Goal: Task Accomplishment & Management: Use online tool/utility

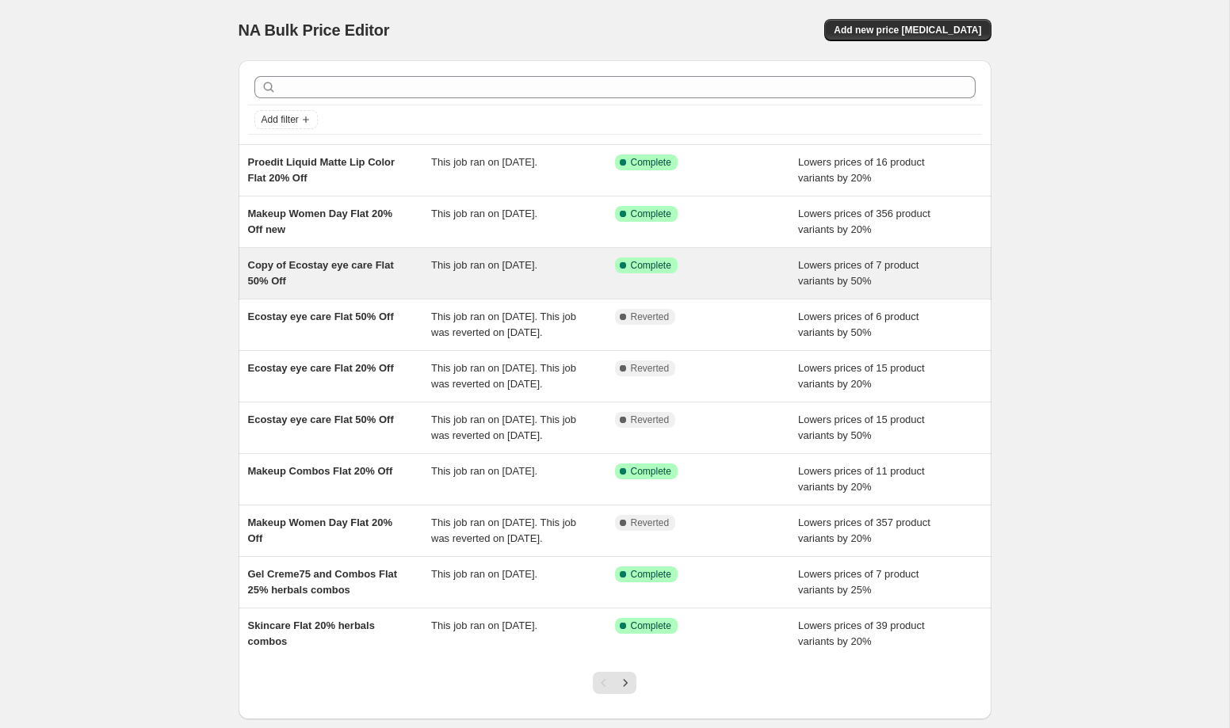
click at [454, 273] on div "This job ran on [DATE]." at bounding box center [523, 274] width 184 height 32
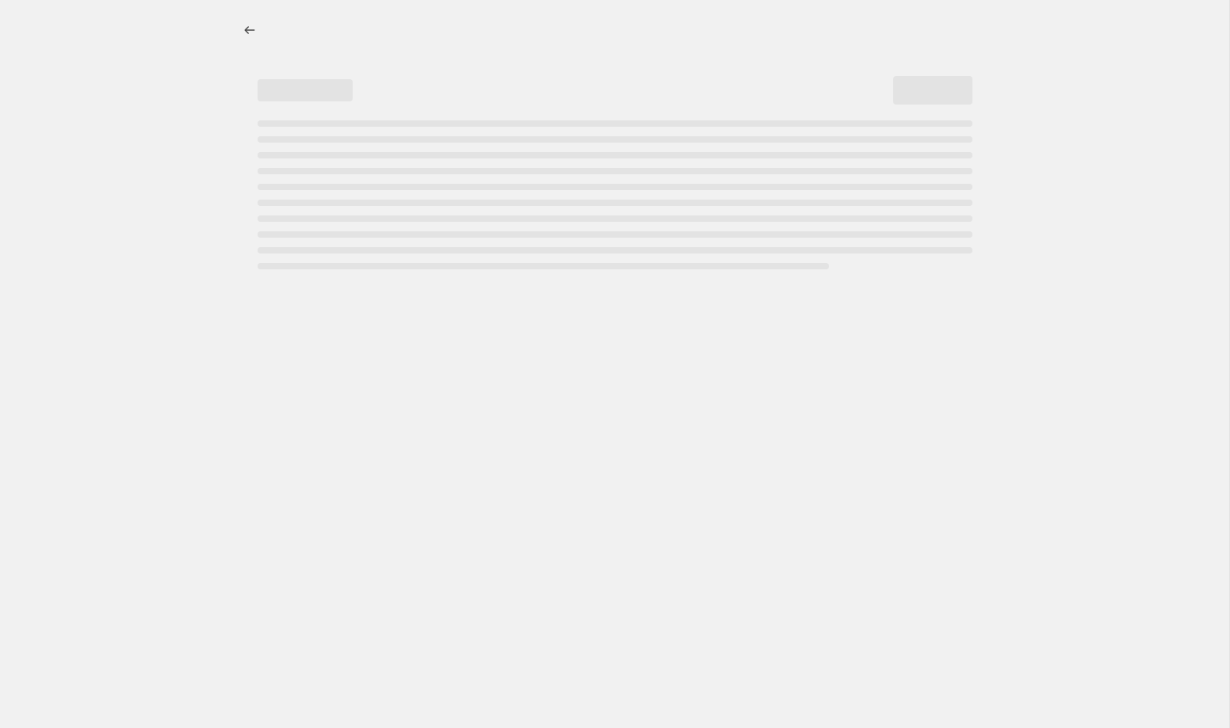
select select "percentage"
select select "collection"
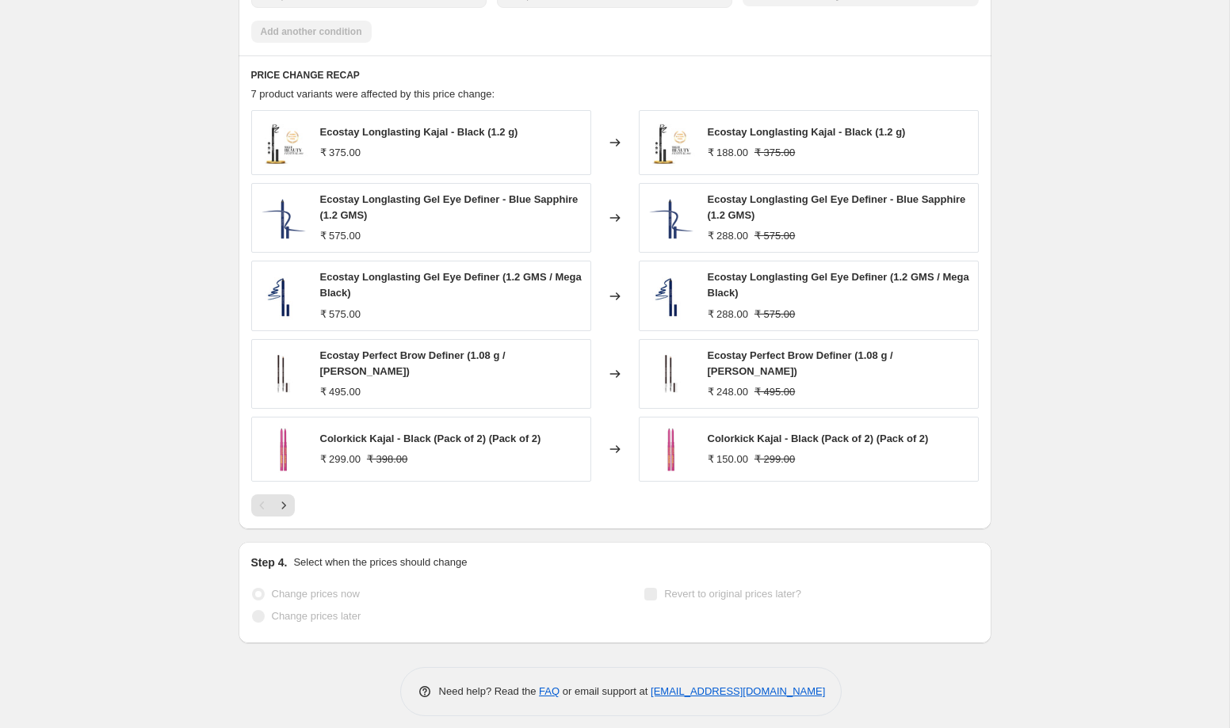
scroll to position [1165, 0]
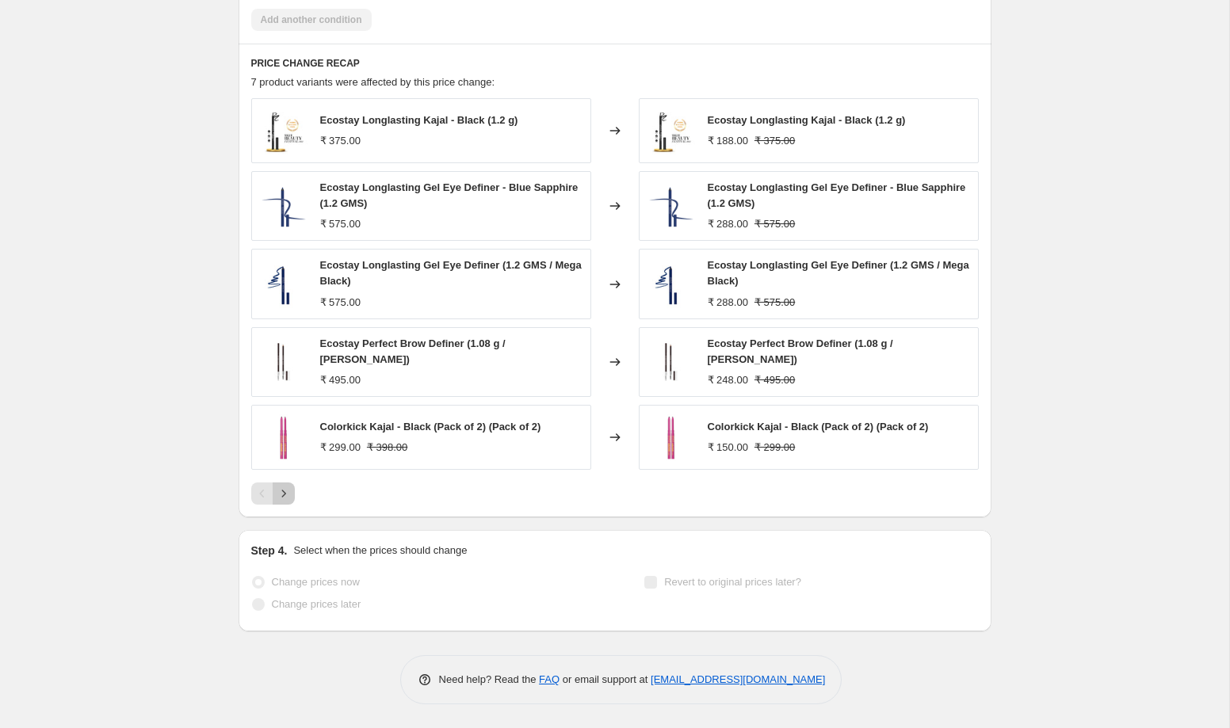
click at [283, 502] on icon "Next" at bounding box center [284, 494] width 16 height 16
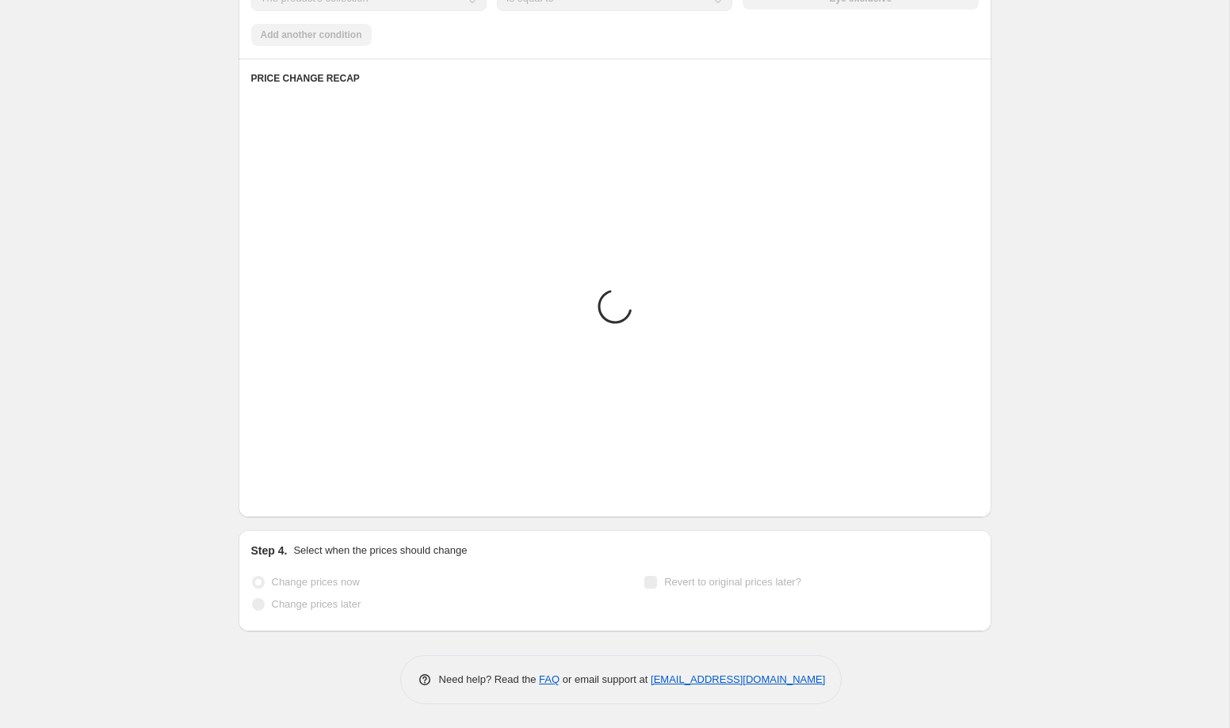
scroll to position [936, 0]
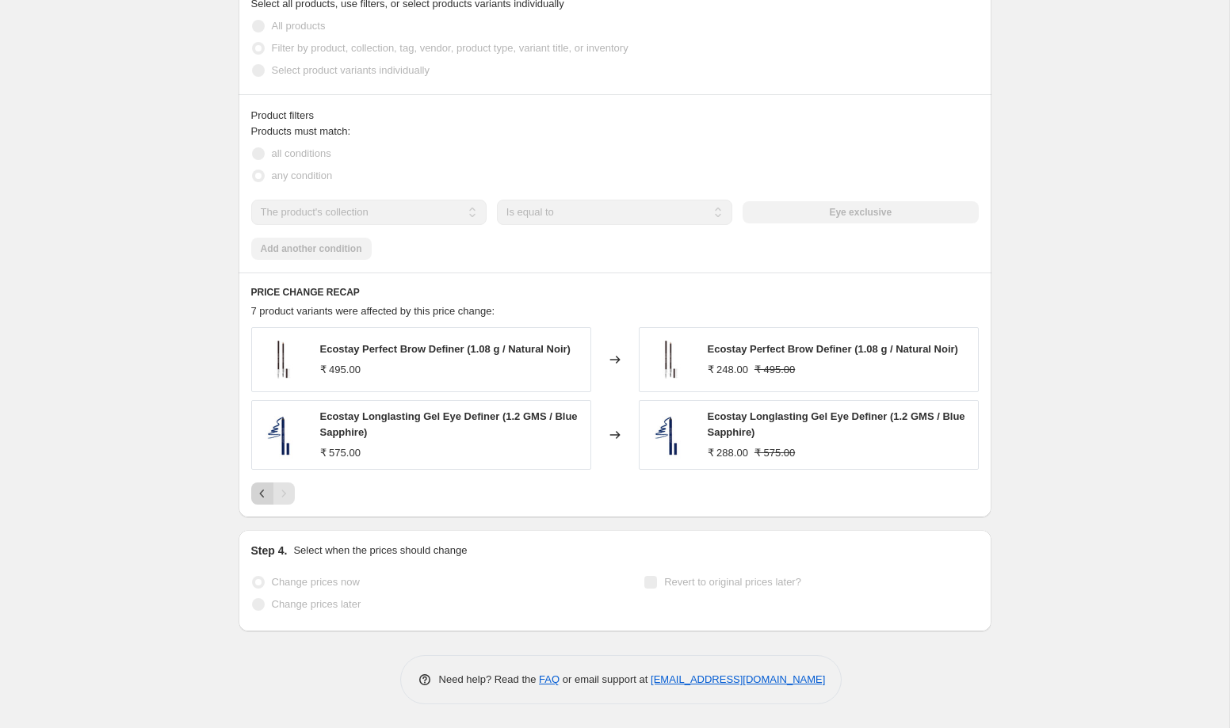
click at [265, 495] on icon "Previous" at bounding box center [262, 494] width 16 height 16
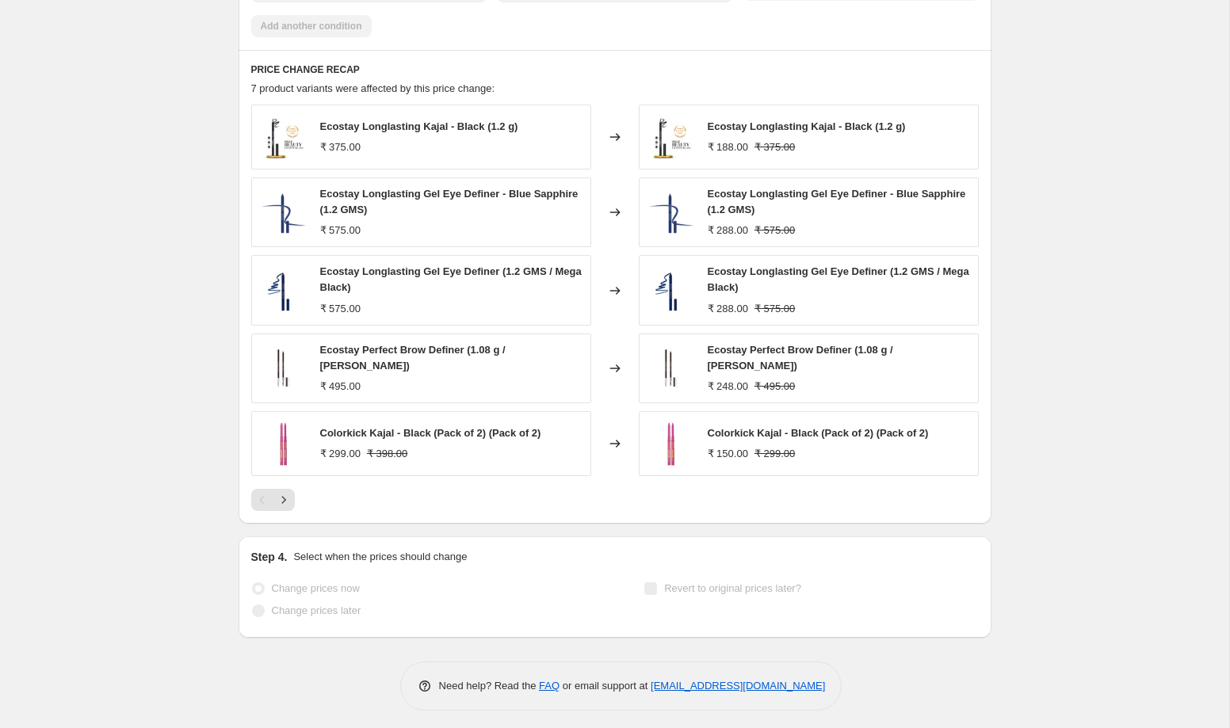
scroll to position [1165, 0]
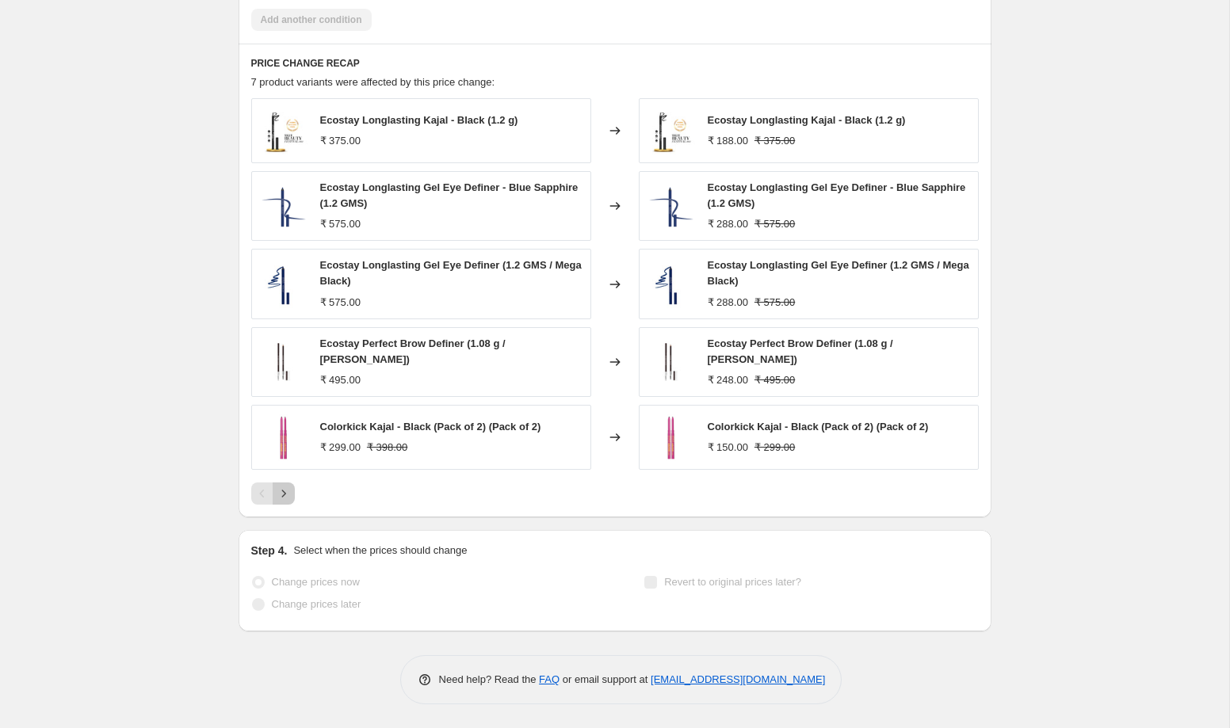
click at [285, 491] on icon "Next" at bounding box center [284, 494] width 16 height 16
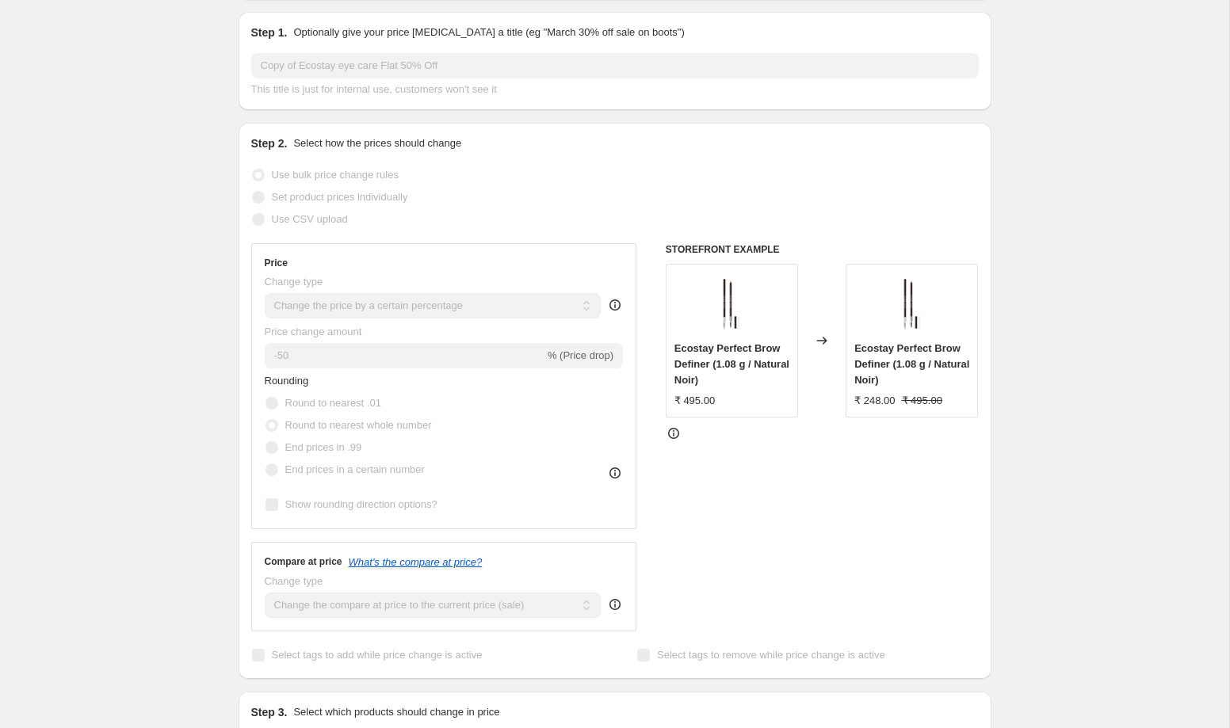
scroll to position [0, 0]
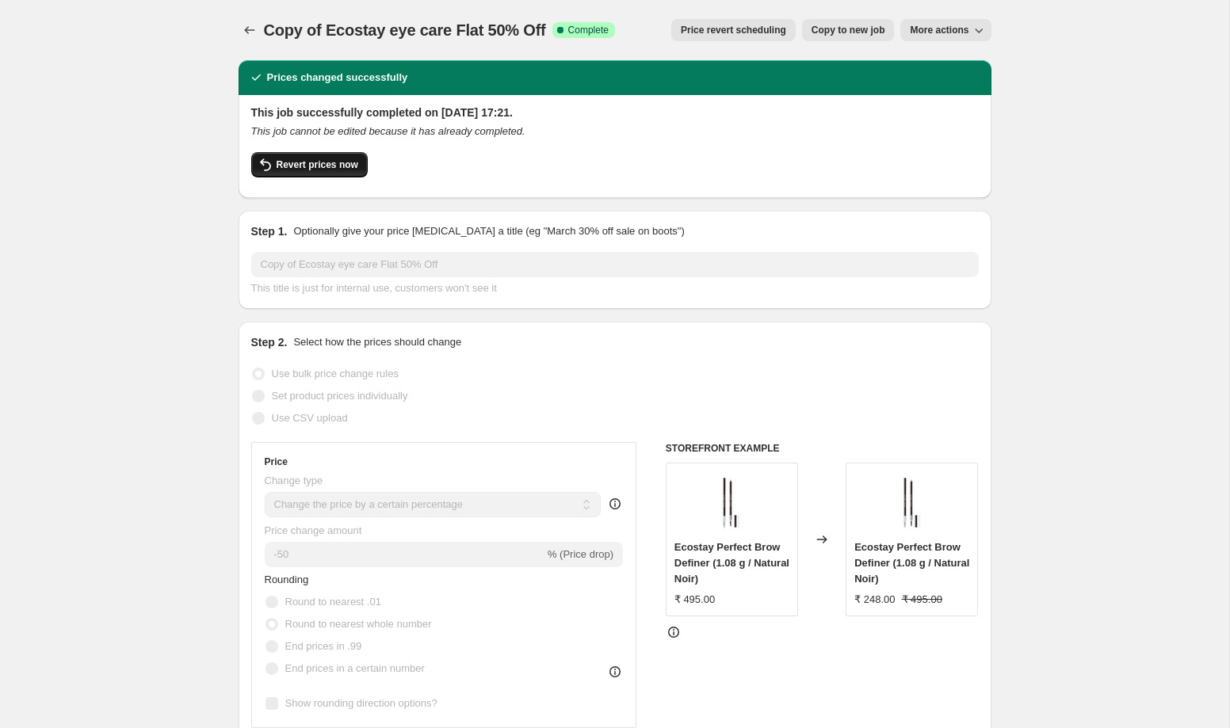
click at [331, 166] on span "Revert prices now" at bounding box center [318, 164] width 82 height 13
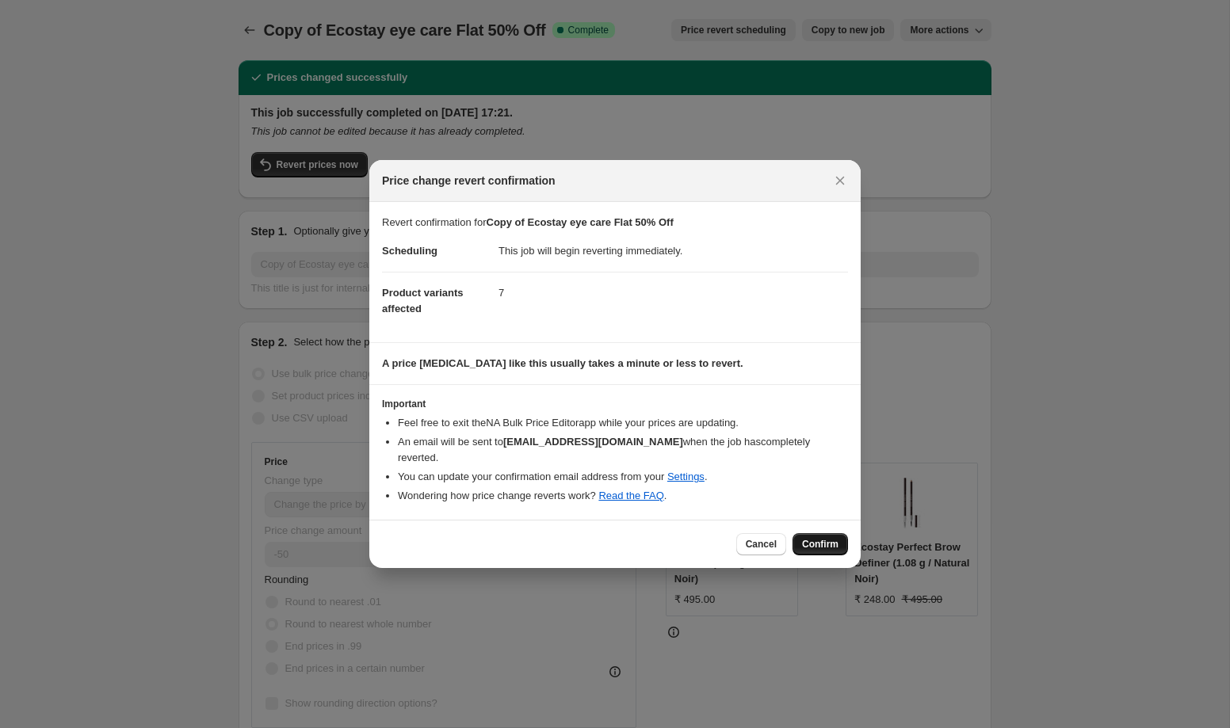
click at [818, 538] on span "Confirm" at bounding box center [820, 544] width 36 height 13
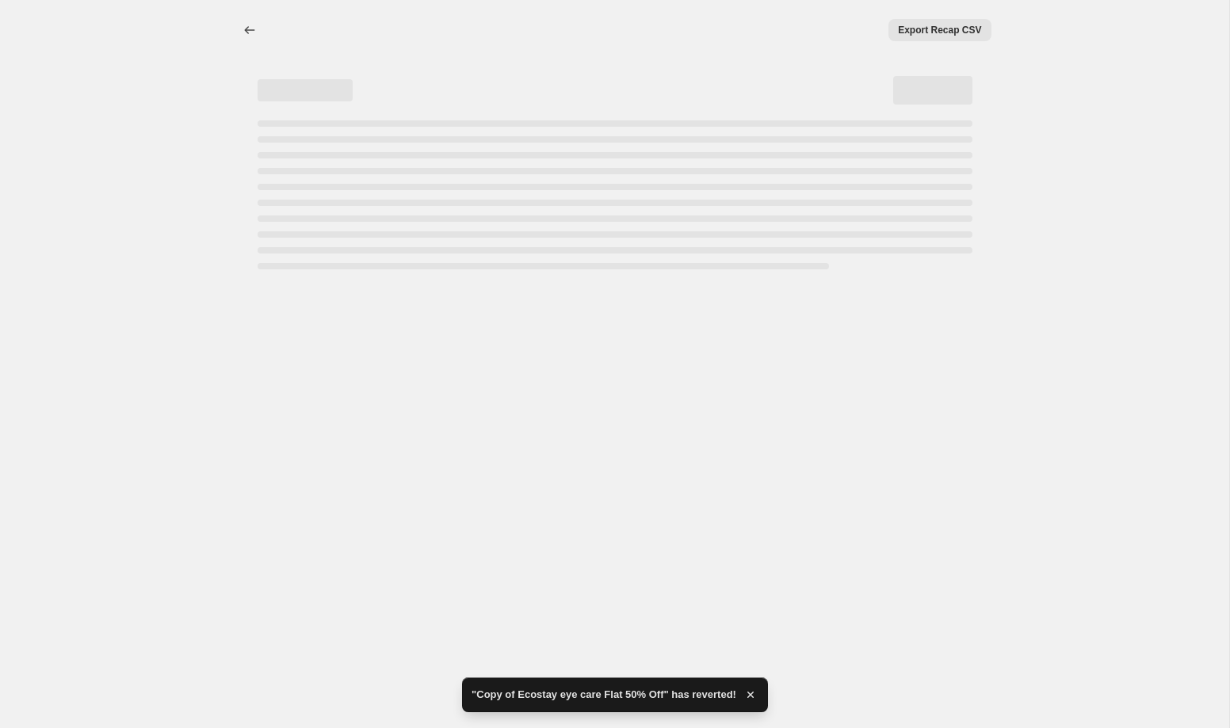
select select "percentage"
select select "collection"
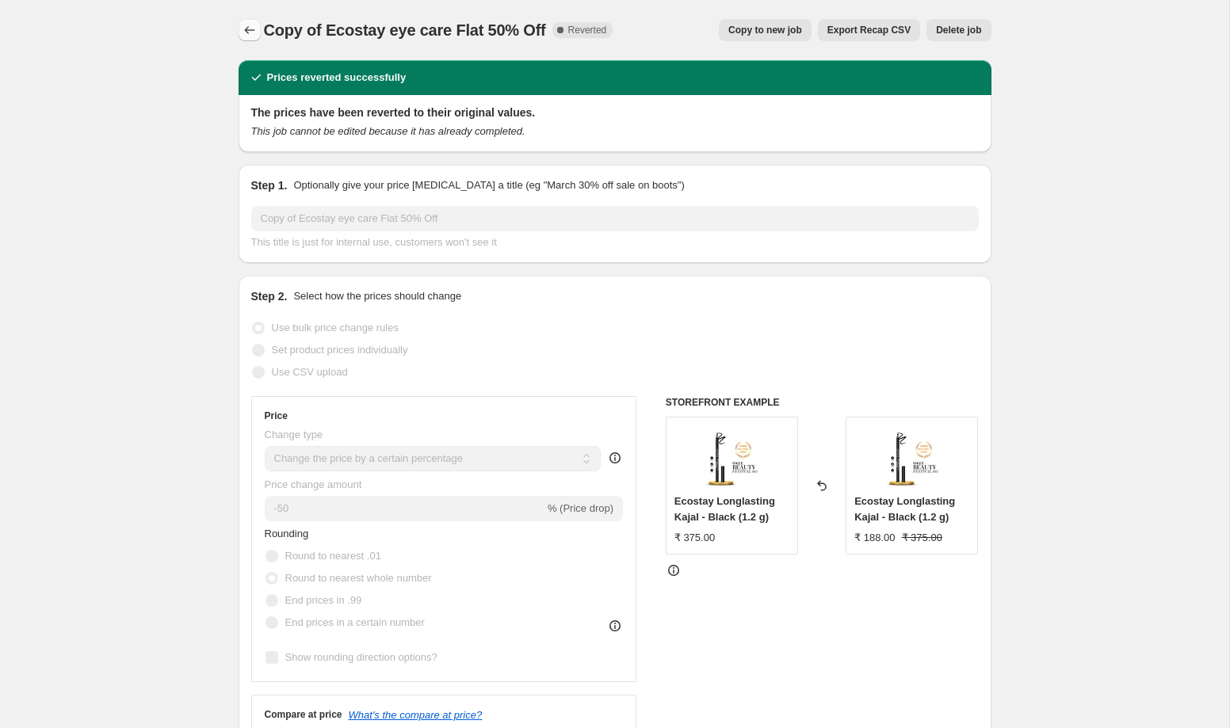
click at [257, 28] on icon "Price change jobs" at bounding box center [250, 30] width 16 height 16
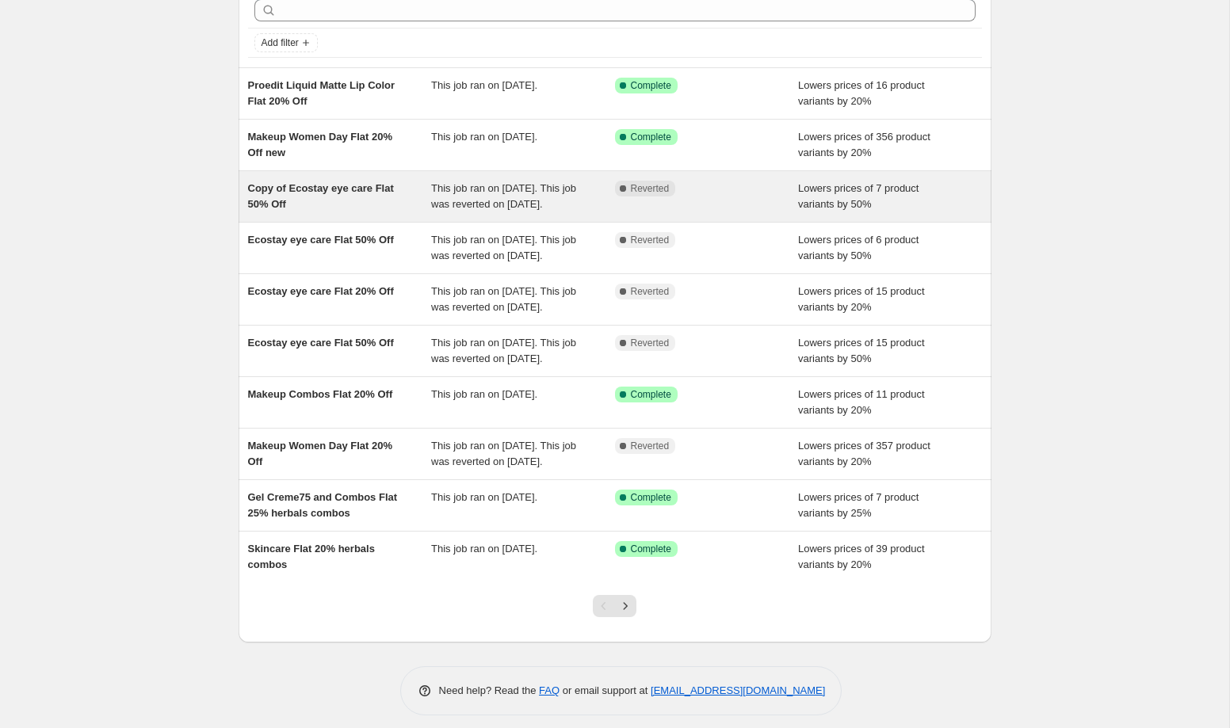
scroll to position [167, 0]
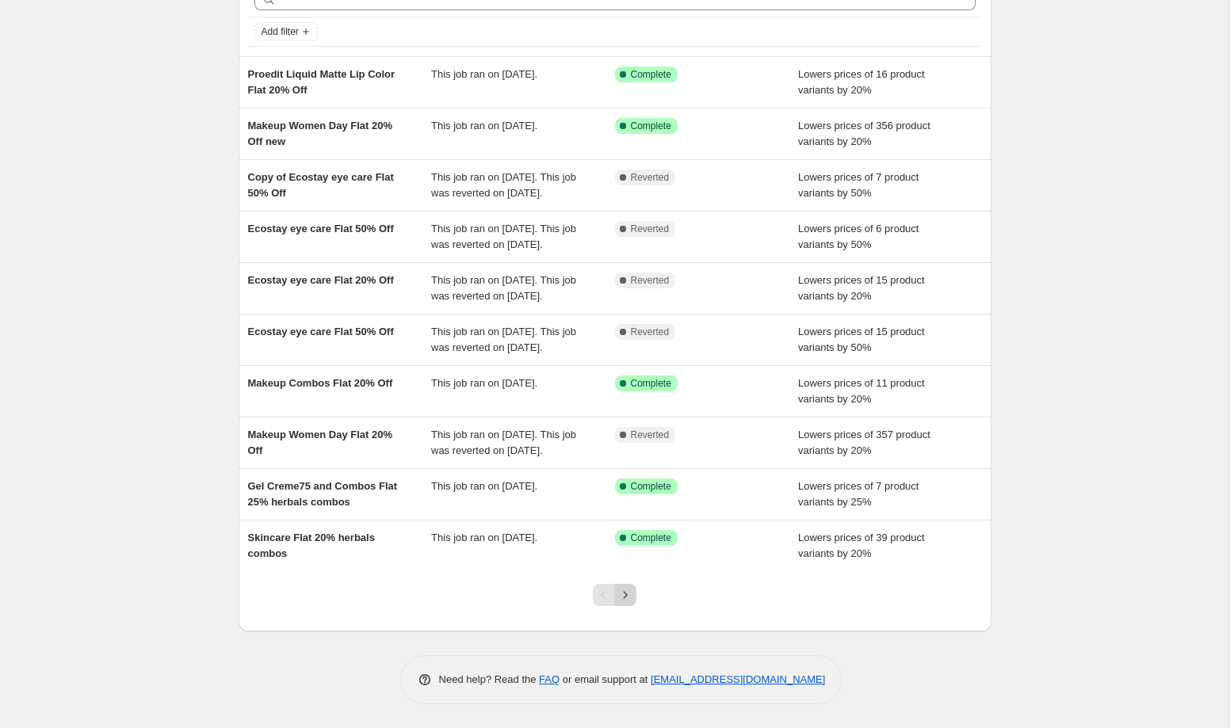
click at [632, 601] on icon "Next" at bounding box center [625, 595] width 16 height 16
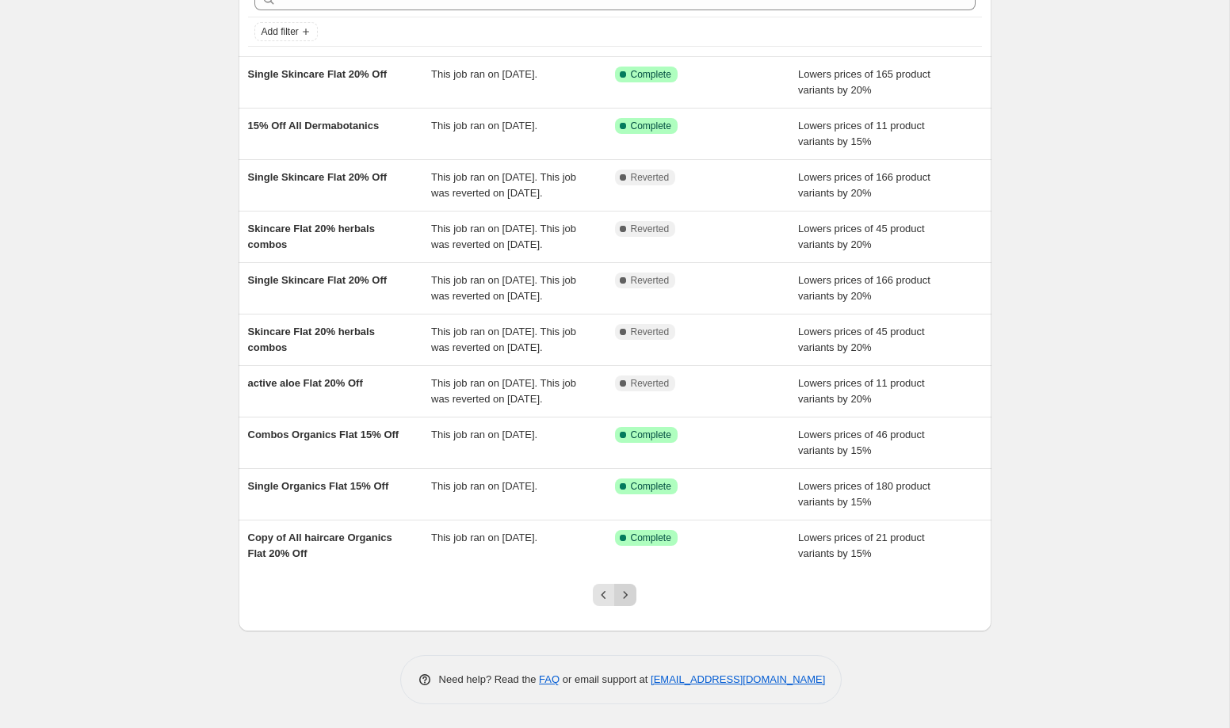
click at [626, 599] on icon "Next" at bounding box center [625, 595] width 16 height 16
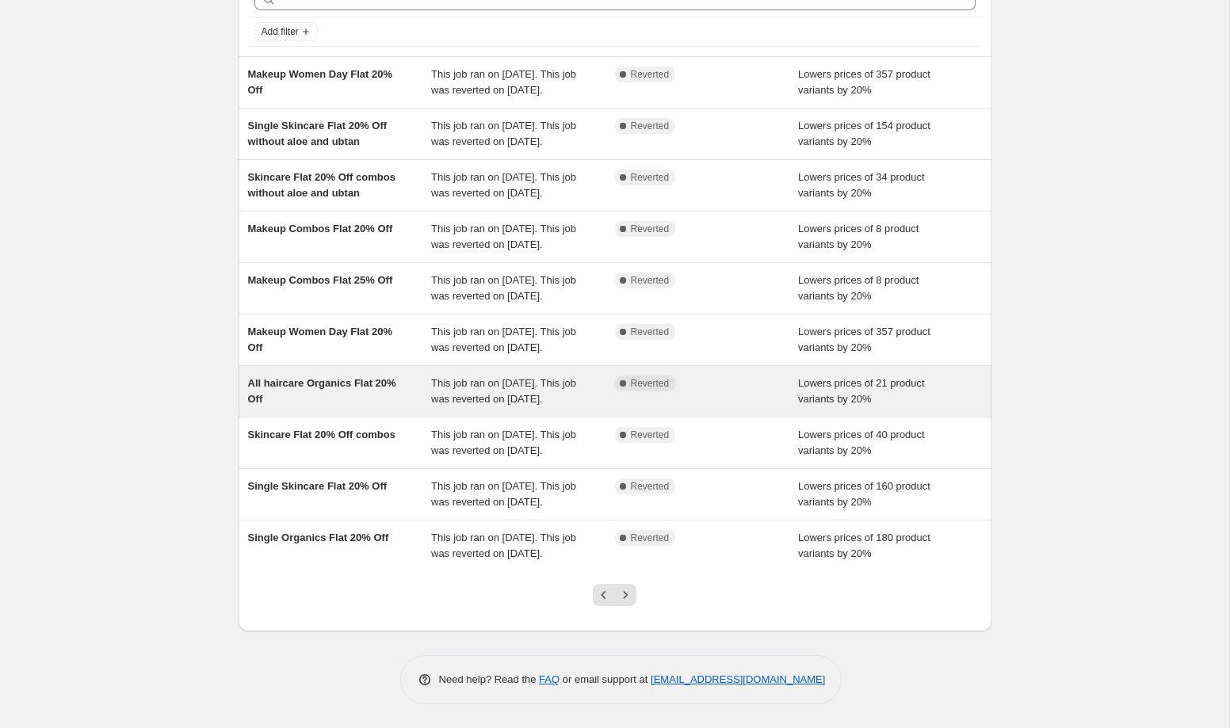
scroll to position [246, 0]
click at [623, 600] on icon "Next" at bounding box center [625, 595] width 16 height 16
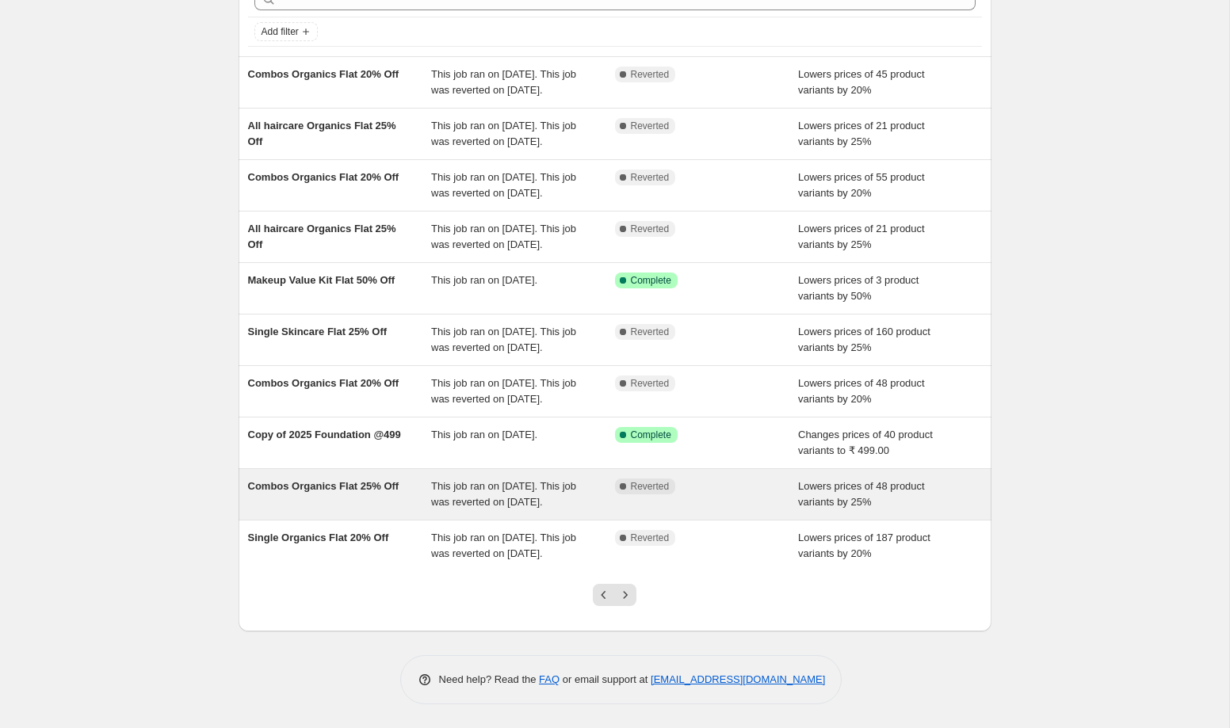
scroll to position [162, 0]
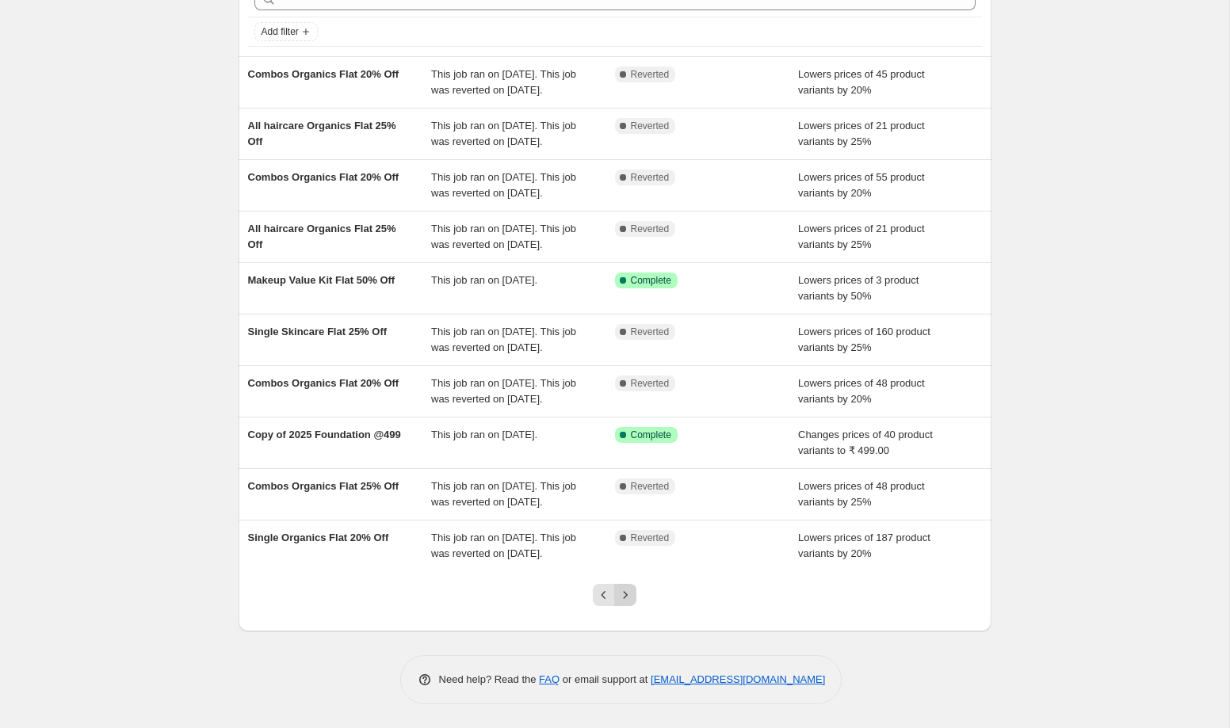
click at [630, 603] on icon "Next" at bounding box center [625, 595] width 16 height 16
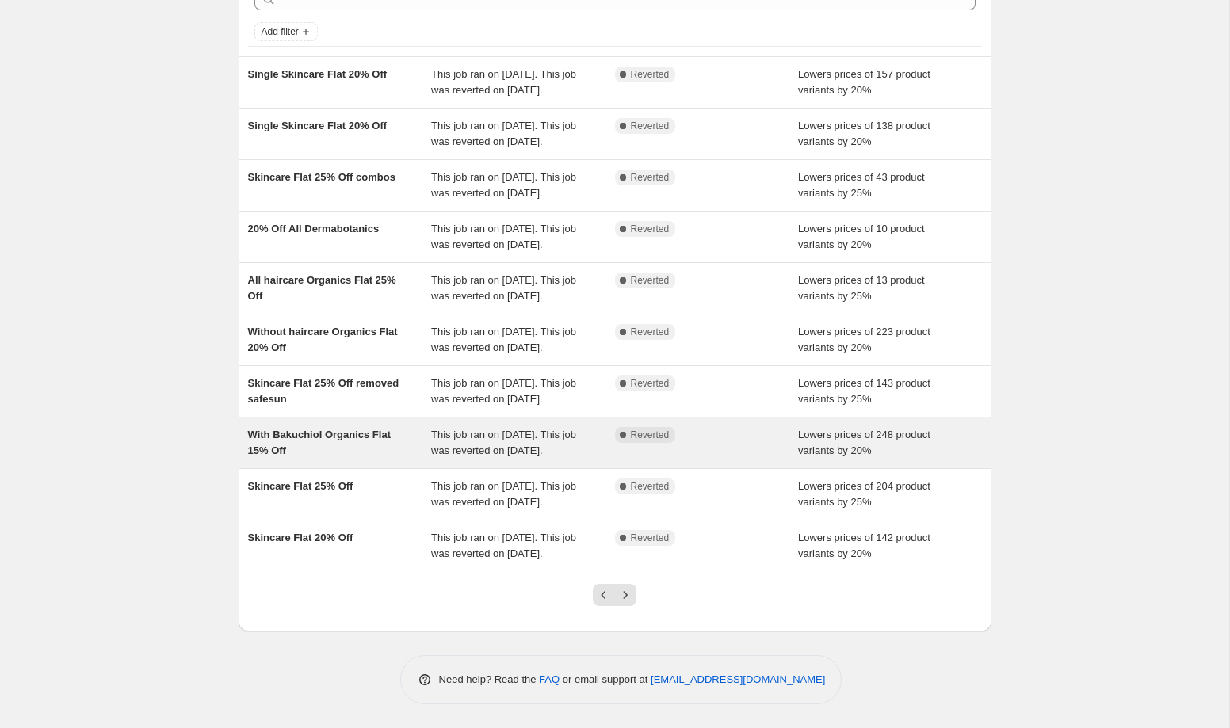
scroll to position [246, 0]
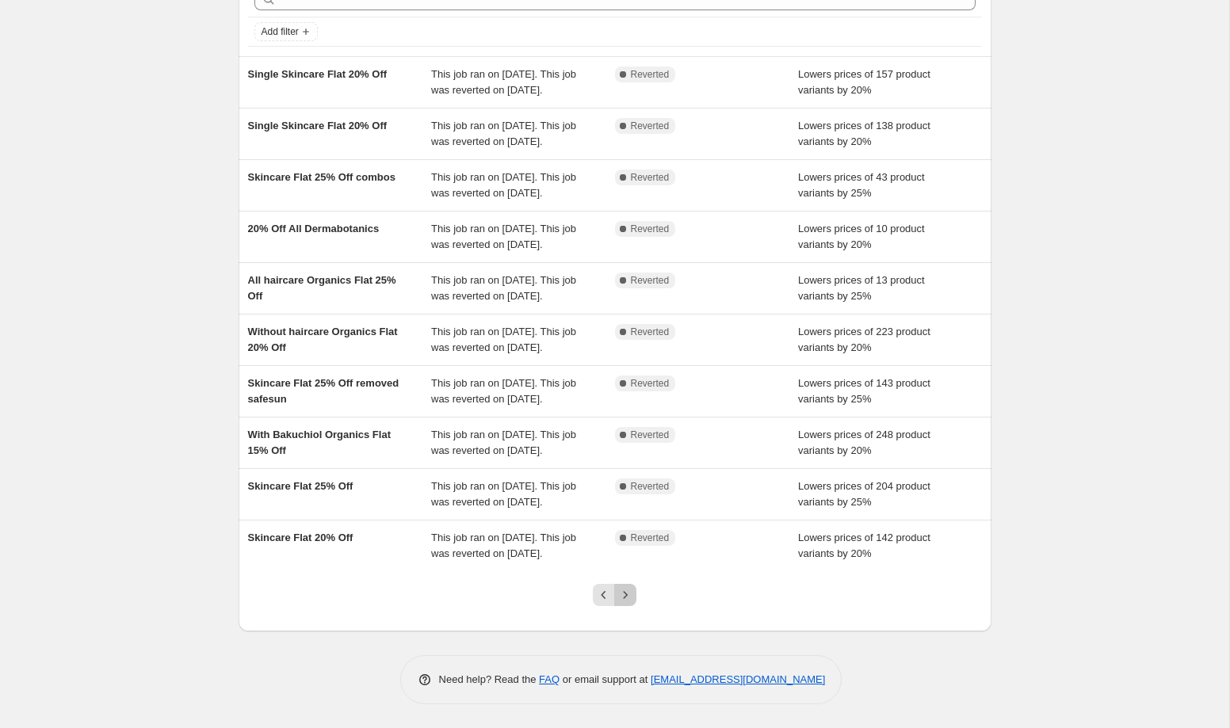
click at [628, 593] on icon "Next" at bounding box center [625, 595] width 16 height 16
click at [626, 598] on icon "Next" at bounding box center [625, 595] width 16 height 16
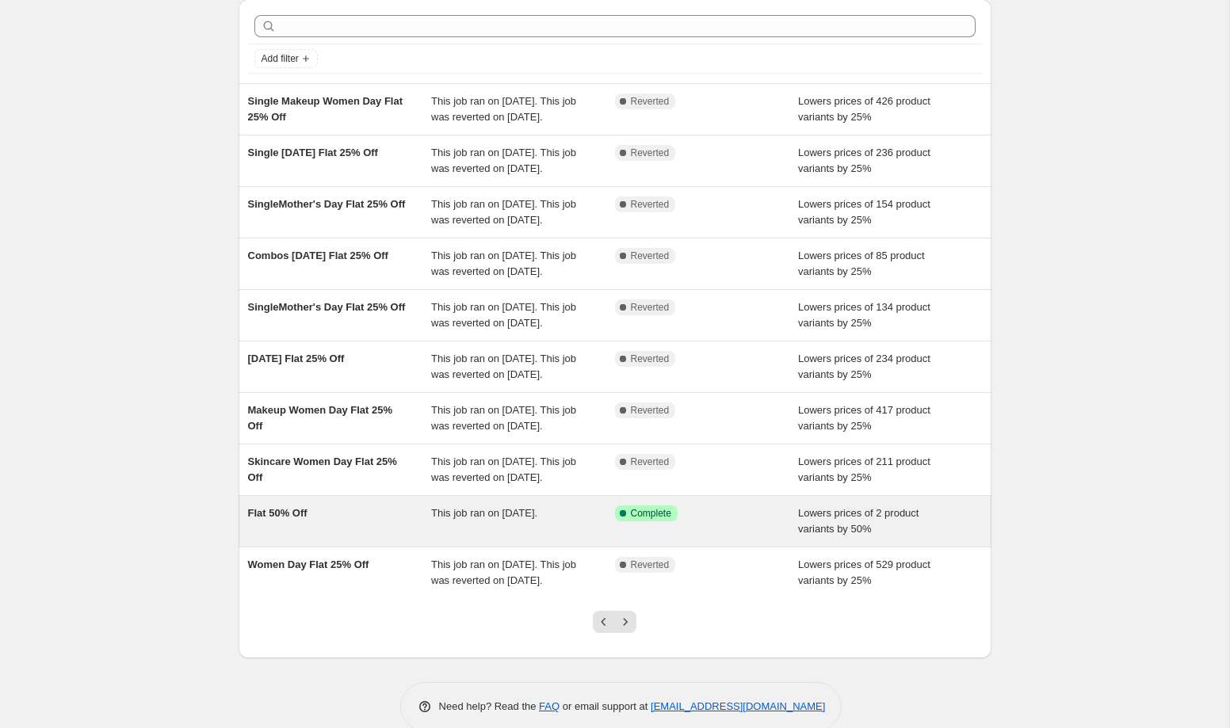
scroll to position [59, 0]
click at [351, 539] on div "Flat 50% Off" at bounding box center [340, 523] width 184 height 32
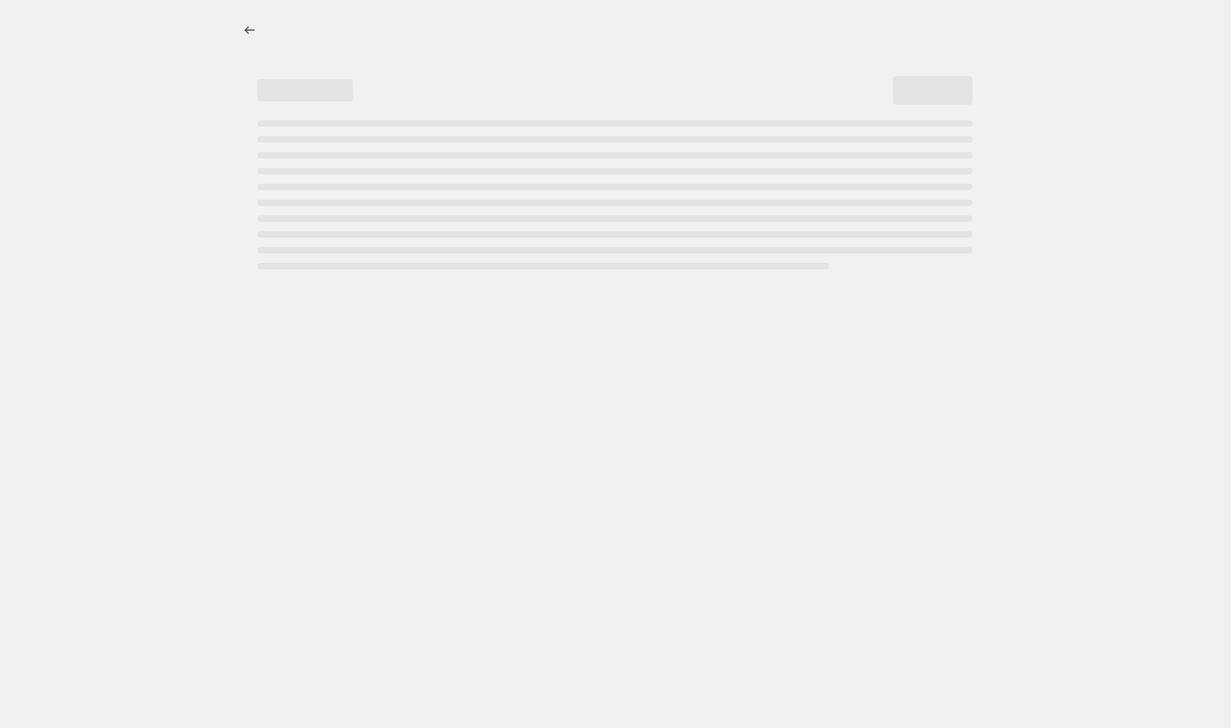
select select "percentage"
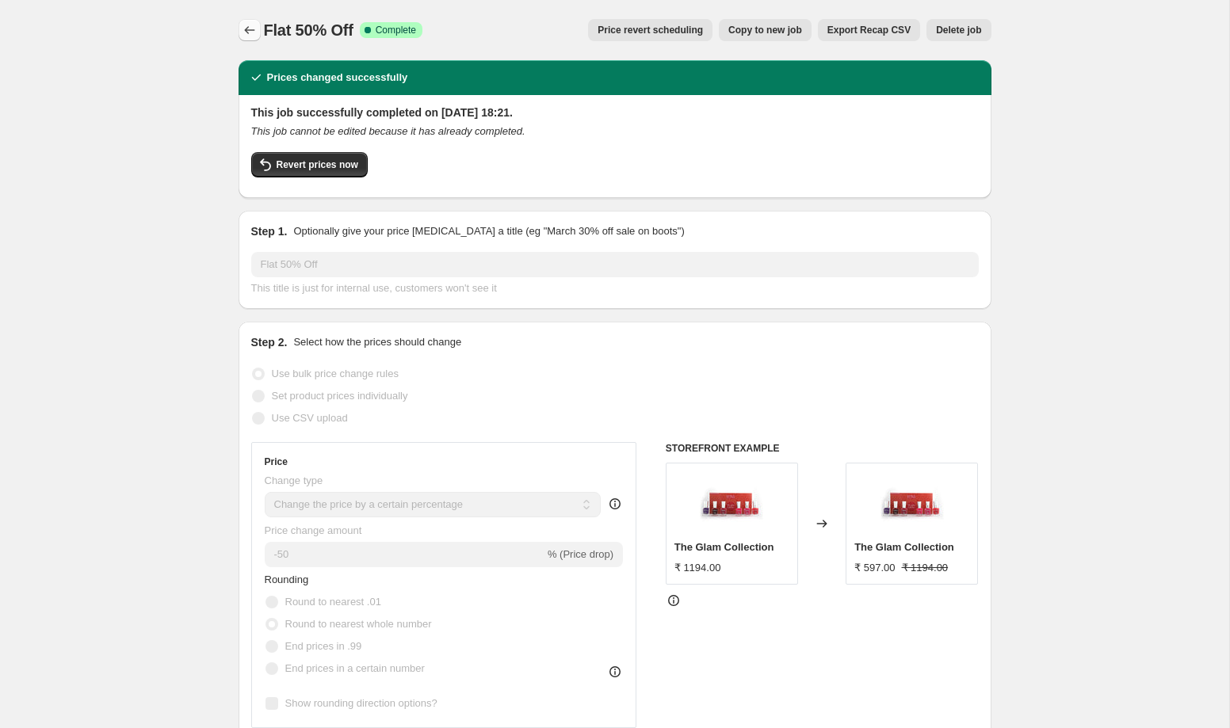
click at [246, 33] on icon "Price change jobs" at bounding box center [250, 30] width 16 height 16
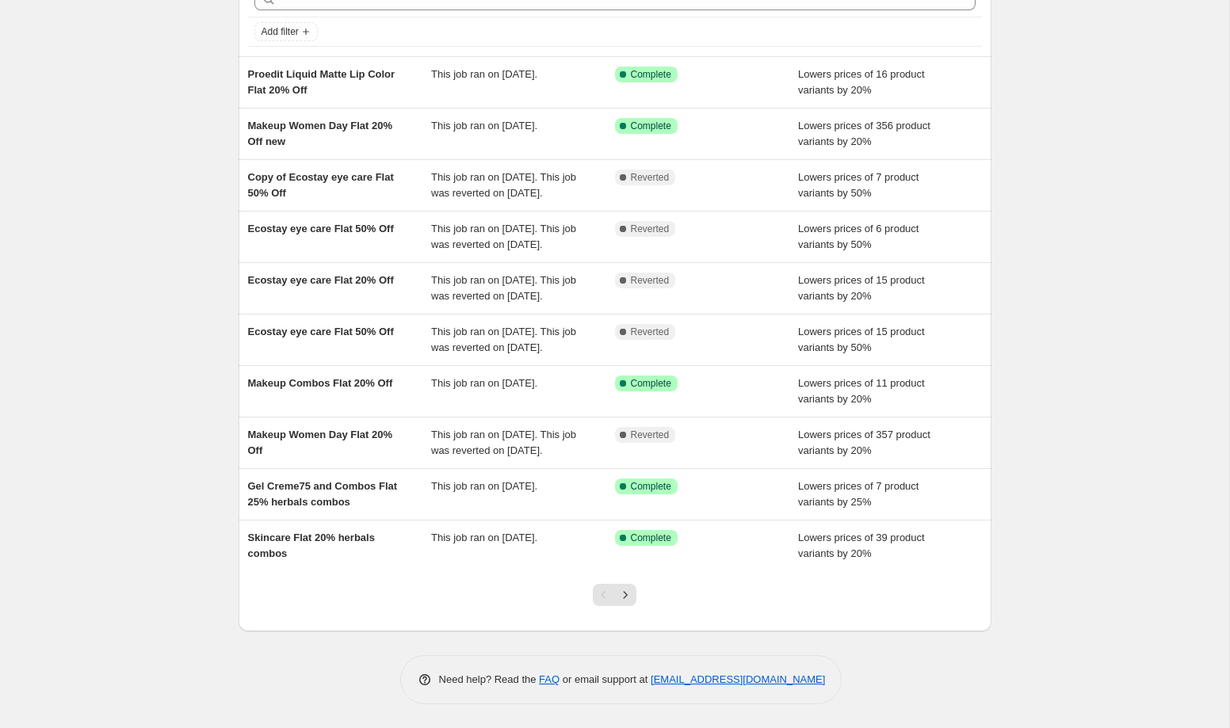
scroll to position [110, 0]
click at [626, 603] on icon "Next" at bounding box center [625, 595] width 16 height 16
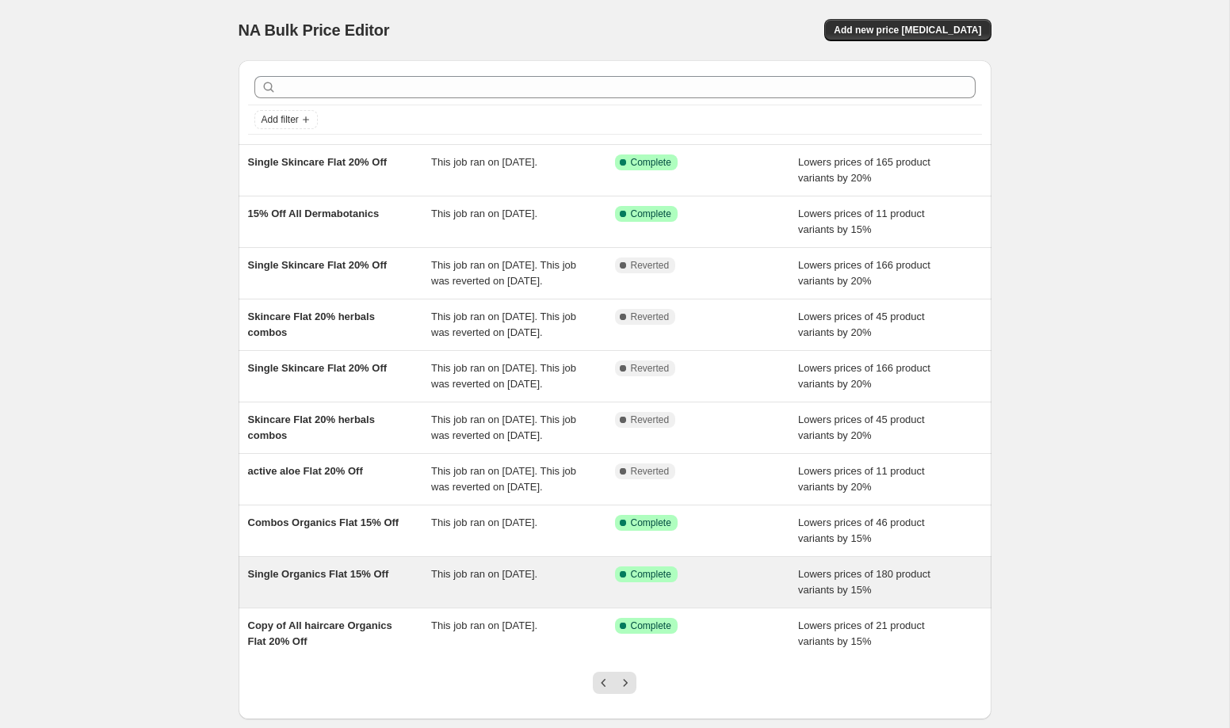
scroll to position [167, 0]
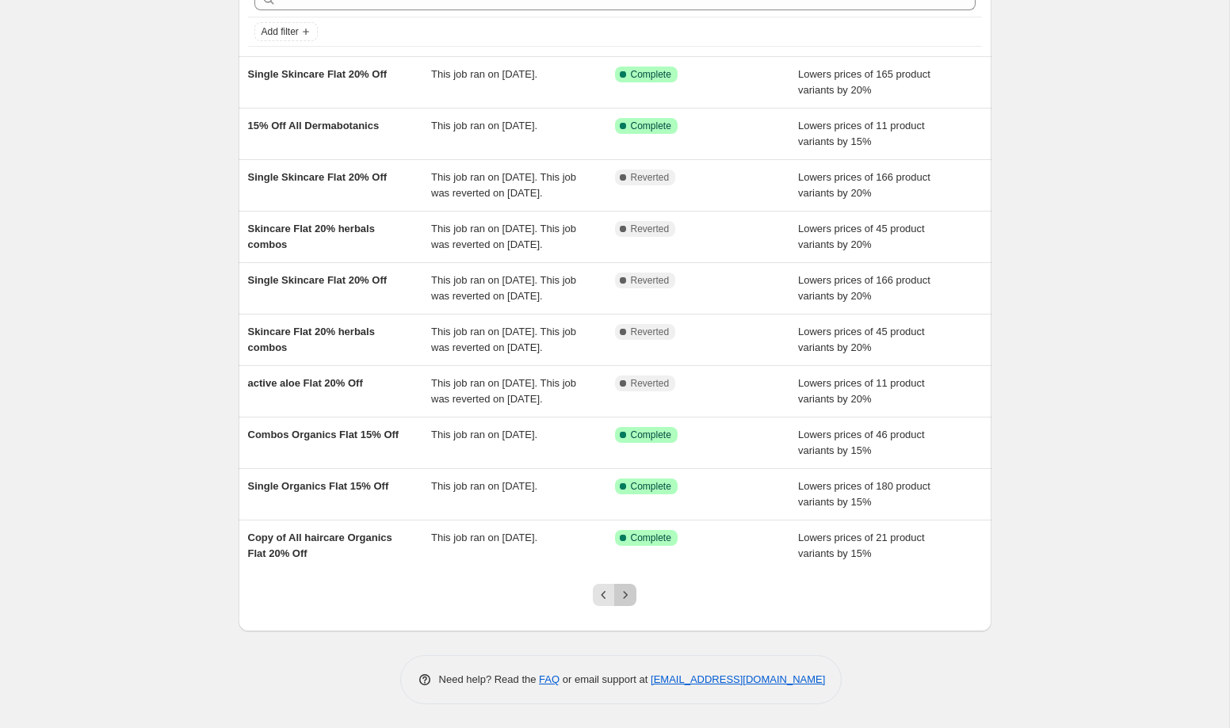
click at [630, 597] on icon "Next" at bounding box center [625, 595] width 16 height 16
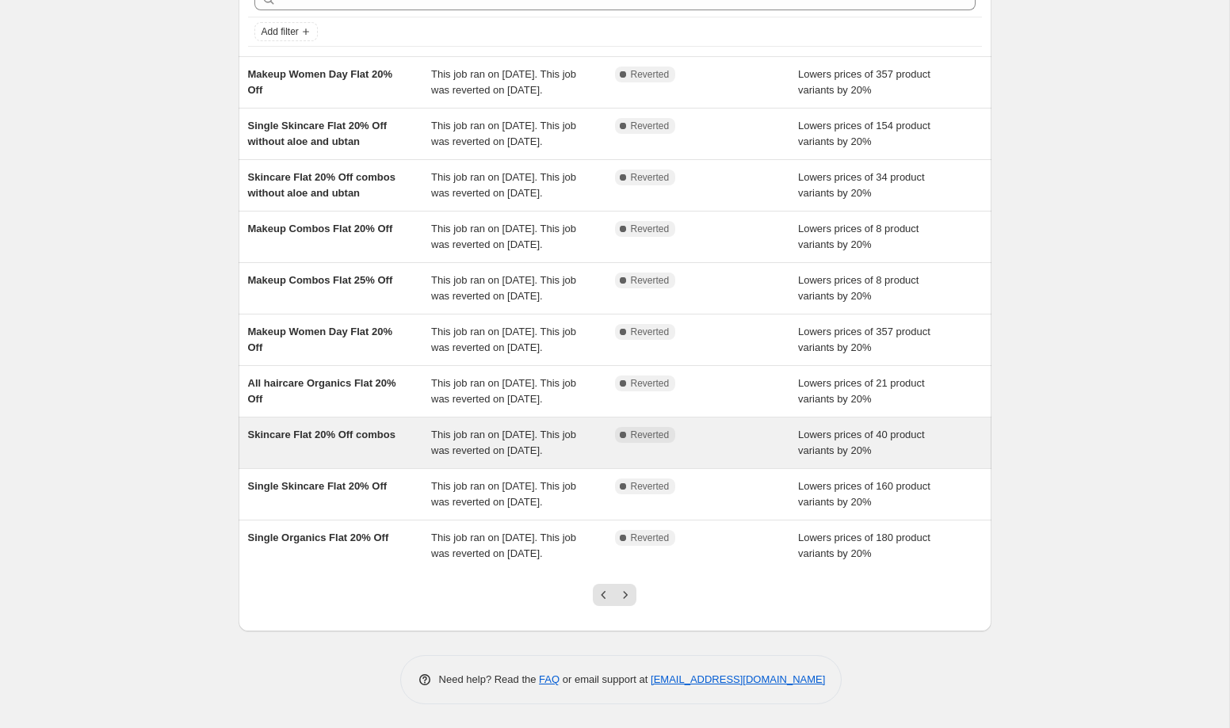
scroll to position [246, 0]
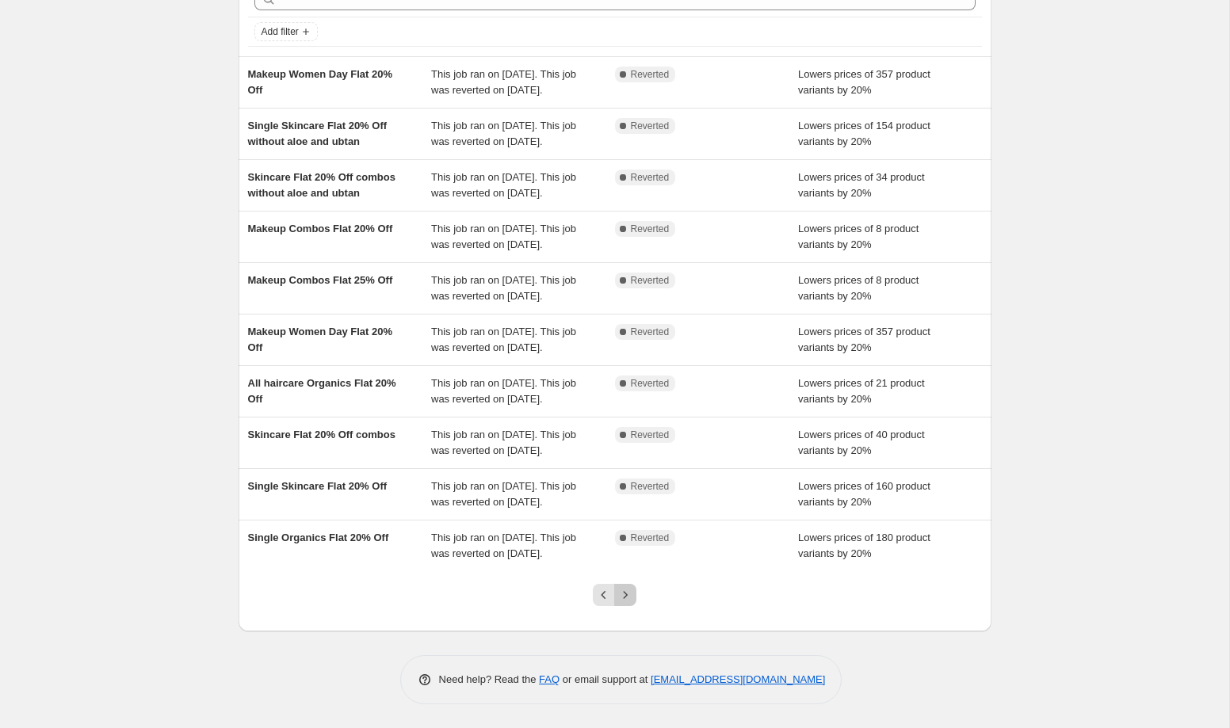
click at [632, 595] on icon "Next" at bounding box center [625, 595] width 16 height 16
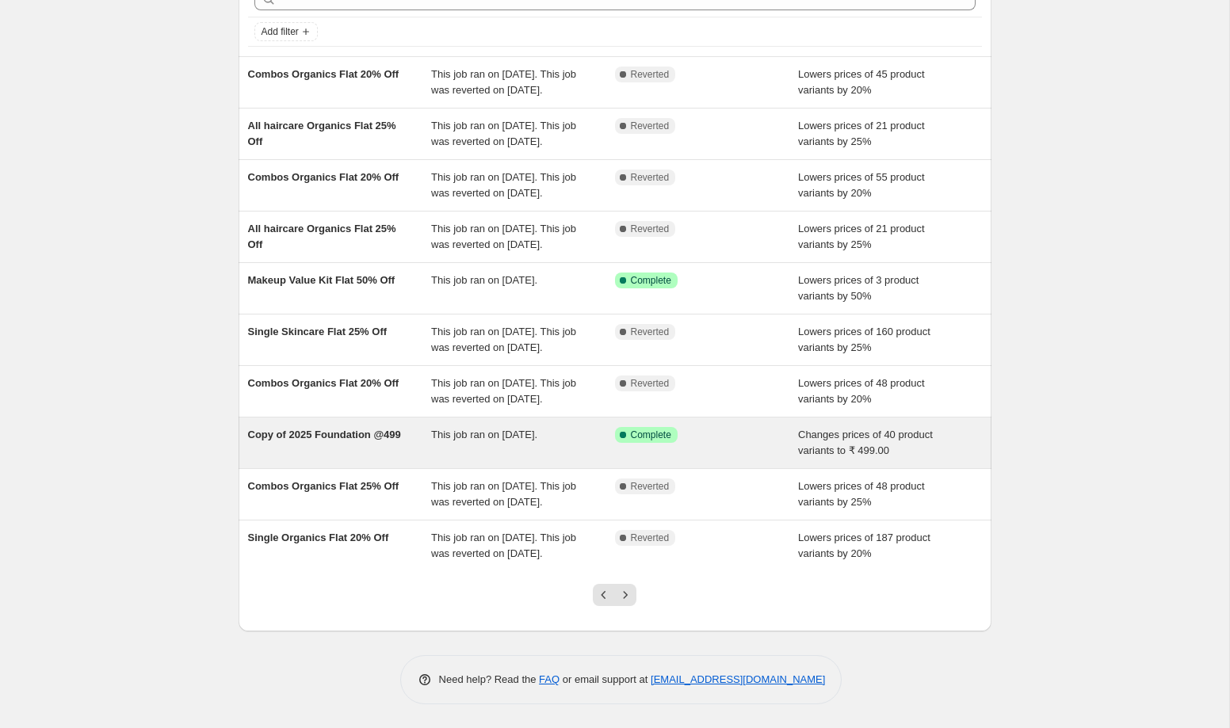
scroll to position [215, 0]
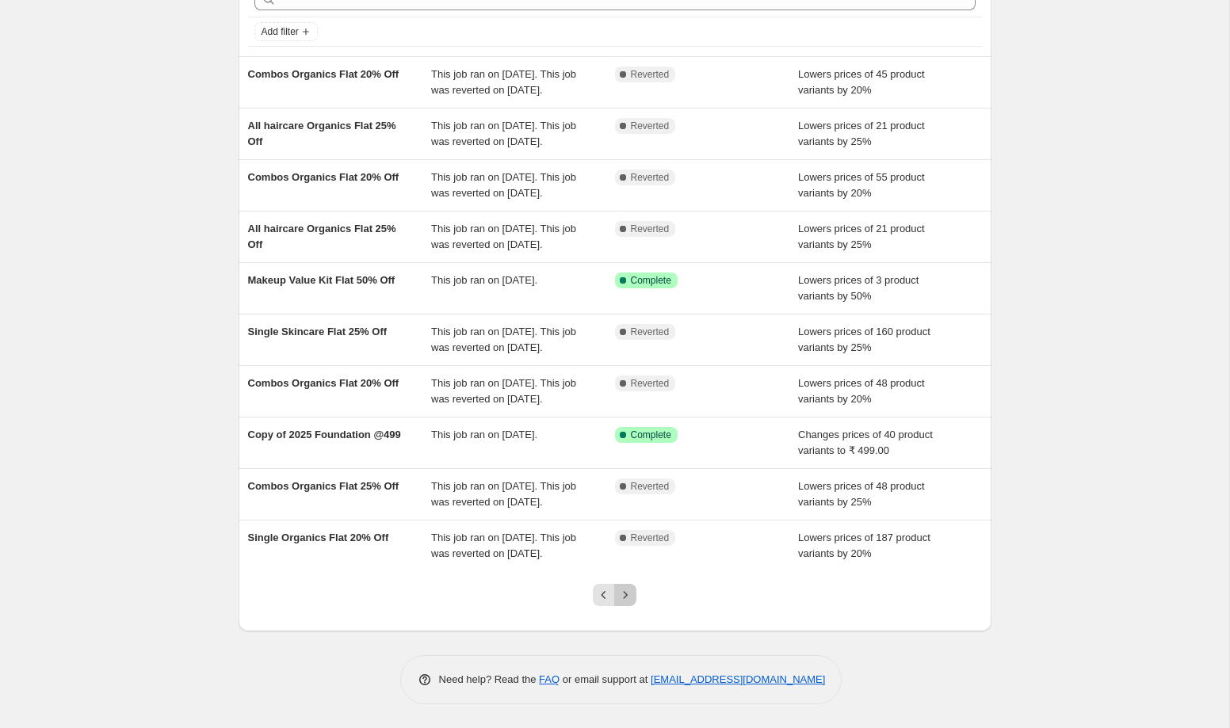
click at [628, 594] on icon "Next" at bounding box center [625, 595] width 16 height 16
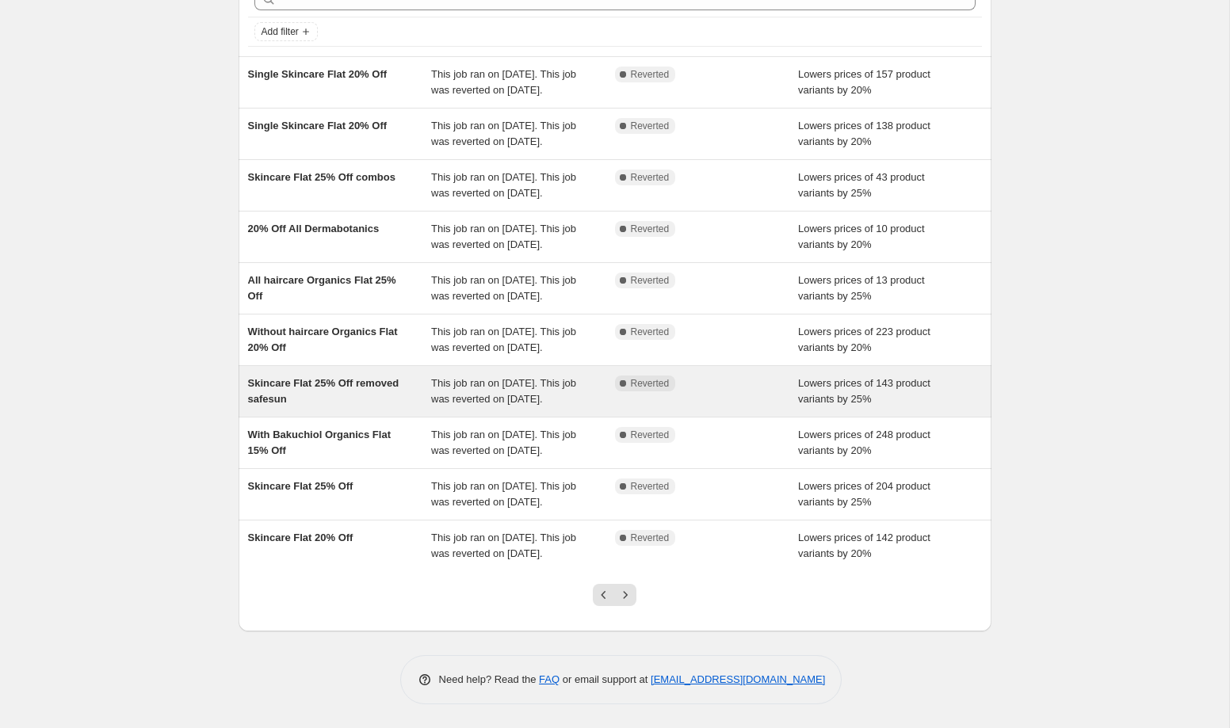
scroll to position [246, 0]
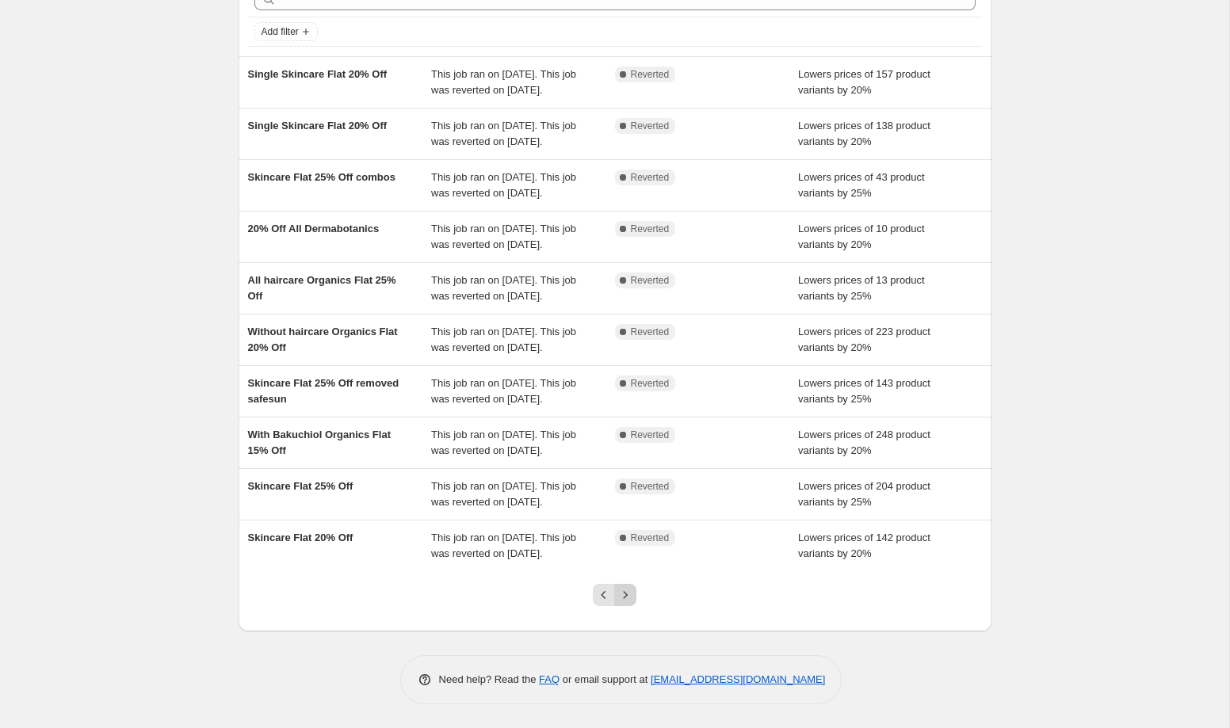
click at [629, 594] on icon "Next" at bounding box center [625, 595] width 16 height 16
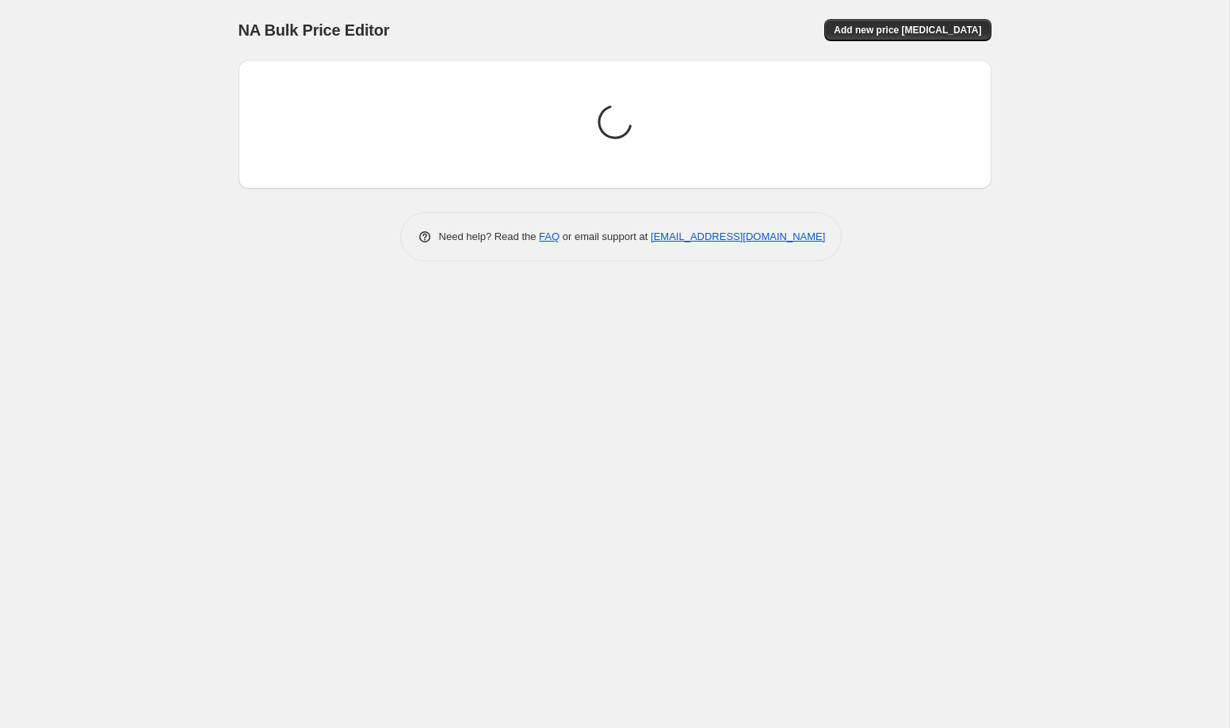
scroll to position [0, 0]
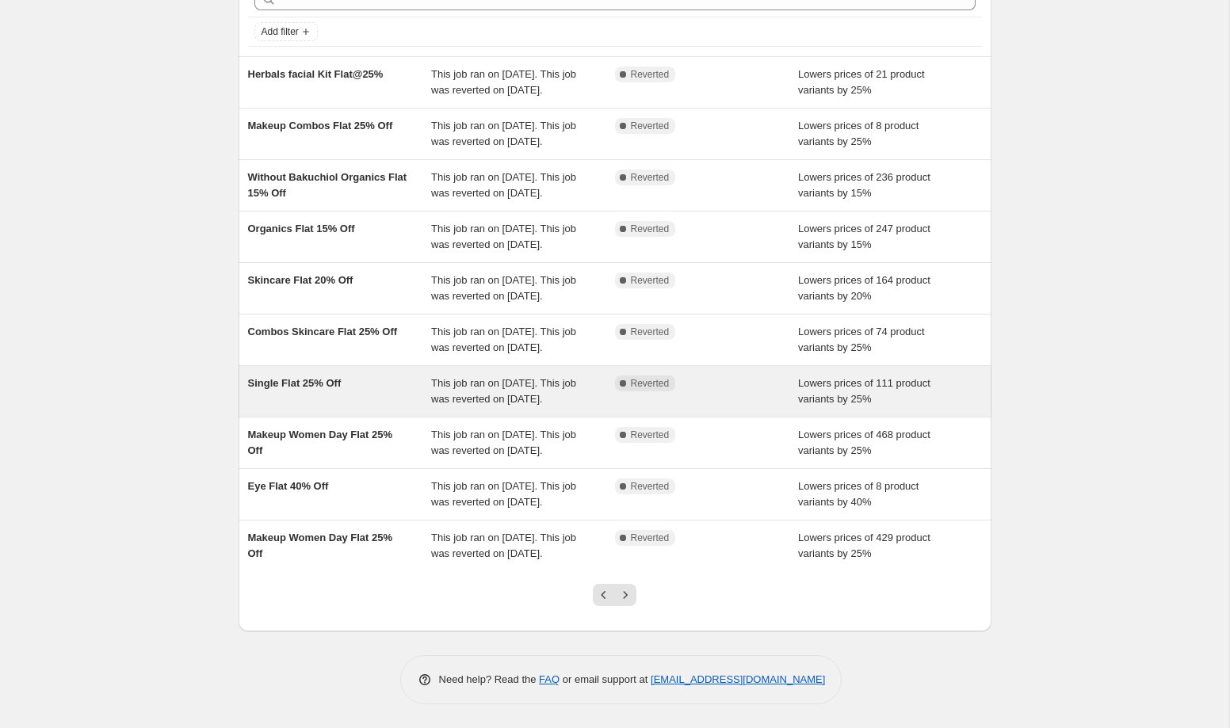
click at [629, 598] on icon "Next" at bounding box center [625, 595] width 16 height 16
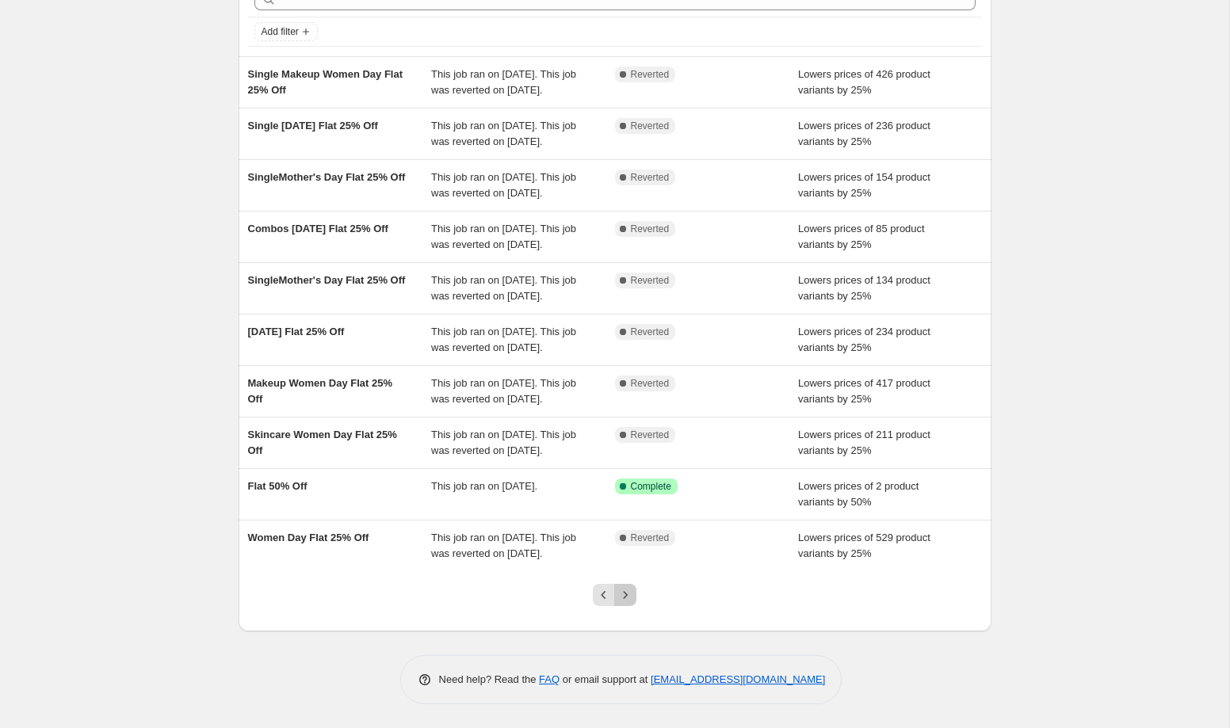
click at [631, 601] on icon "Next" at bounding box center [625, 595] width 16 height 16
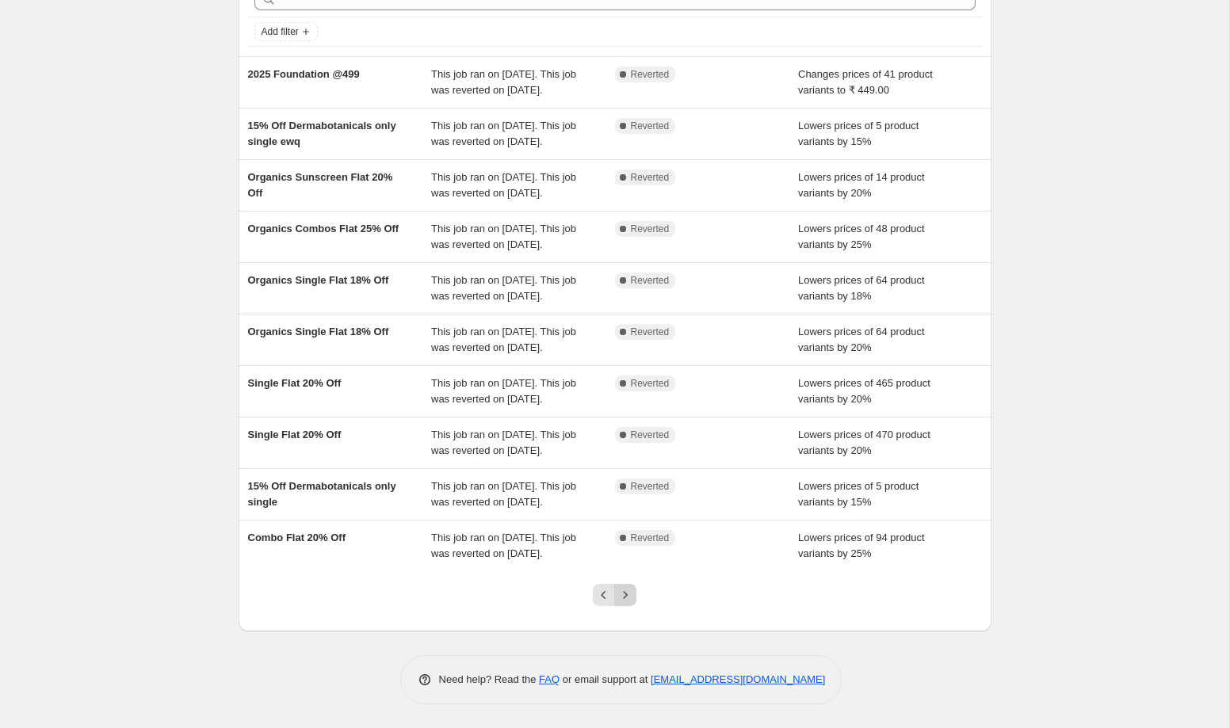
click at [631, 596] on icon "Next" at bounding box center [625, 595] width 16 height 16
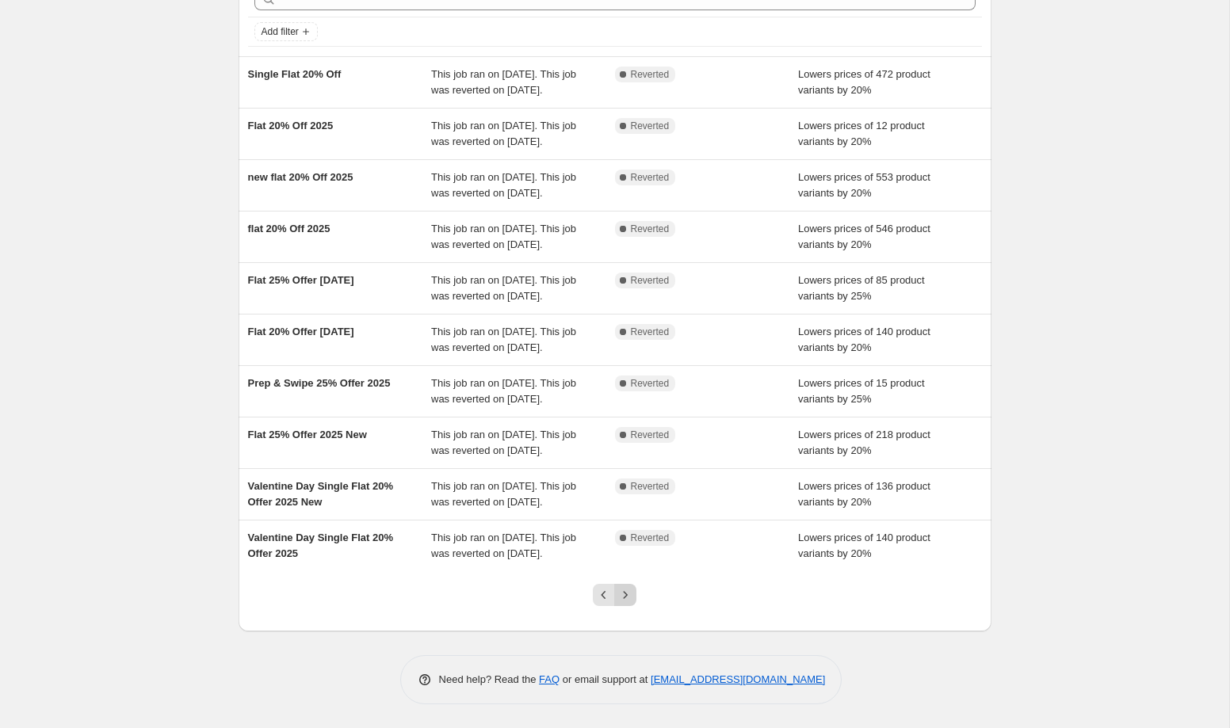
click at [632, 596] on icon "Next" at bounding box center [625, 595] width 16 height 16
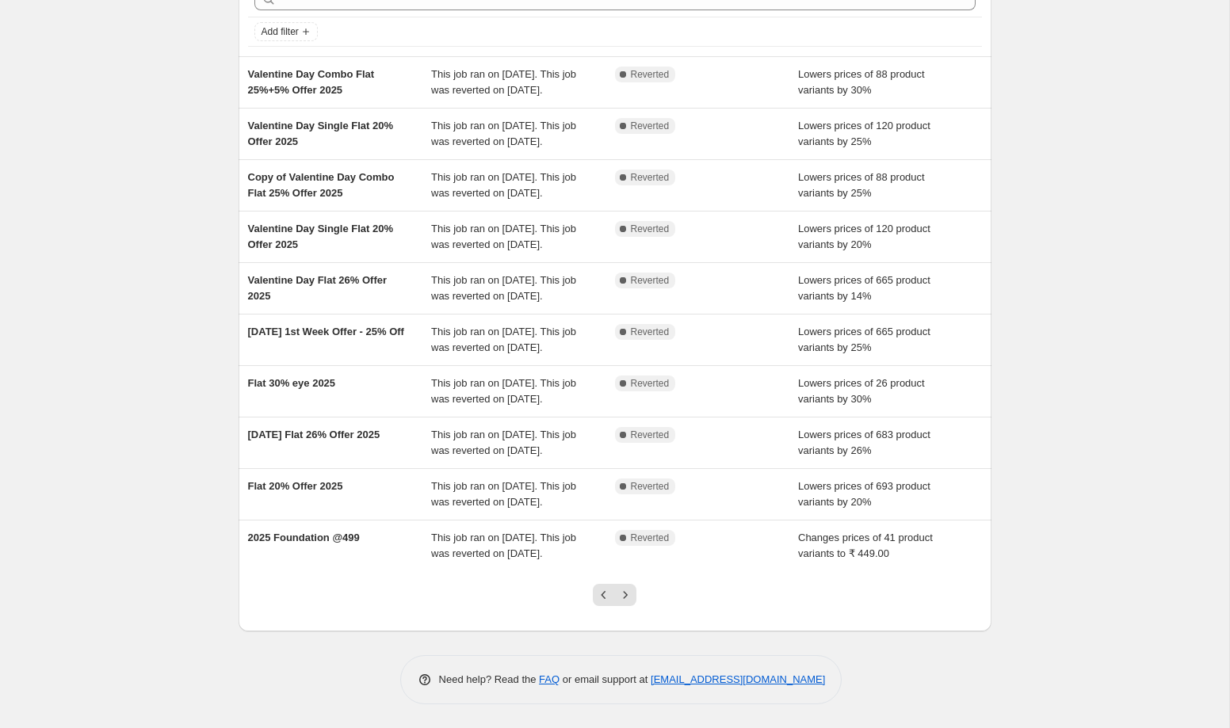
click at [632, 596] on icon "Next" at bounding box center [625, 595] width 16 height 16
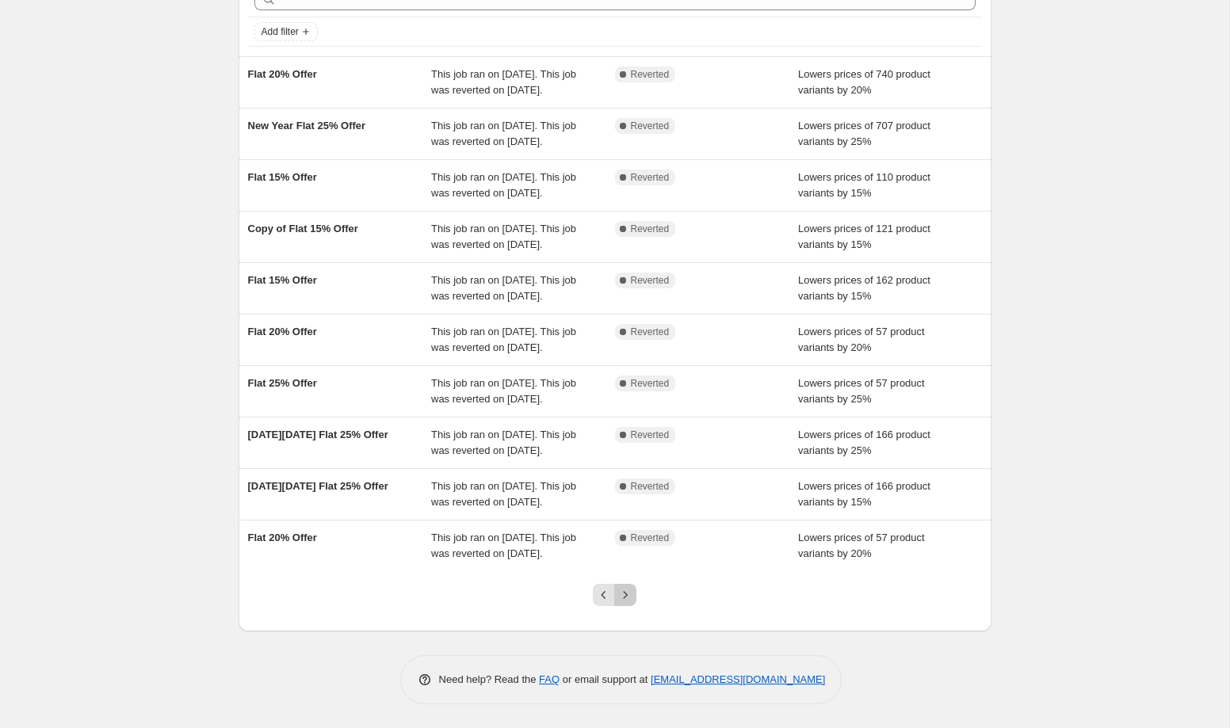
click at [633, 590] on button "Next" at bounding box center [625, 595] width 22 height 22
click at [631, 596] on icon "Next" at bounding box center [625, 595] width 16 height 16
click at [630, 590] on icon "Next" at bounding box center [625, 595] width 16 height 16
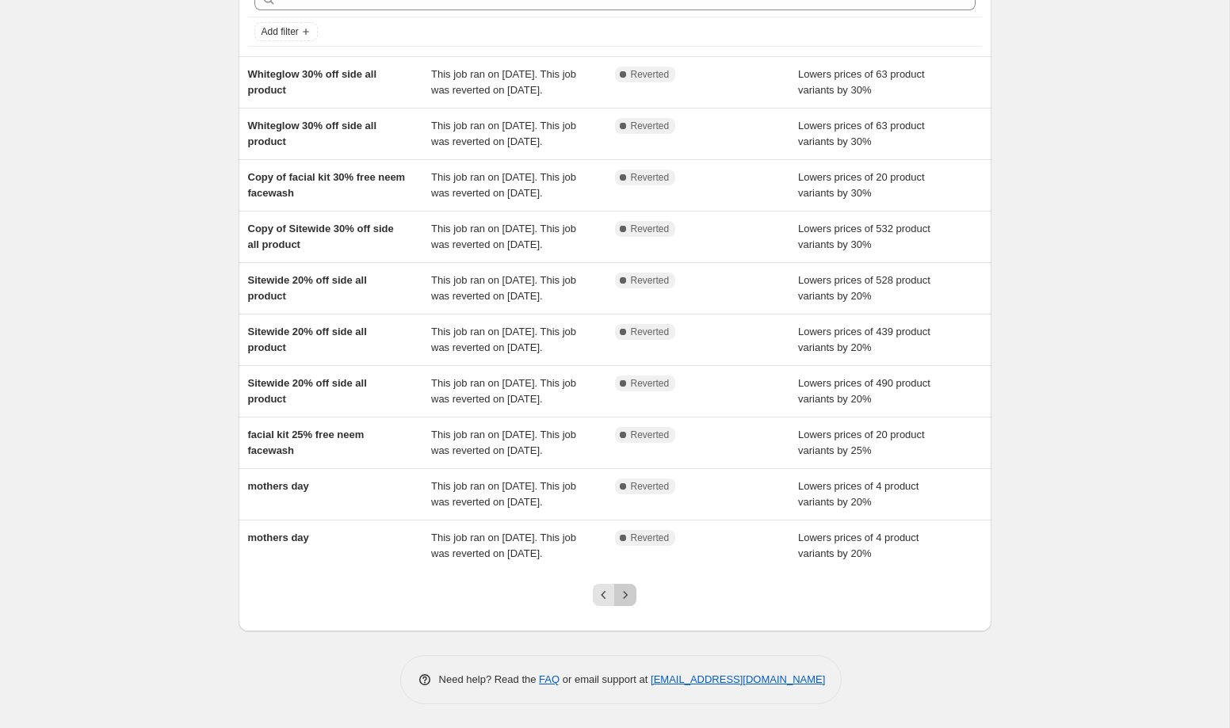
click at [629, 598] on icon "Next" at bounding box center [625, 595] width 16 height 16
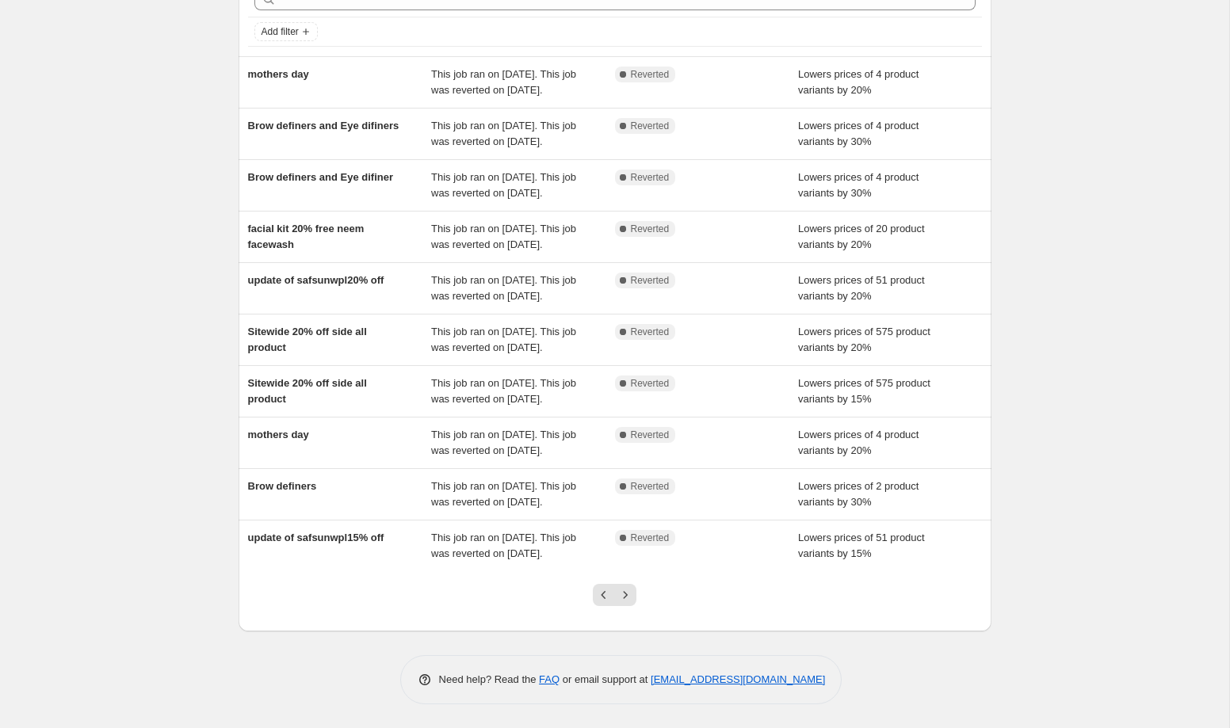
click at [629, 598] on icon "Next" at bounding box center [625, 595] width 16 height 16
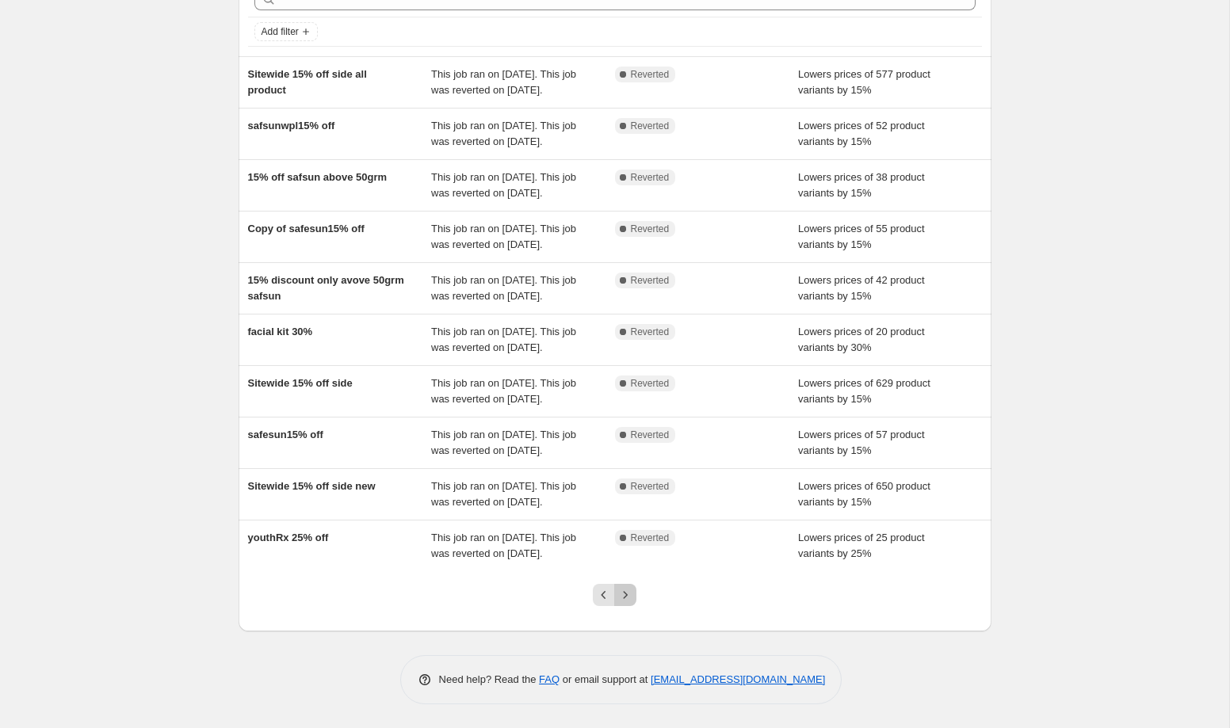
click at [629, 598] on icon "Next" at bounding box center [625, 595] width 16 height 16
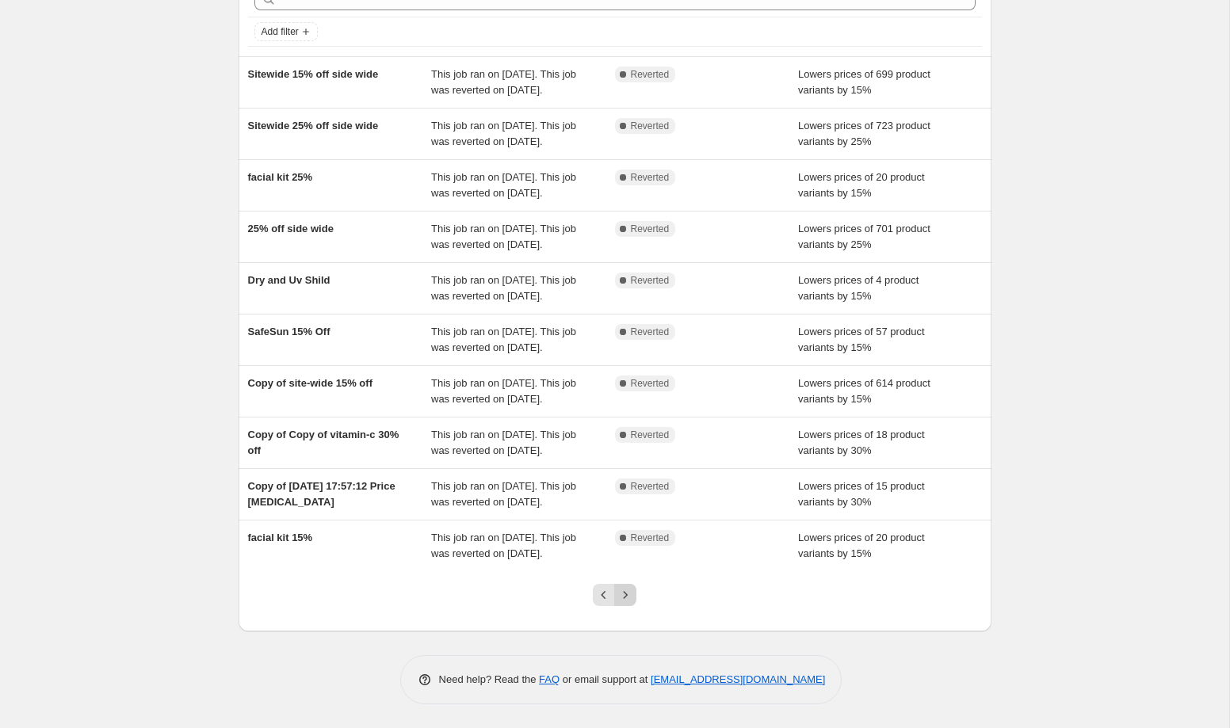
click at [629, 598] on icon "Next" at bounding box center [625, 595] width 16 height 16
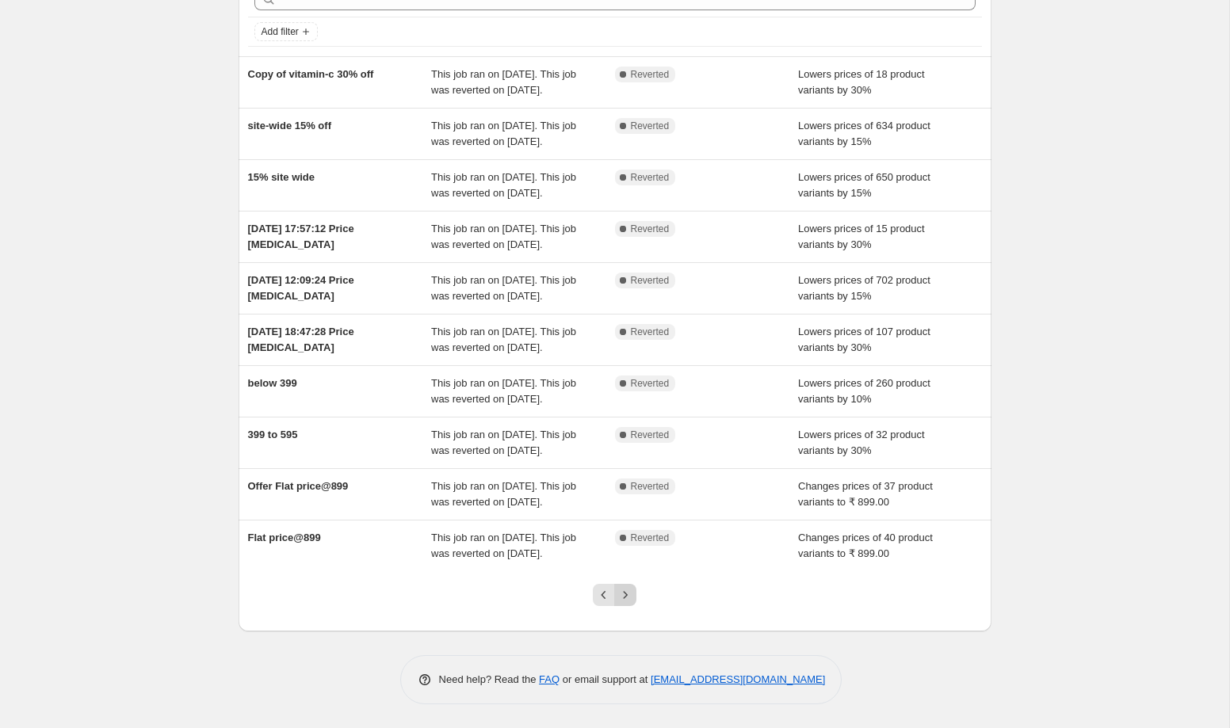
click at [628, 602] on icon "Next" at bounding box center [625, 595] width 16 height 16
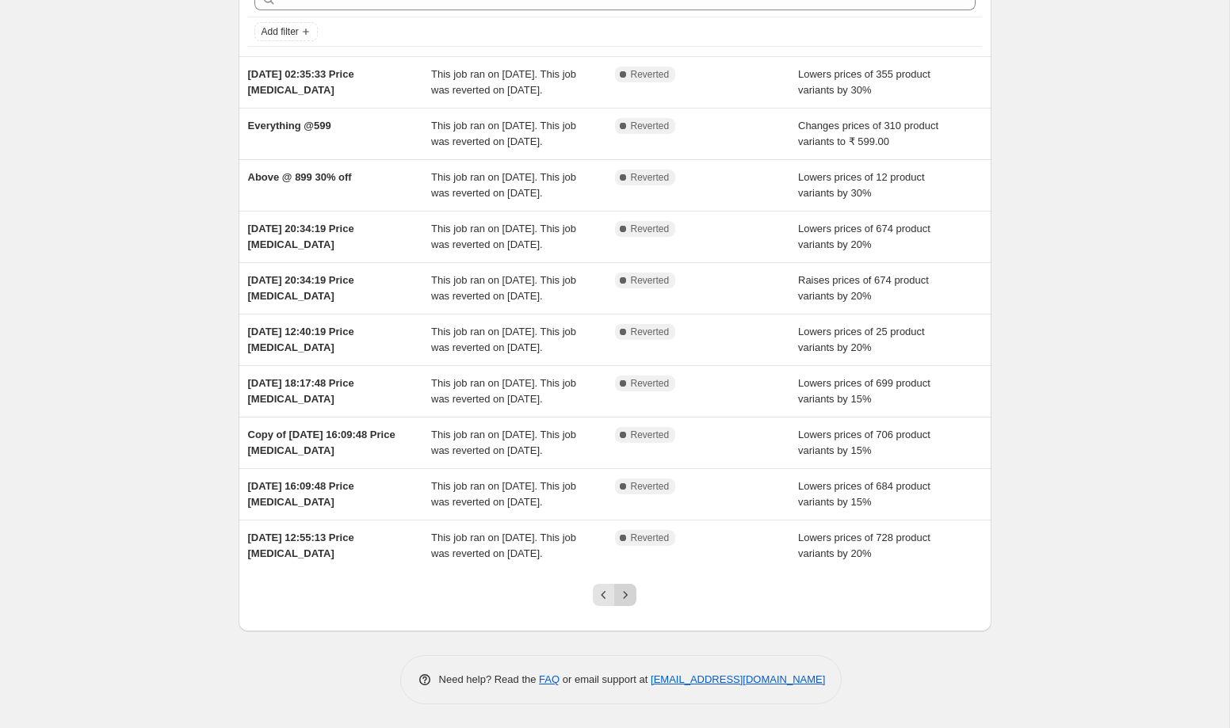
click at [629, 590] on icon "Next" at bounding box center [625, 595] width 16 height 16
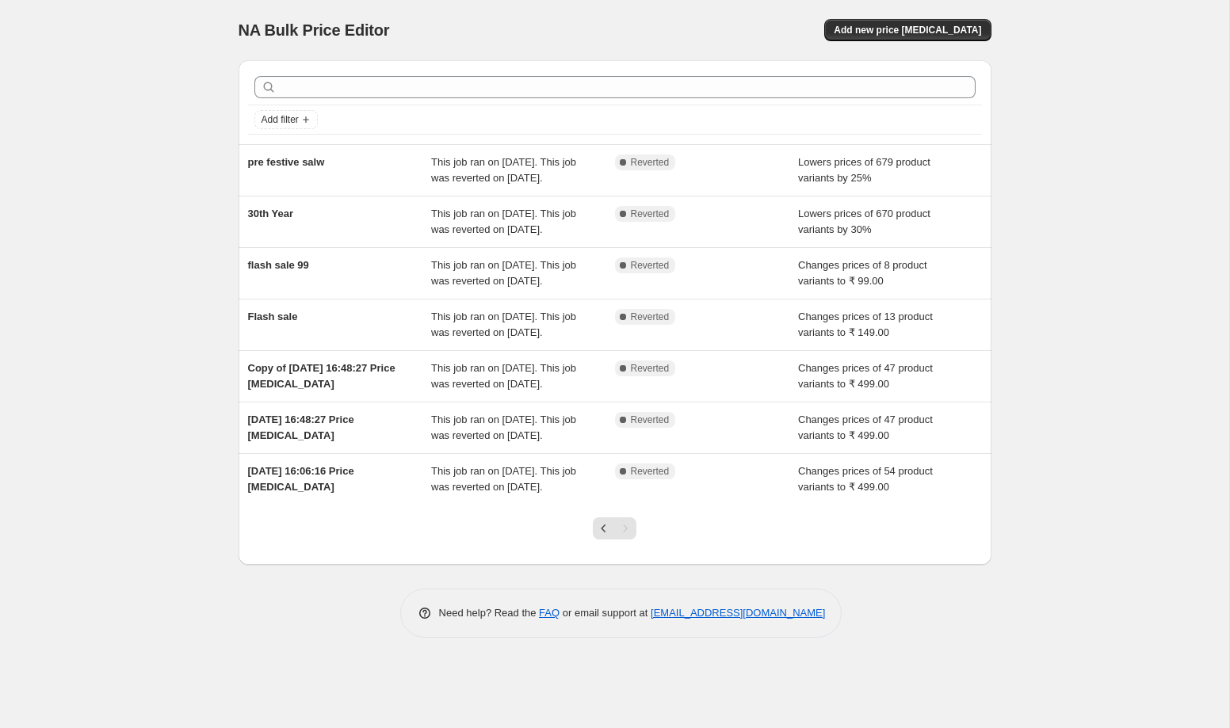
click at [626, 540] on div "Pagination" at bounding box center [625, 528] width 22 height 22
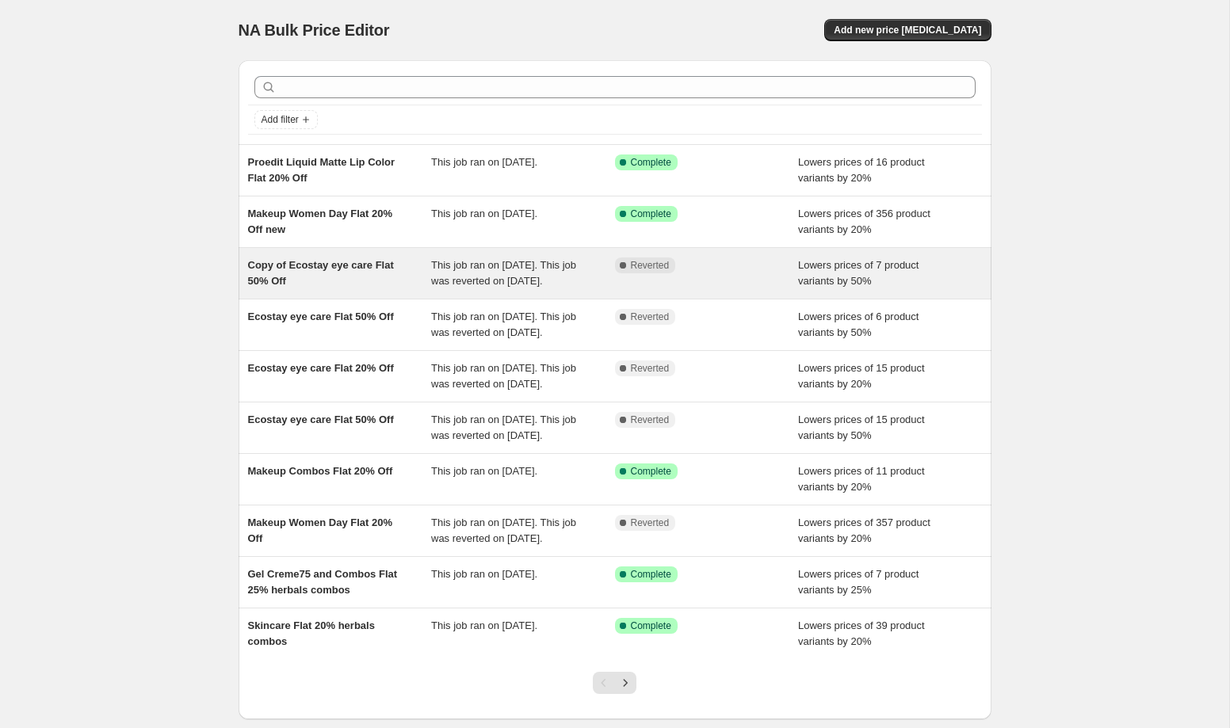
click at [357, 289] on div "Copy of Ecostay eye care Flat 50% Off" at bounding box center [340, 274] width 184 height 32
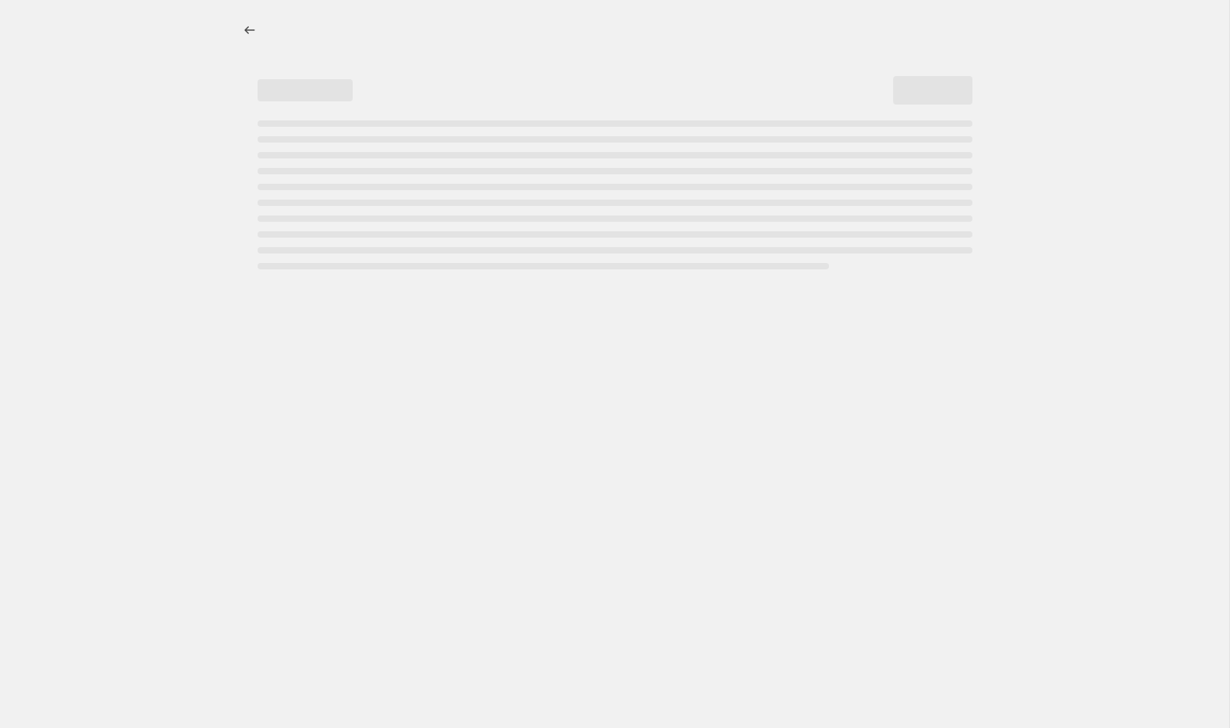
select select "percentage"
select select "collection"
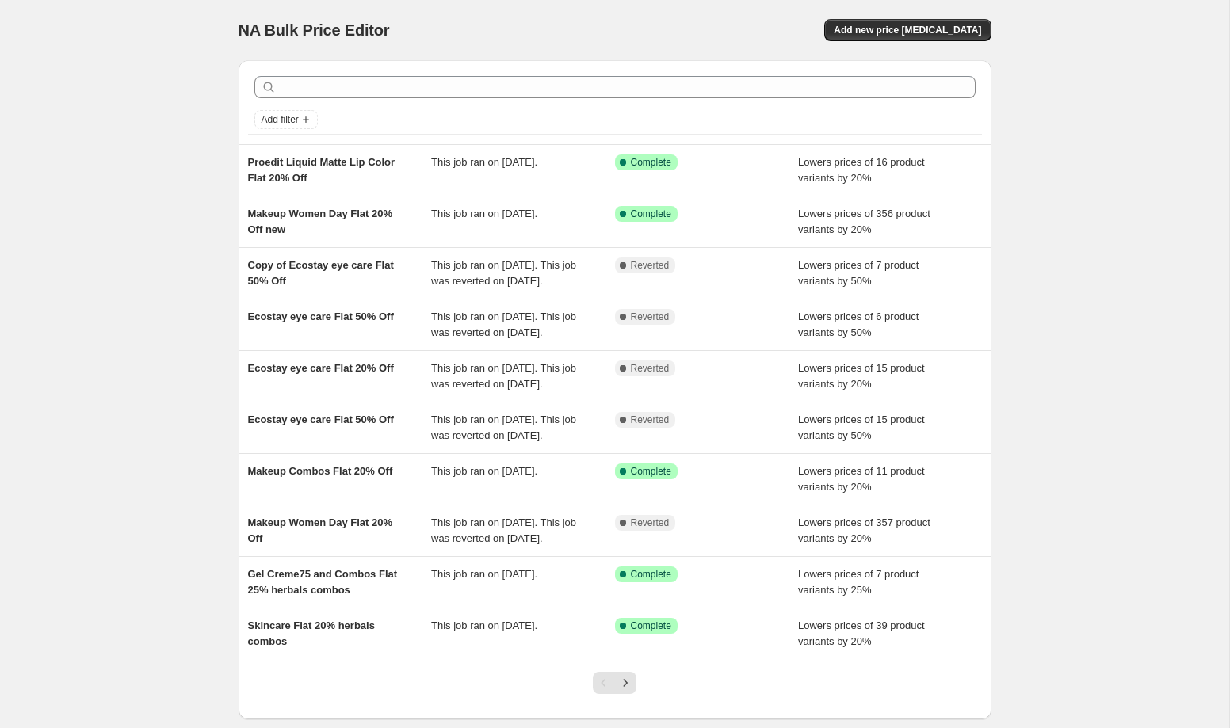
scroll to position [167, 0]
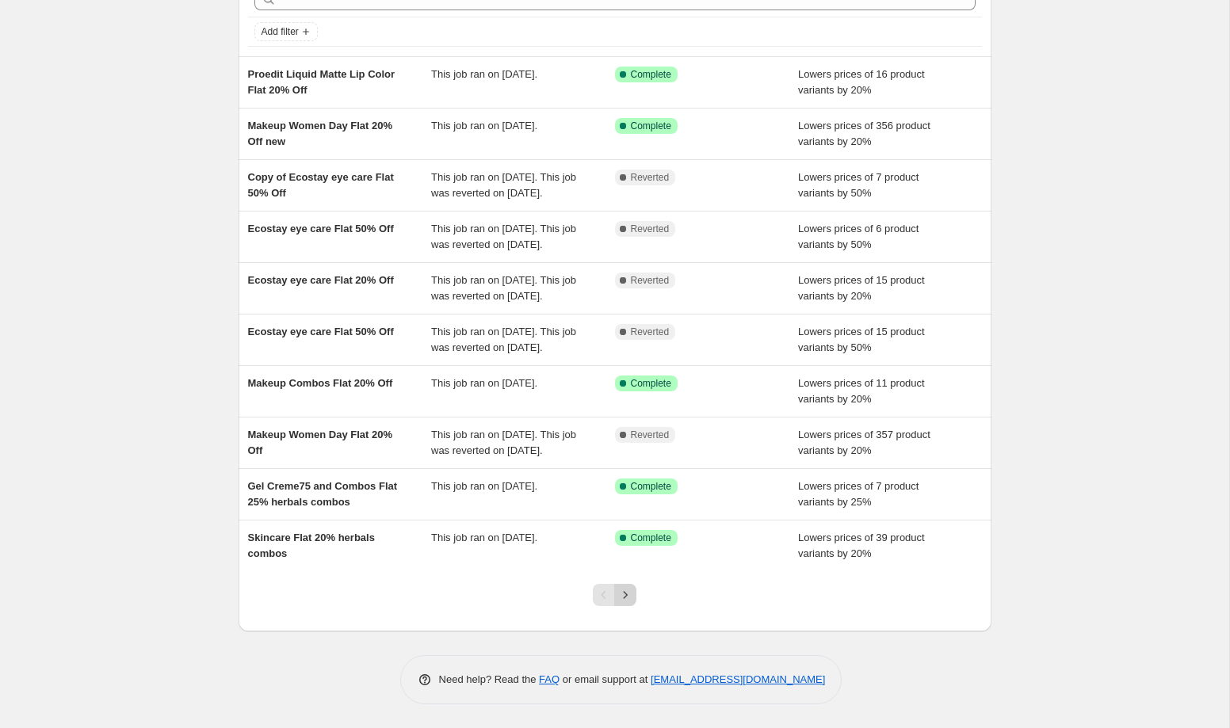
click at [628, 601] on icon "Next" at bounding box center [625, 595] width 16 height 16
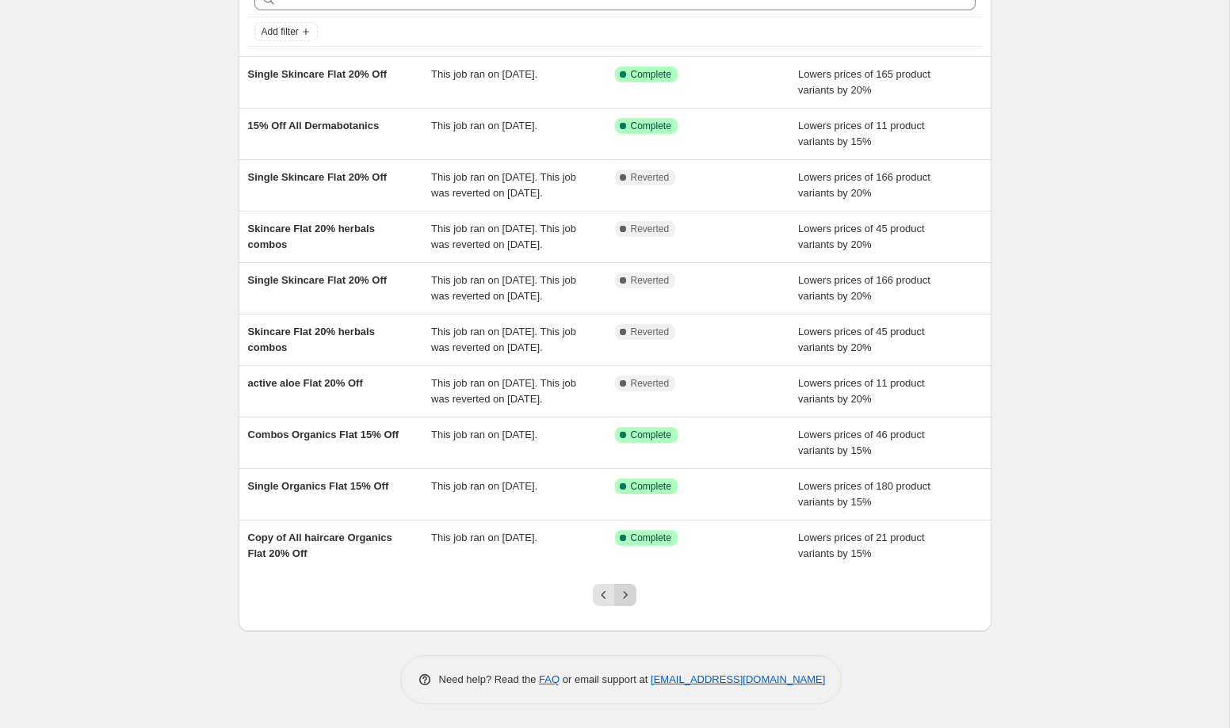
click at [630, 598] on icon "Next" at bounding box center [625, 595] width 16 height 16
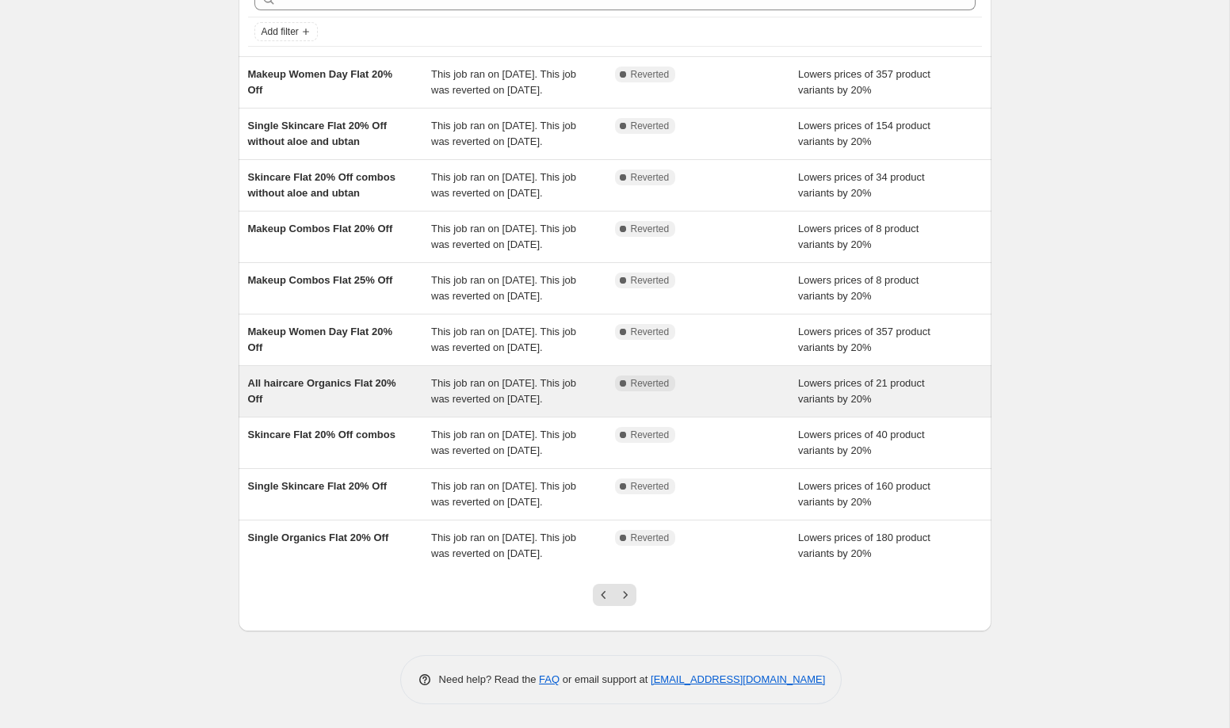
scroll to position [246, 0]
click at [630, 598] on icon "Next" at bounding box center [625, 595] width 16 height 16
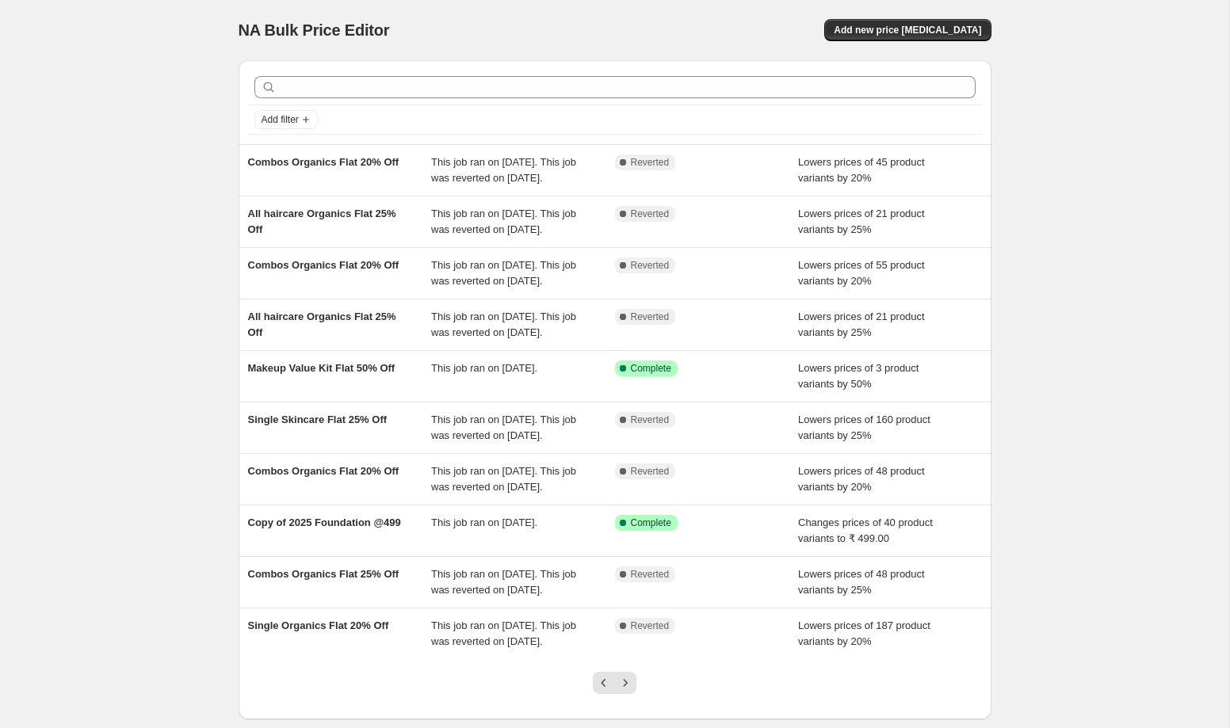
scroll to position [215, 0]
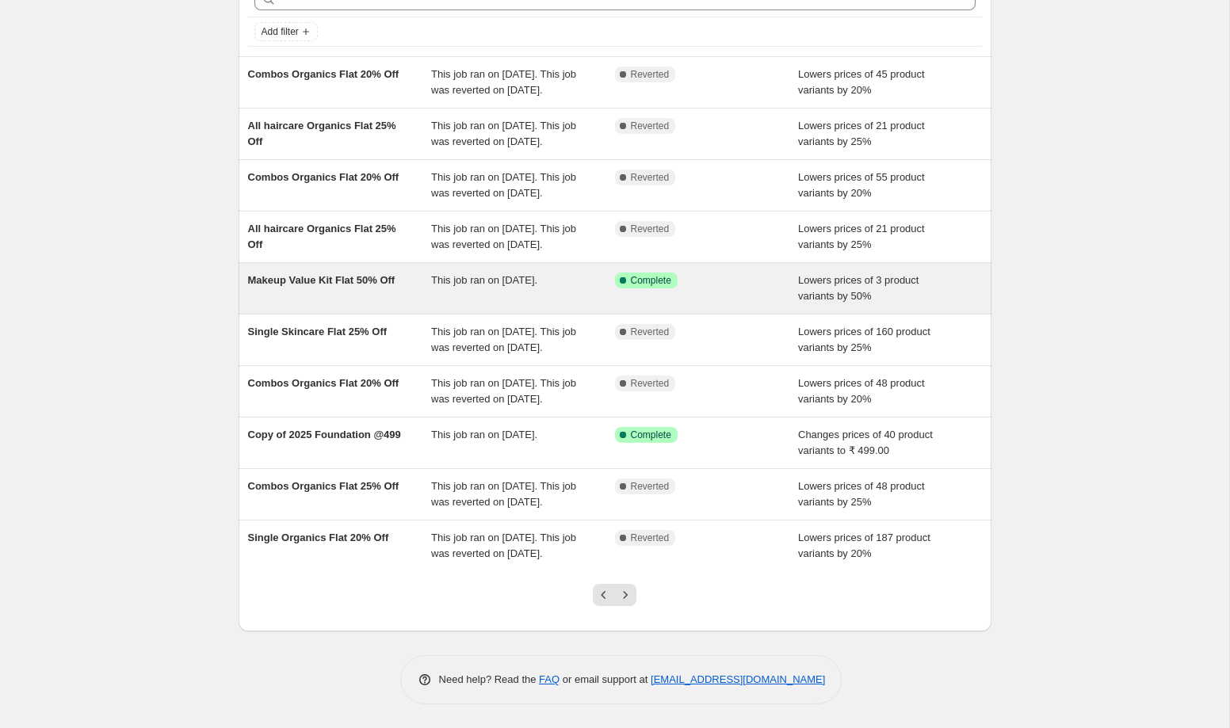
click at [391, 273] on div "Makeup Value Kit Flat 50% Off" at bounding box center [340, 289] width 184 height 32
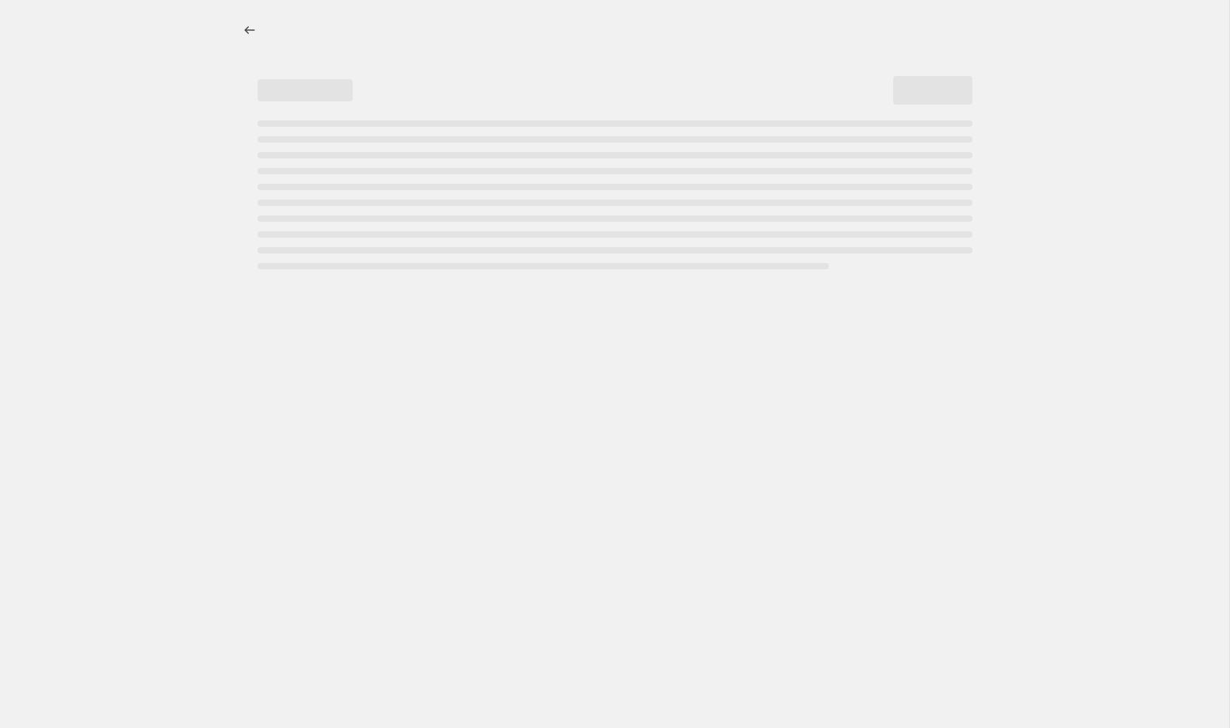
select select "percentage"
select select "collection"
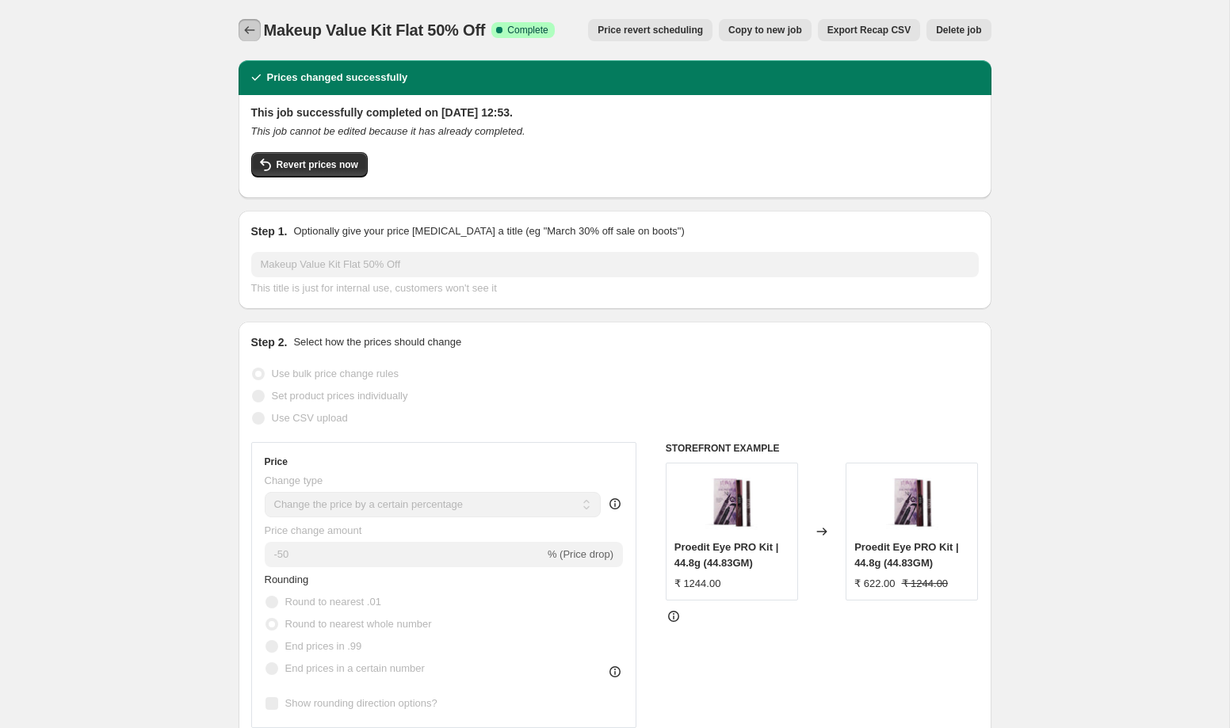
click at [242, 30] on icon "Price change jobs" at bounding box center [250, 30] width 16 height 16
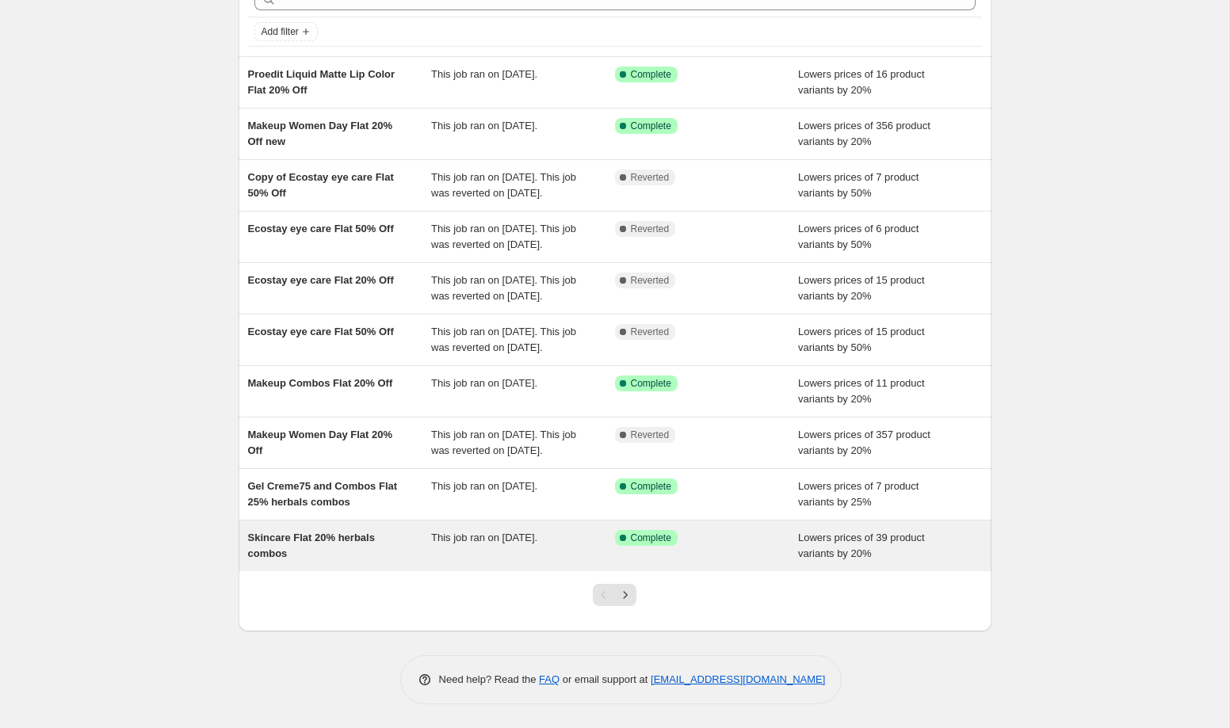
scroll to position [120, 0]
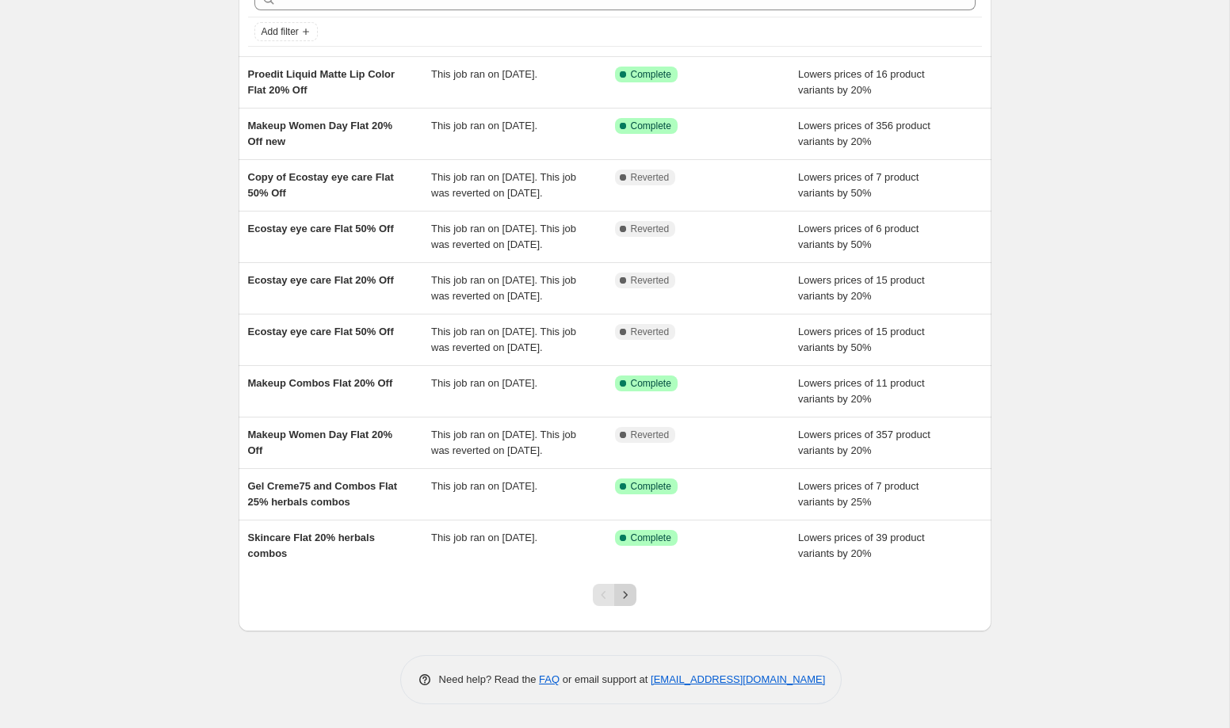
click at [632, 603] on icon "Next" at bounding box center [625, 595] width 16 height 16
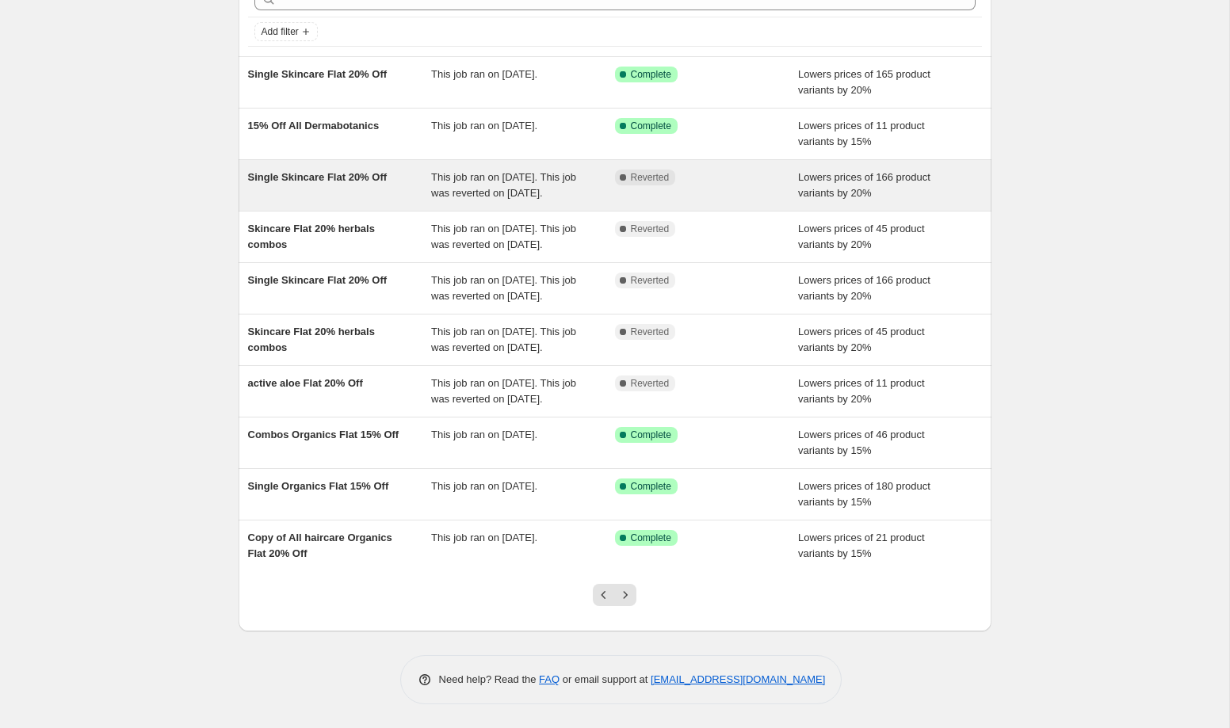
scroll to position [104, 0]
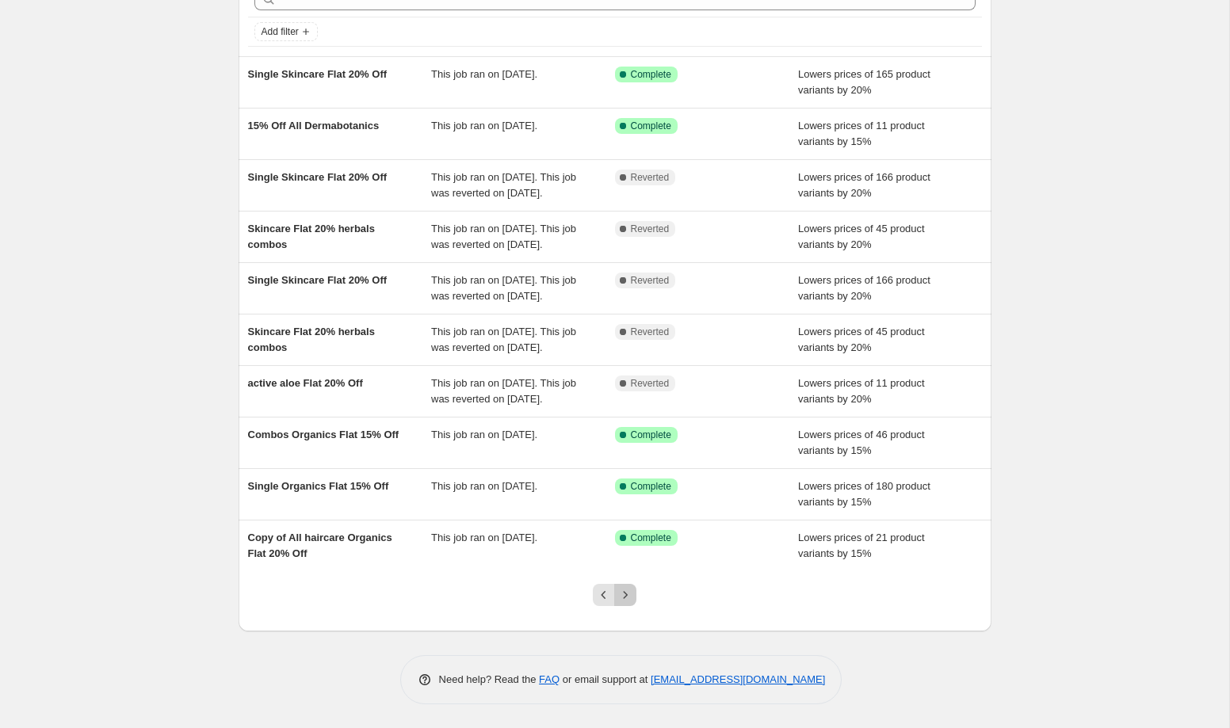
click at [625, 598] on icon "Next" at bounding box center [626, 594] width 4 height 7
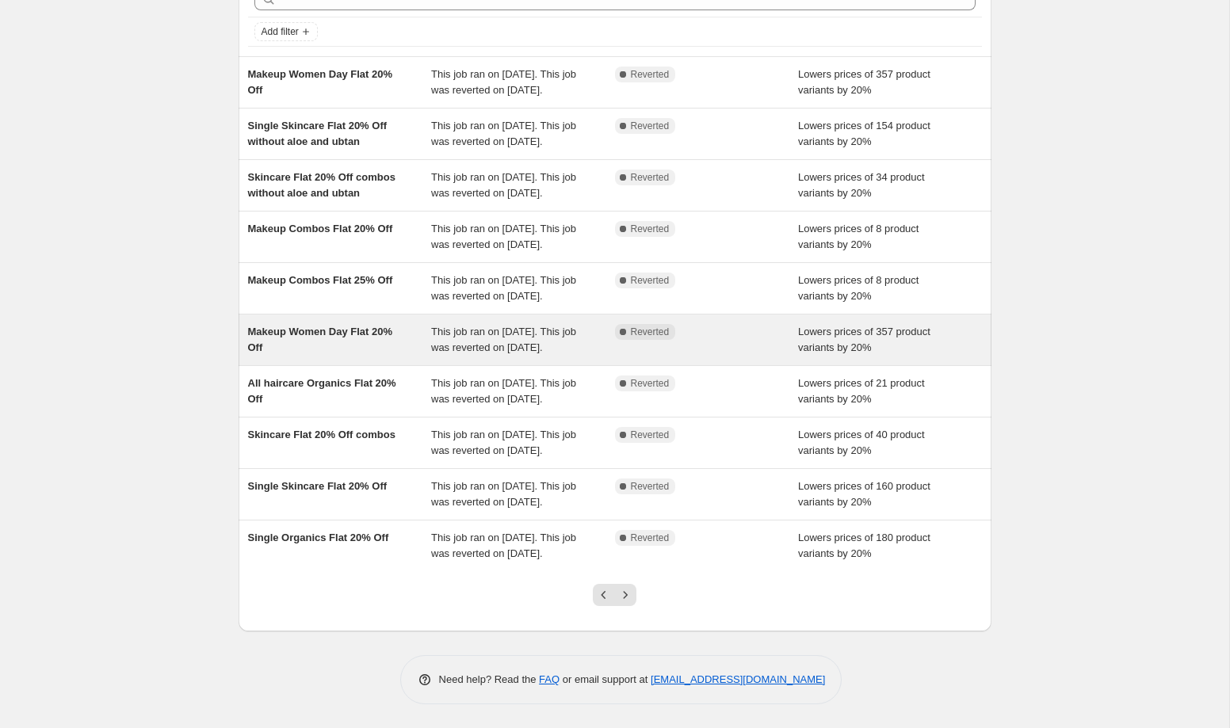
scroll to position [246, 0]
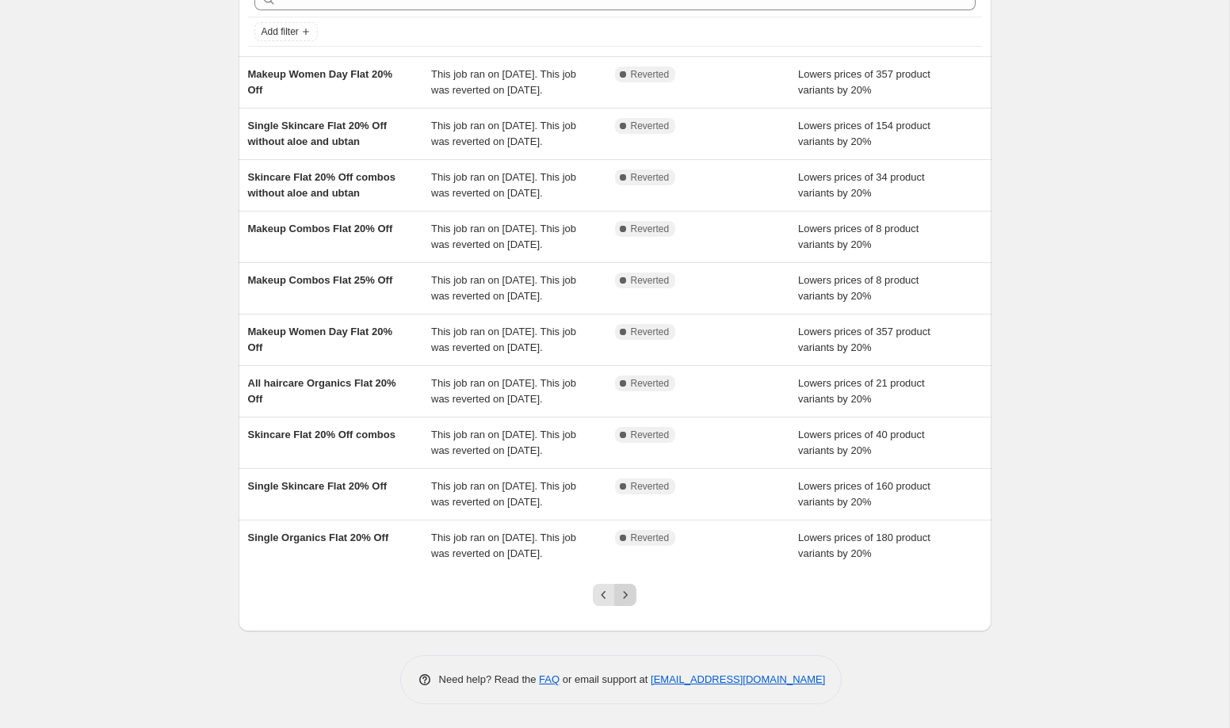
click at [628, 584] on button "Next" at bounding box center [625, 595] width 22 height 22
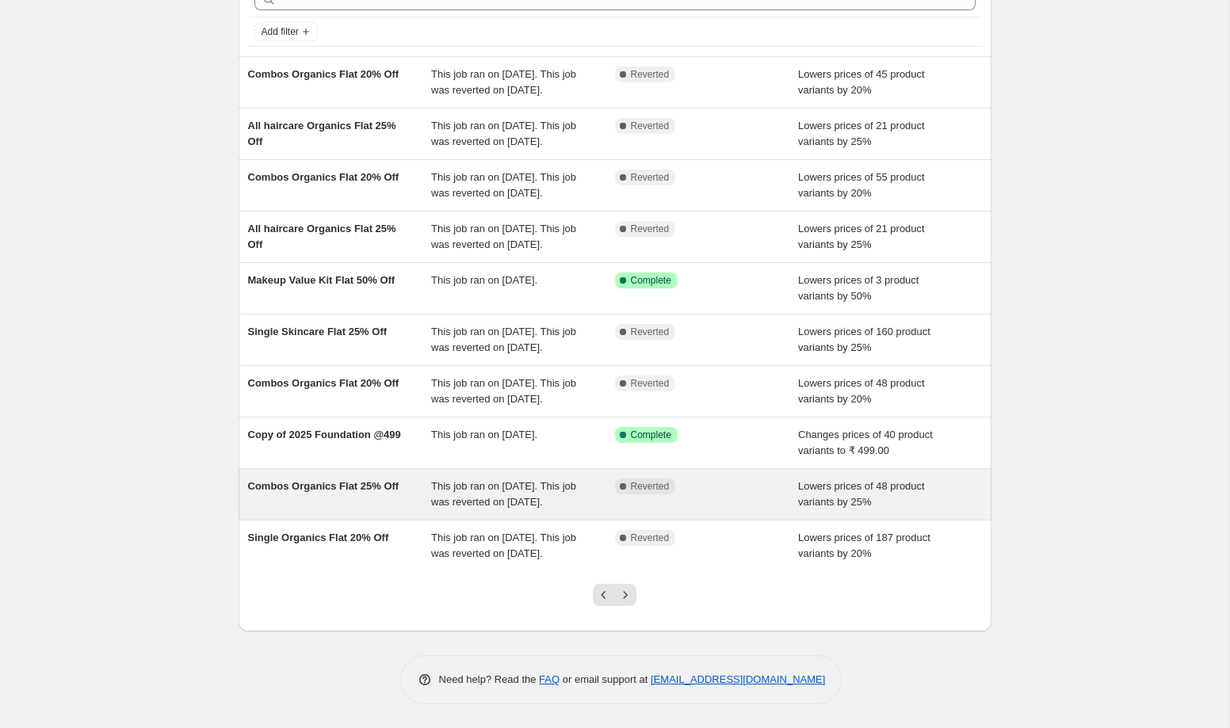
scroll to position [215, 0]
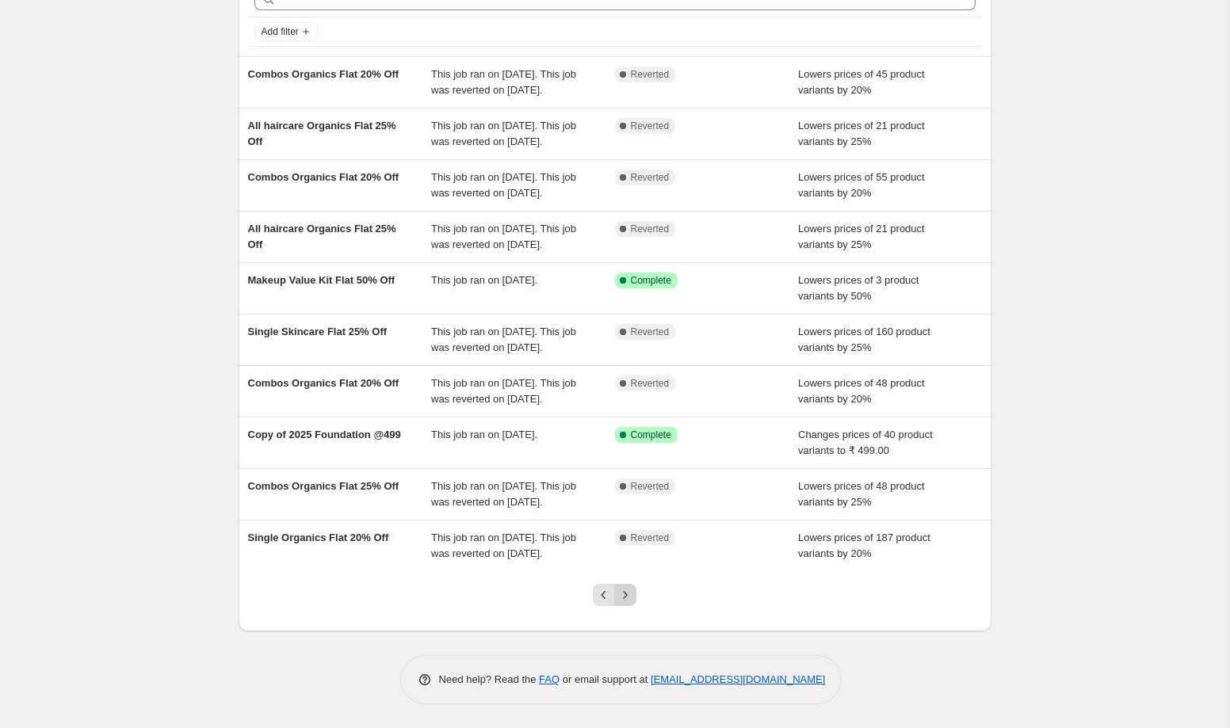
click at [626, 595] on icon "Next" at bounding box center [626, 594] width 4 height 7
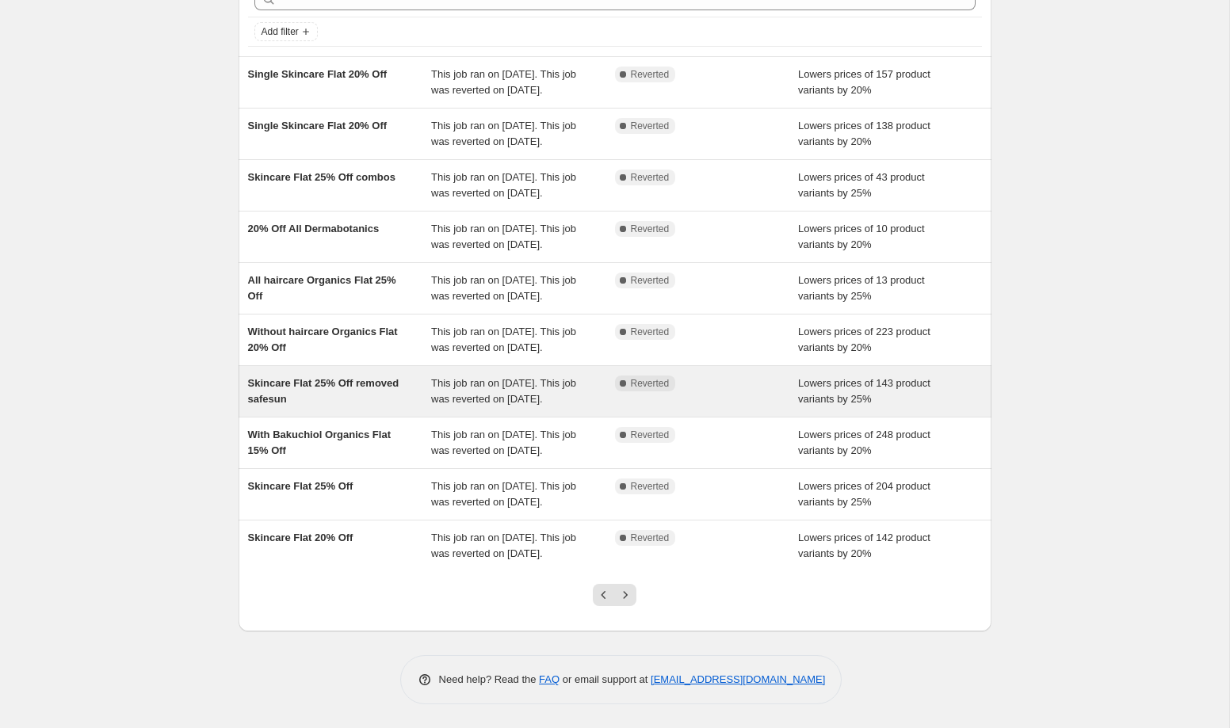
scroll to position [246, 0]
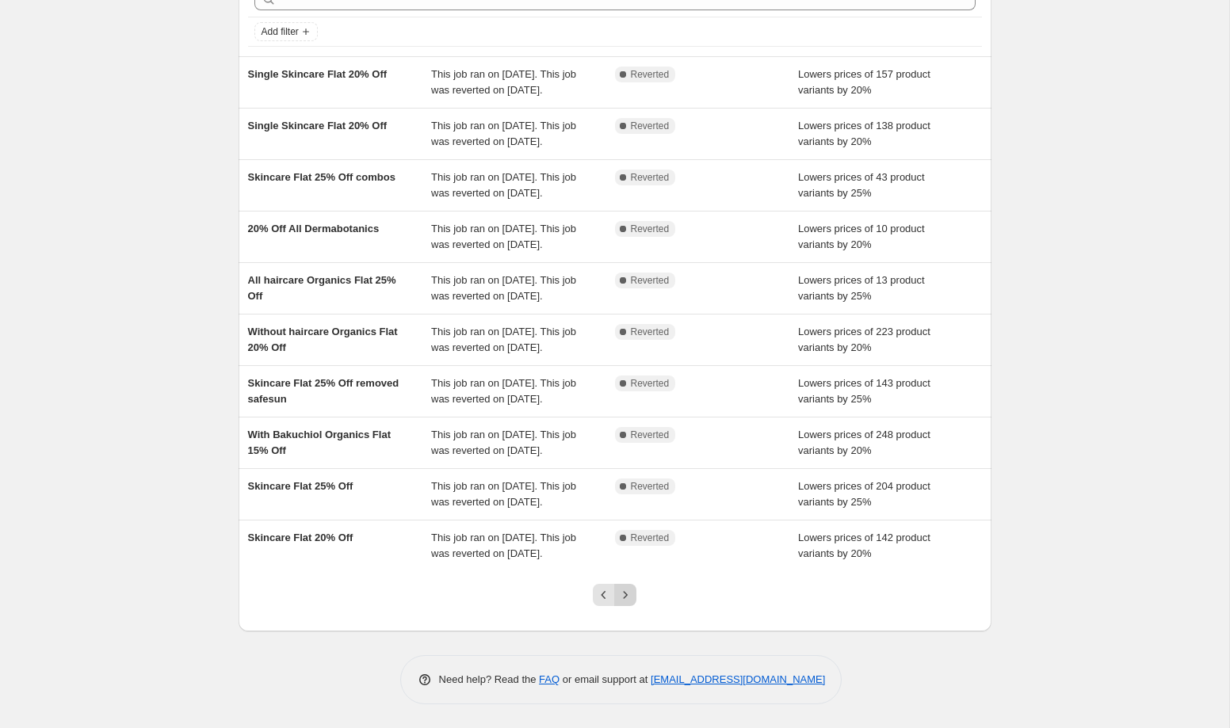
click at [627, 596] on icon "Next" at bounding box center [625, 595] width 16 height 16
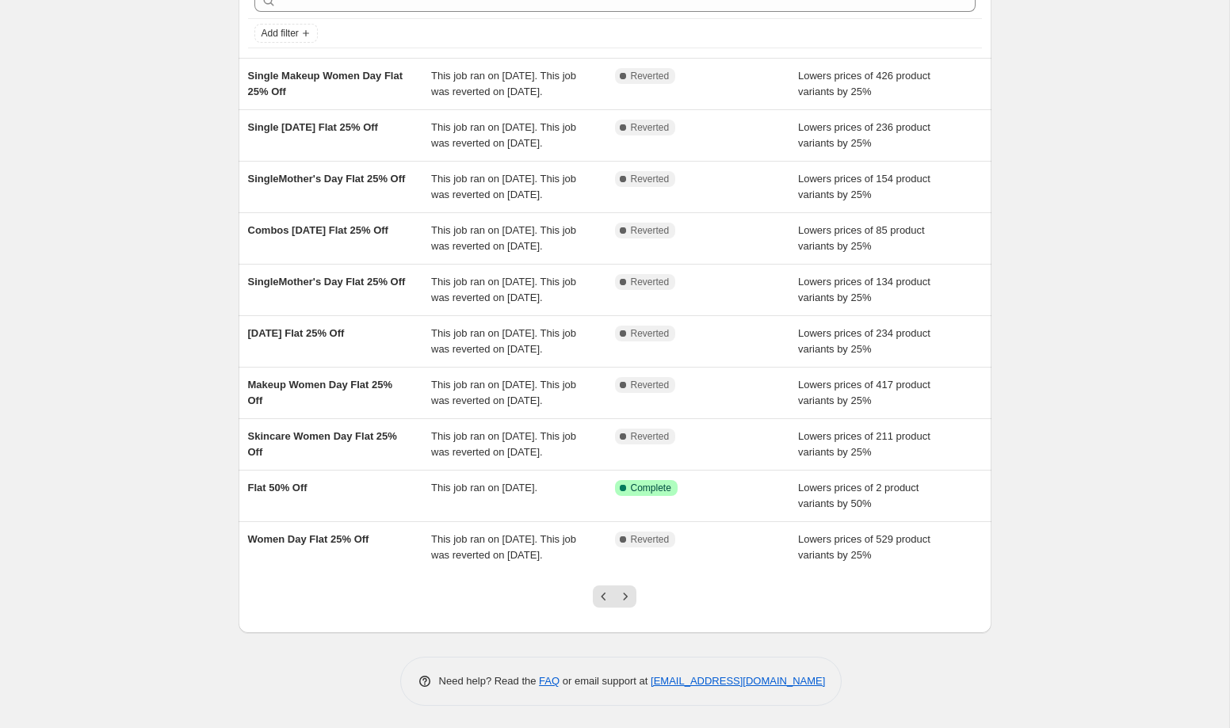
scroll to position [109, 0]
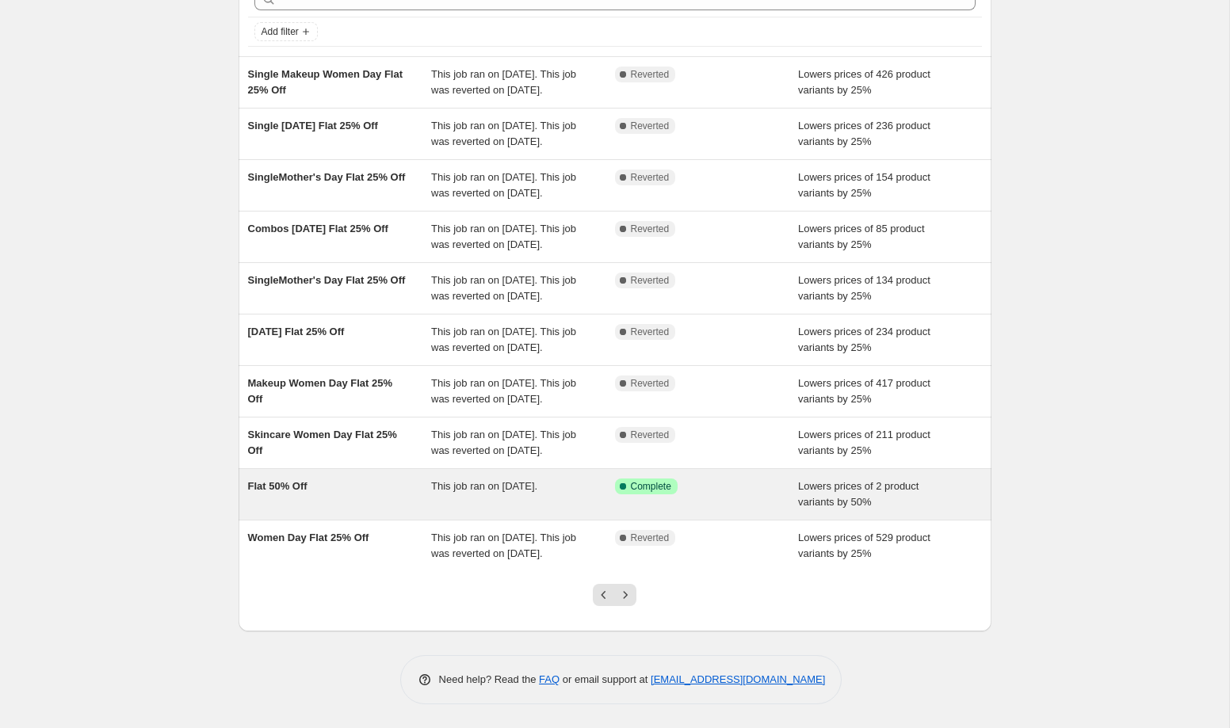
click at [392, 493] on div "Flat 50% Off" at bounding box center [340, 495] width 184 height 32
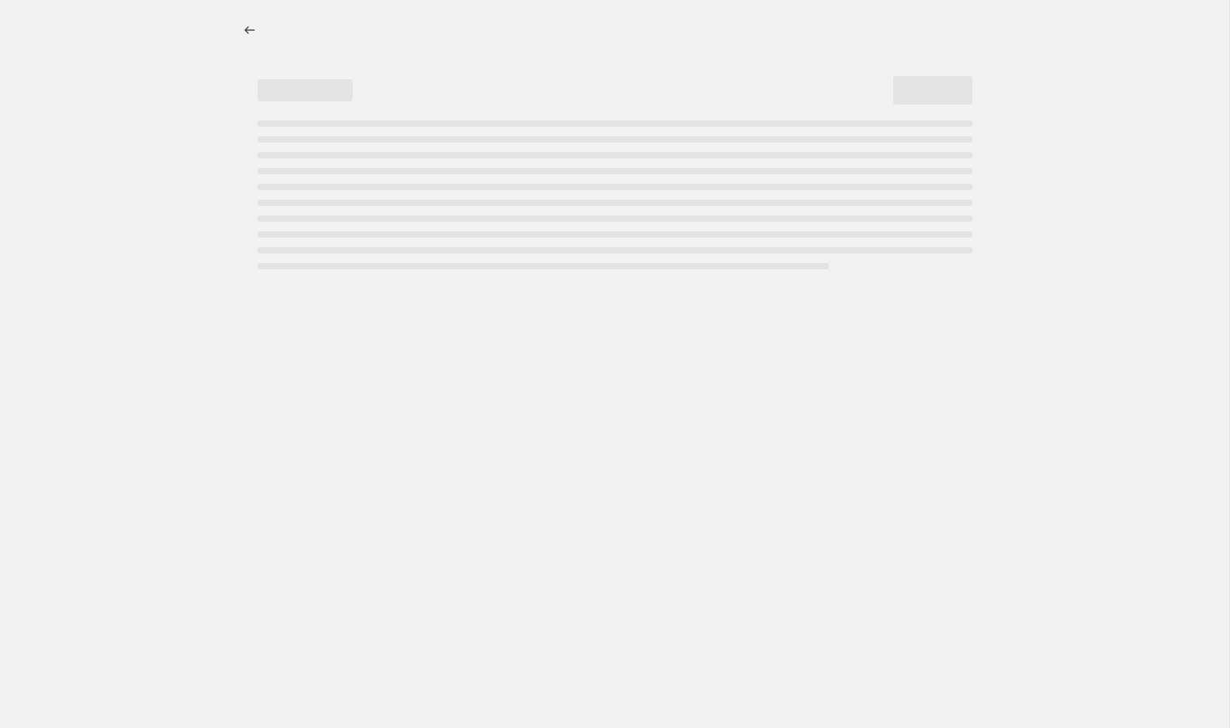
select select "percentage"
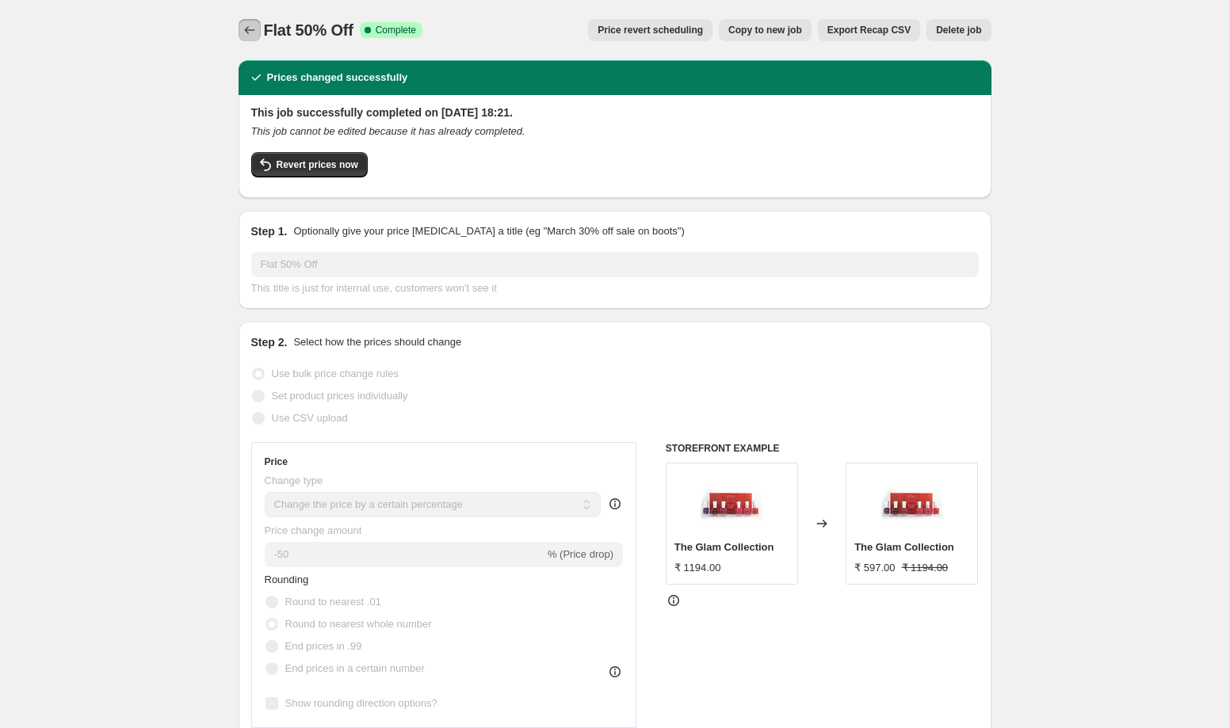
click at [245, 26] on icon "Price change jobs" at bounding box center [250, 30] width 16 height 16
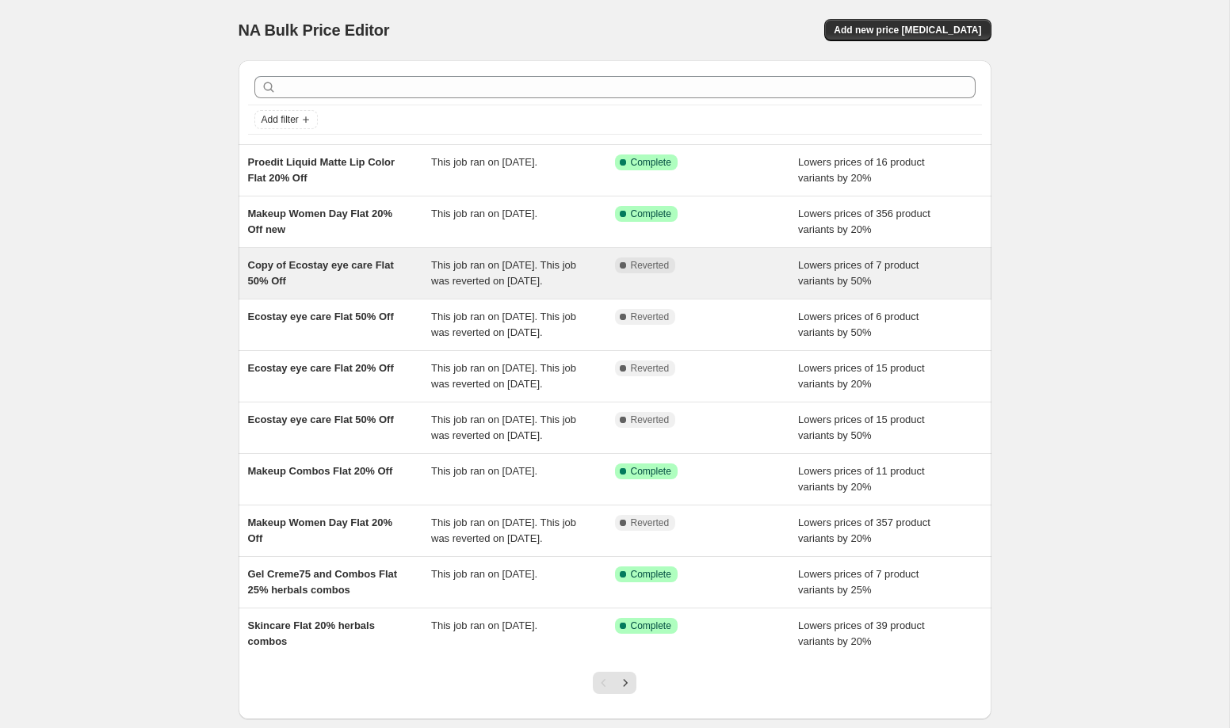
click at [366, 289] on div "Copy of Ecostay eye care Flat 50% Off" at bounding box center [340, 274] width 184 height 32
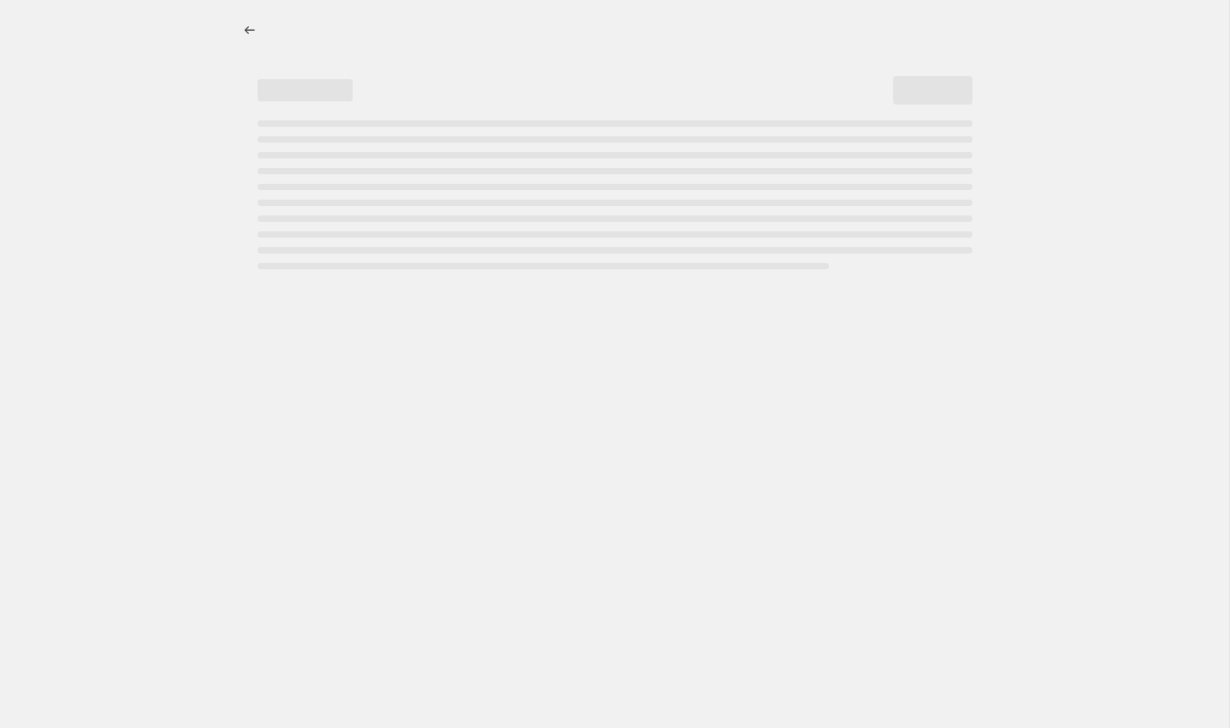
select select "percentage"
select select "collection"
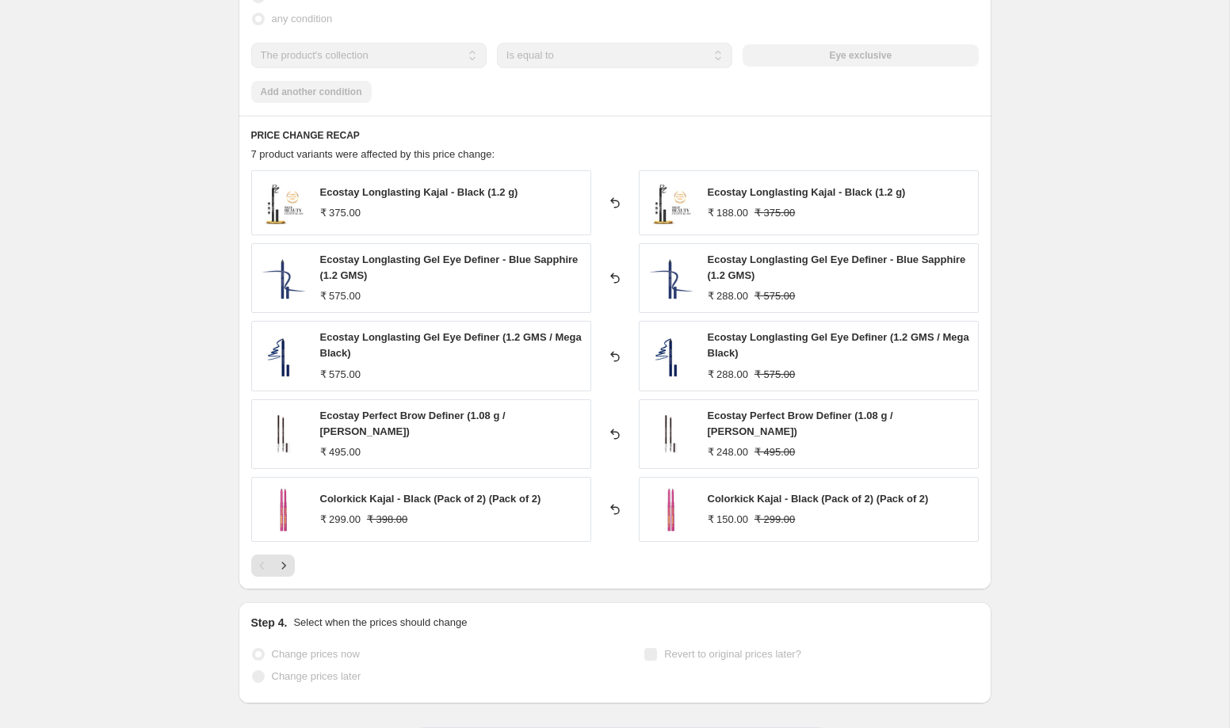
scroll to position [1046, 0]
click at [290, 559] on icon "Next" at bounding box center [284, 567] width 16 height 16
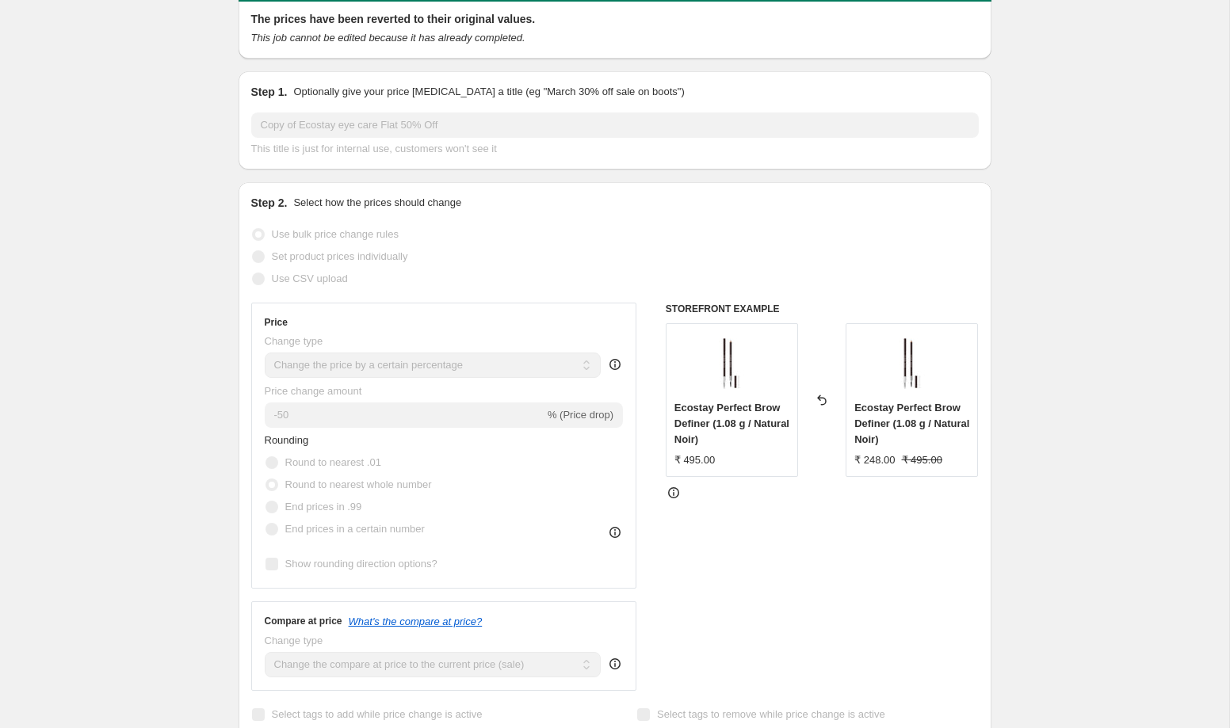
scroll to position [0, 0]
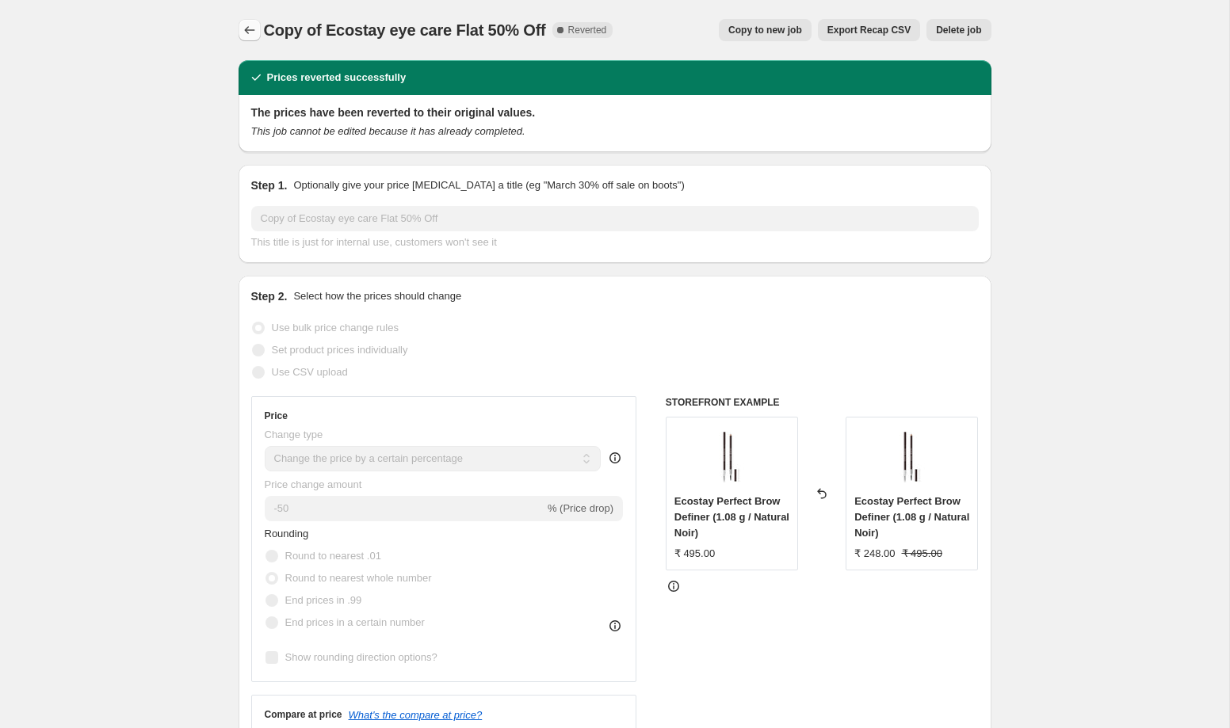
click at [242, 32] on icon "Price change jobs" at bounding box center [250, 30] width 16 height 16
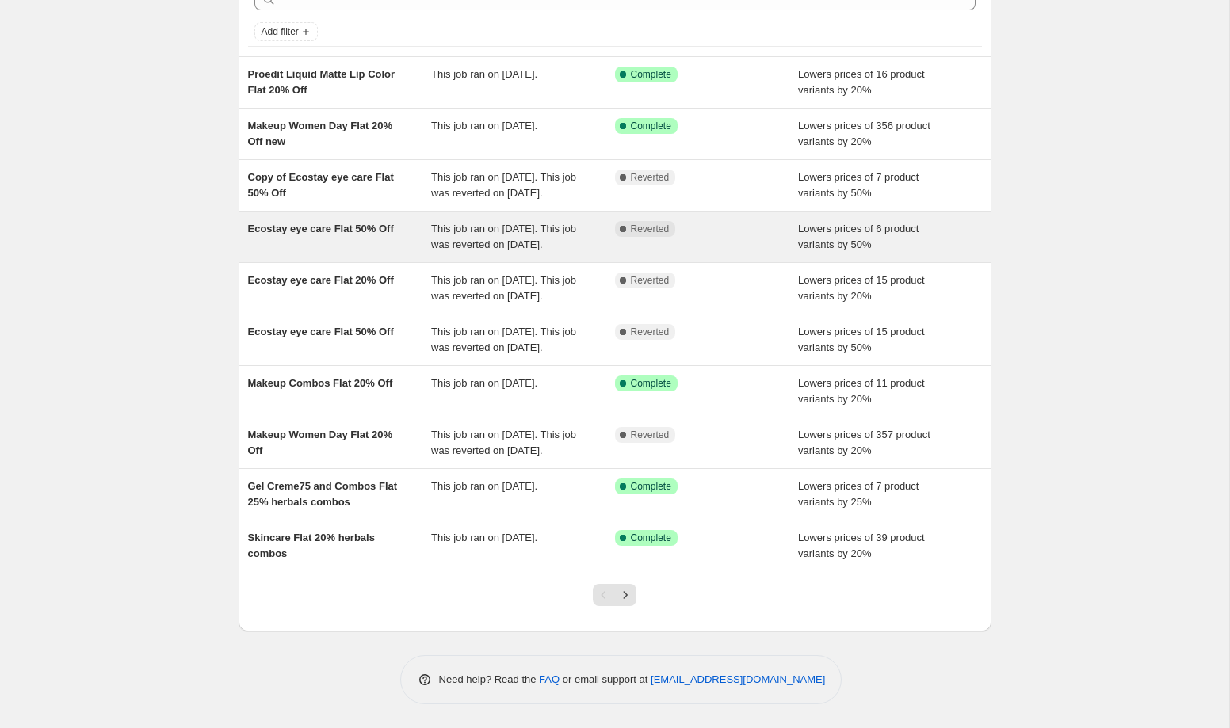
scroll to position [167, 0]
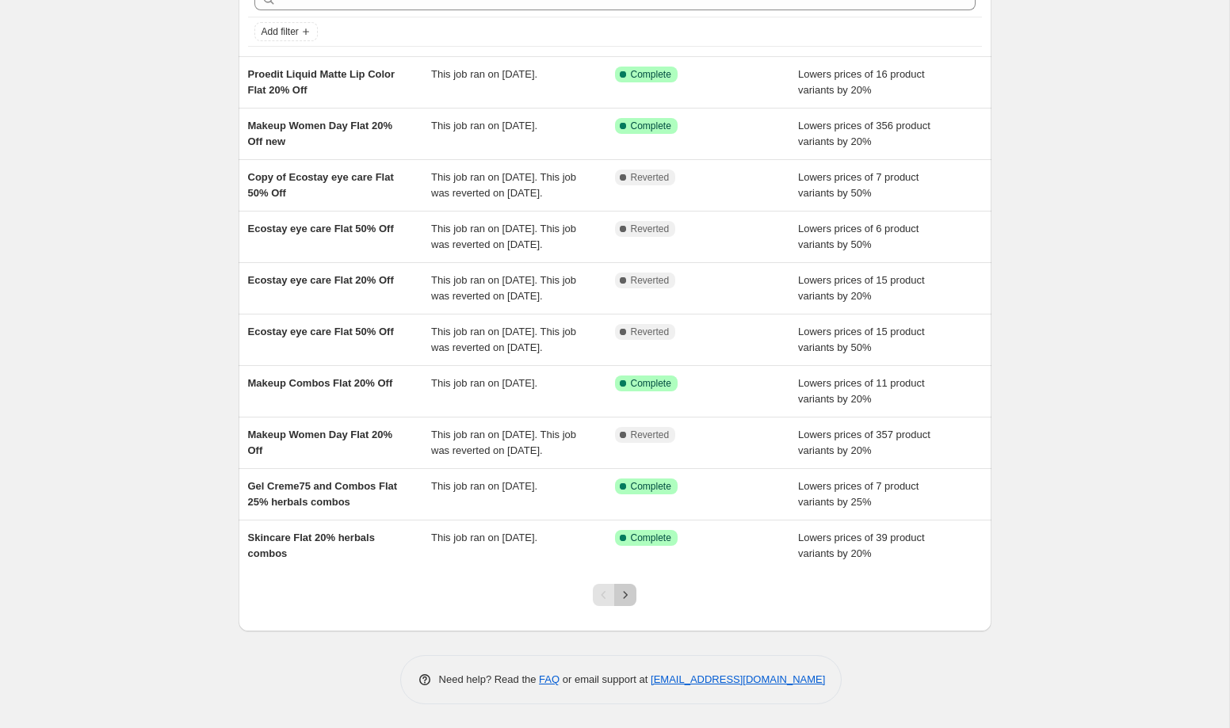
click at [632, 589] on icon "Next" at bounding box center [625, 595] width 16 height 16
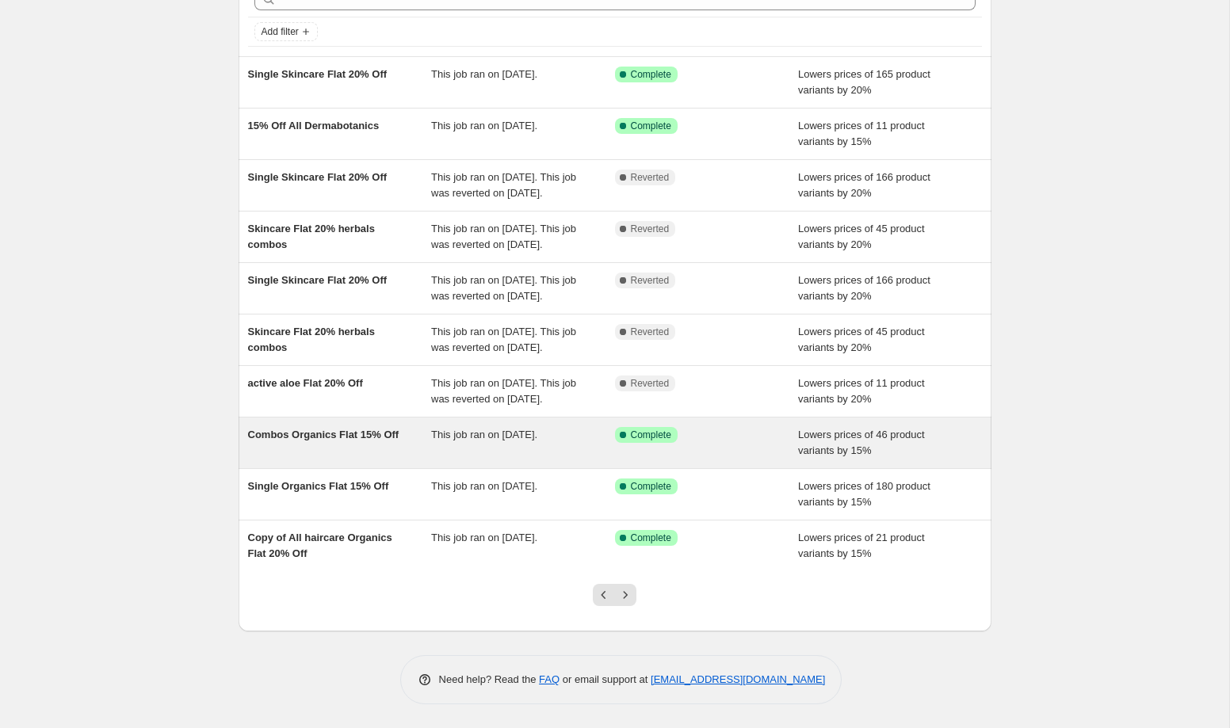
scroll to position [117, 0]
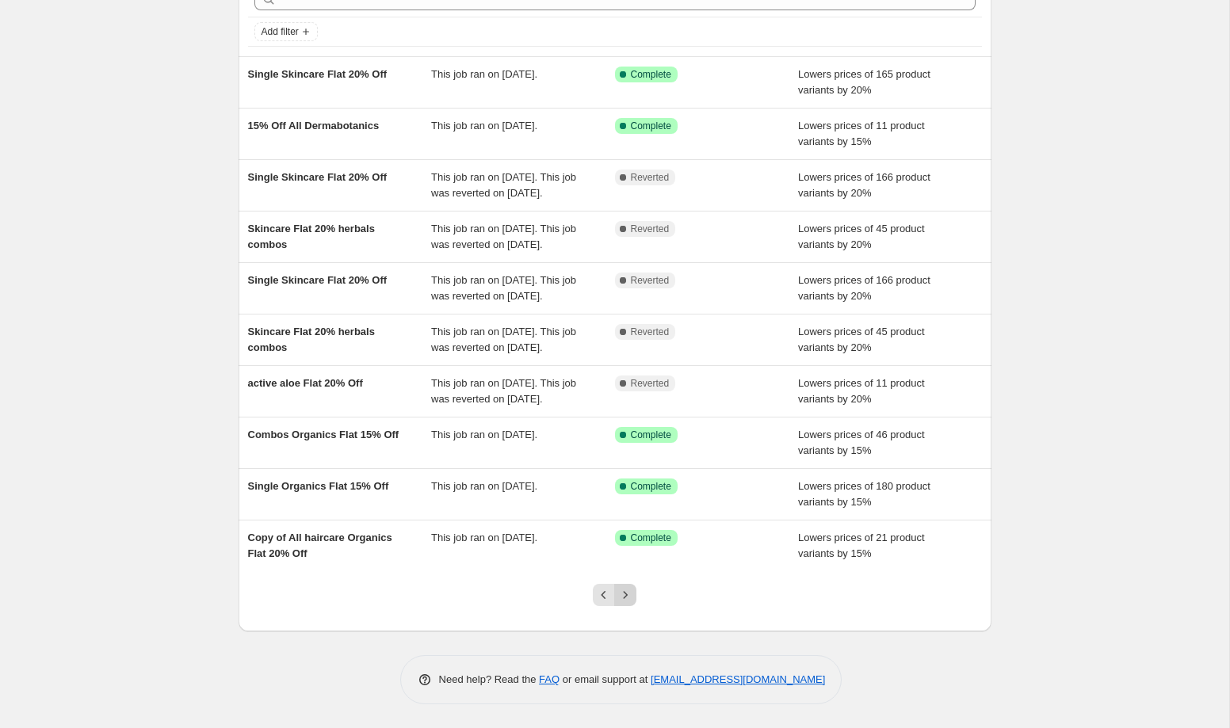
click at [622, 603] on icon "Next" at bounding box center [625, 595] width 16 height 16
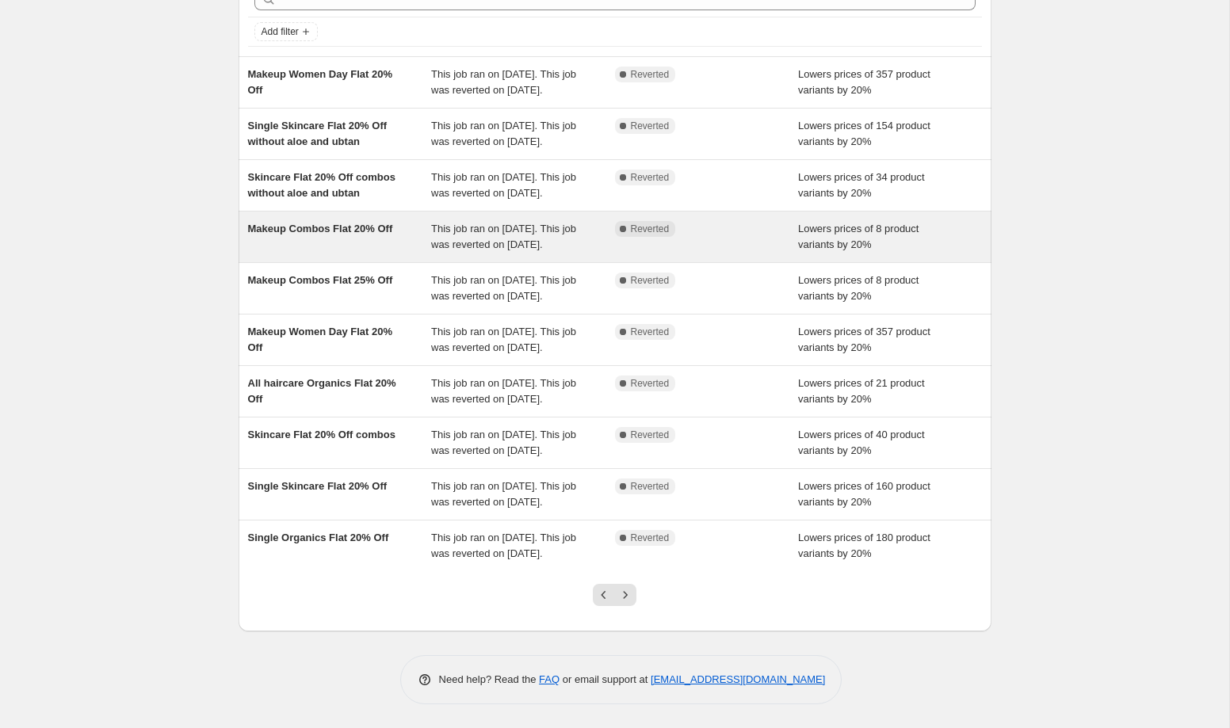
scroll to position [216, 0]
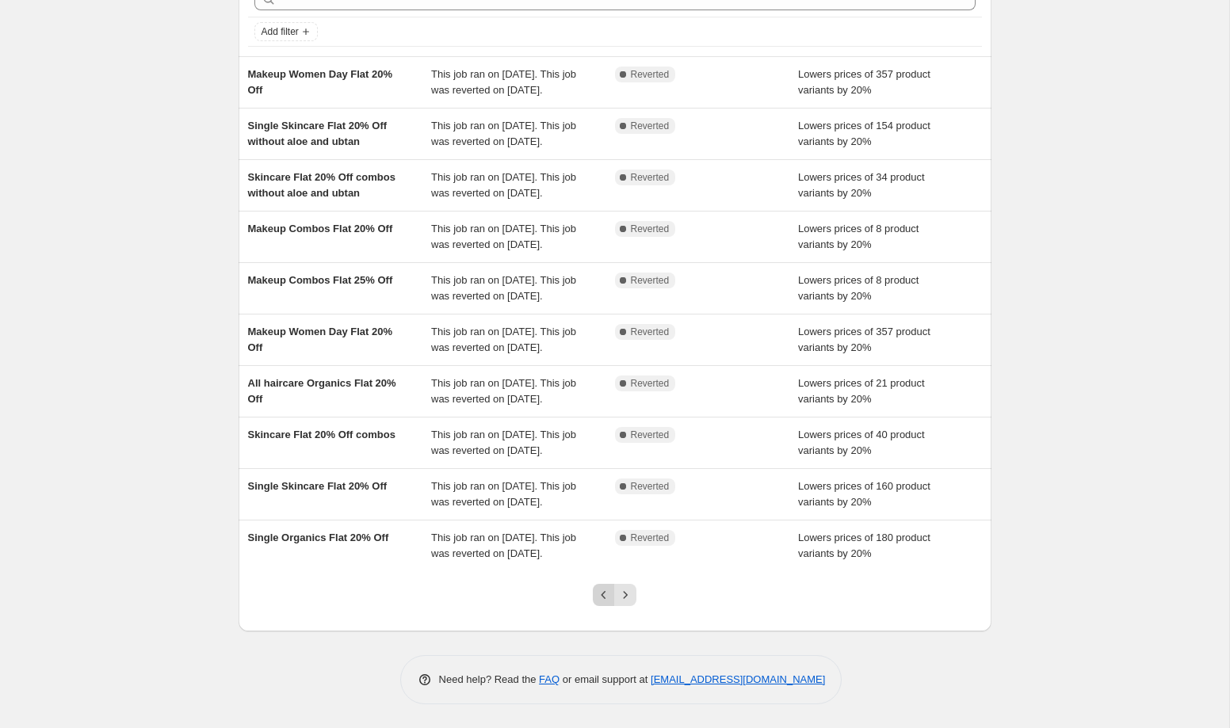
click at [608, 603] on icon "Previous" at bounding box center [604, 595] width 16 height 16
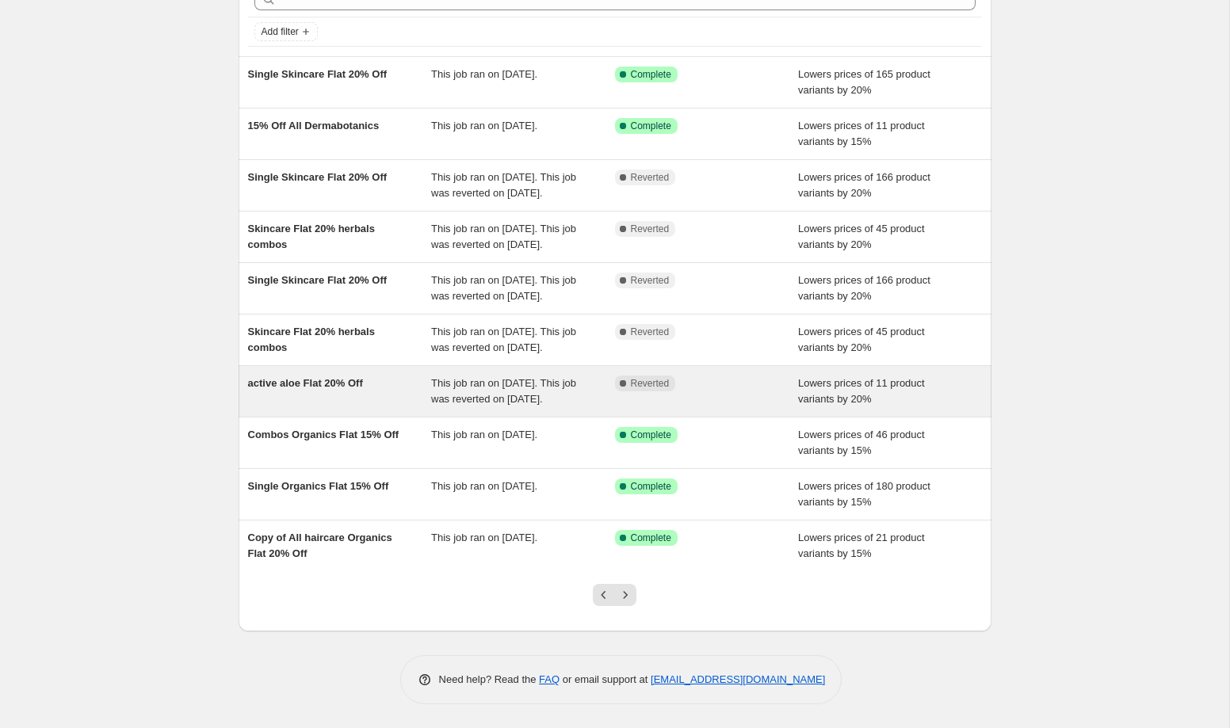
scroll to position [97, 0]
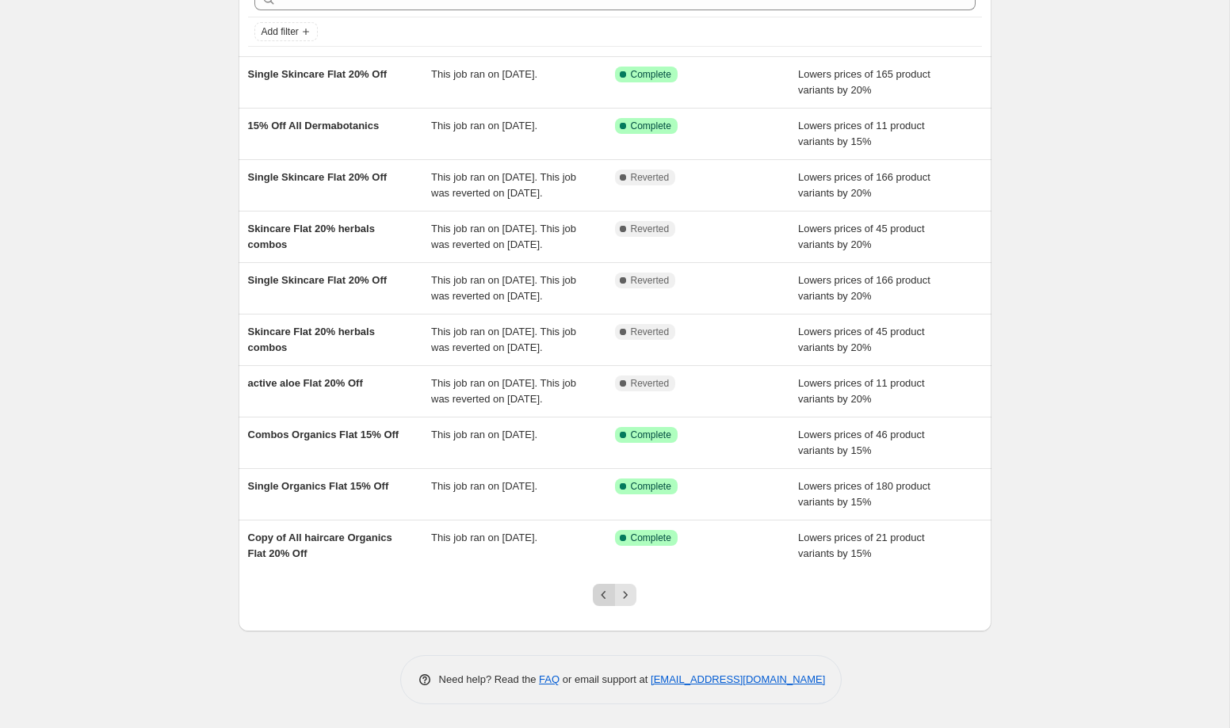
click at [604, 599] on icon "Previous" at bounding box center [603, 595] width 5 height 8
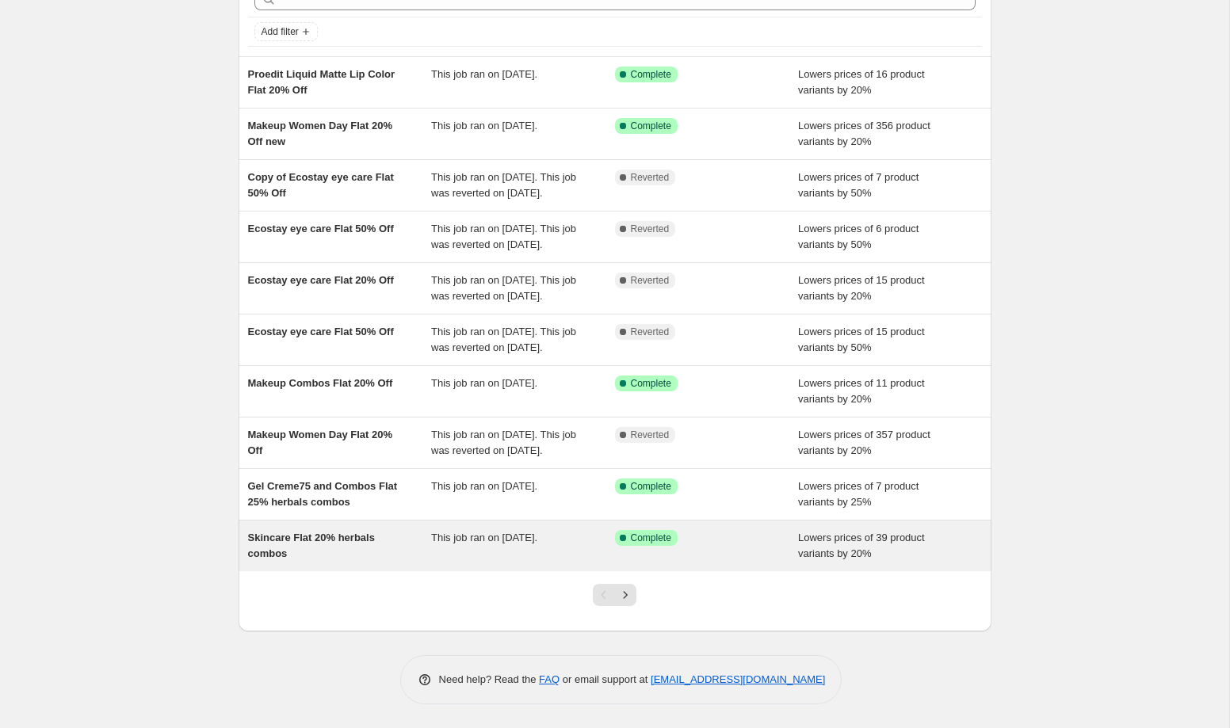
scroll to position [105, 0]
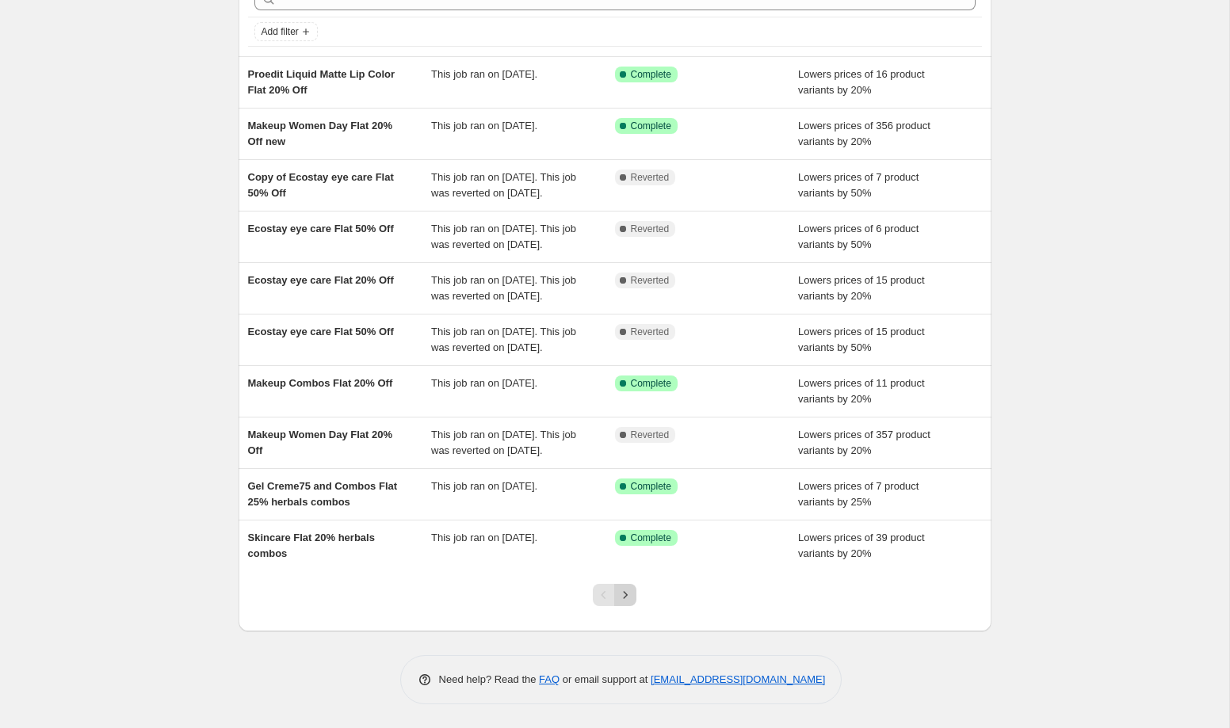
click at [628, 603] on icon "Next" at bounding box center [625, 595] width 16 height 16
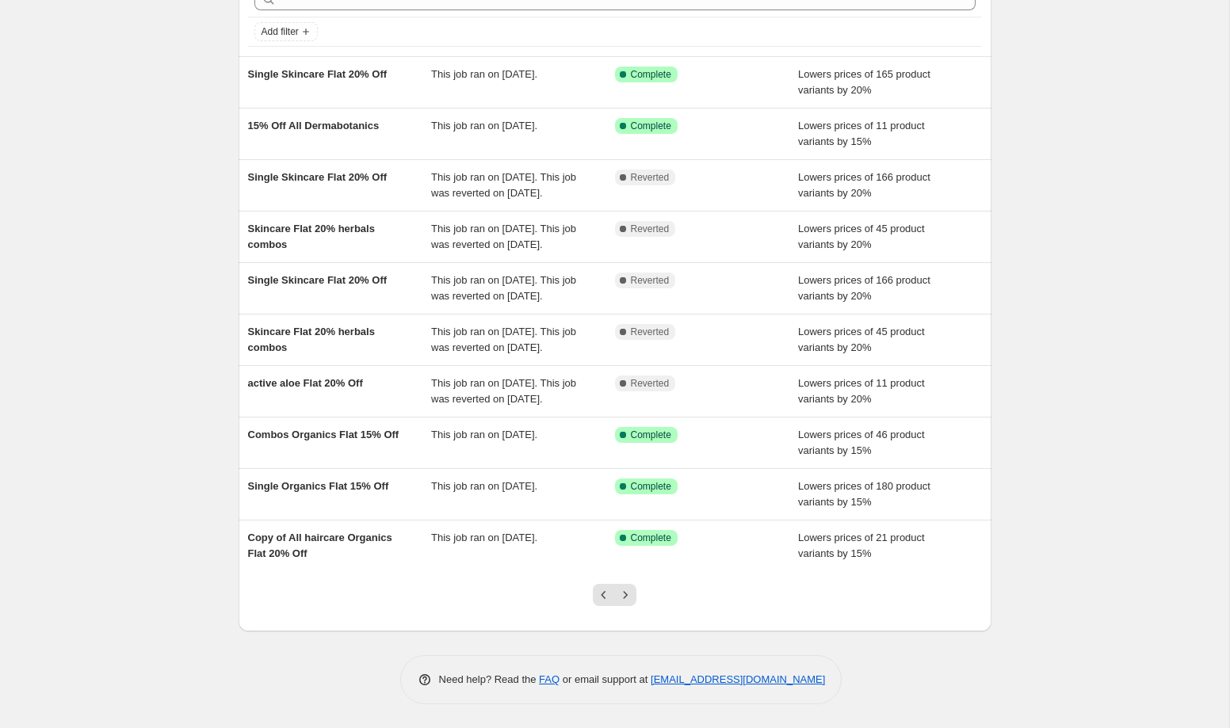
scroll to position [167, 0]
click at [634, 592] on button "Next" at bounding box center [625, 595] width 22 height 22
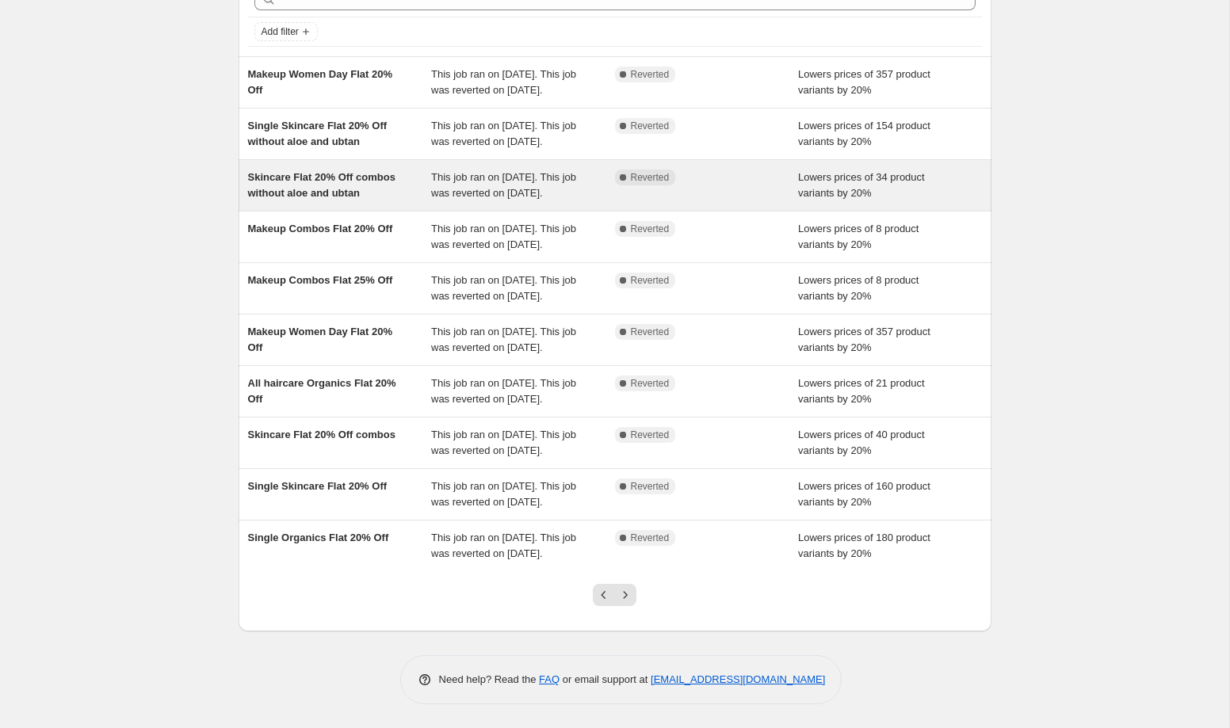
scroll to position [0, 0]
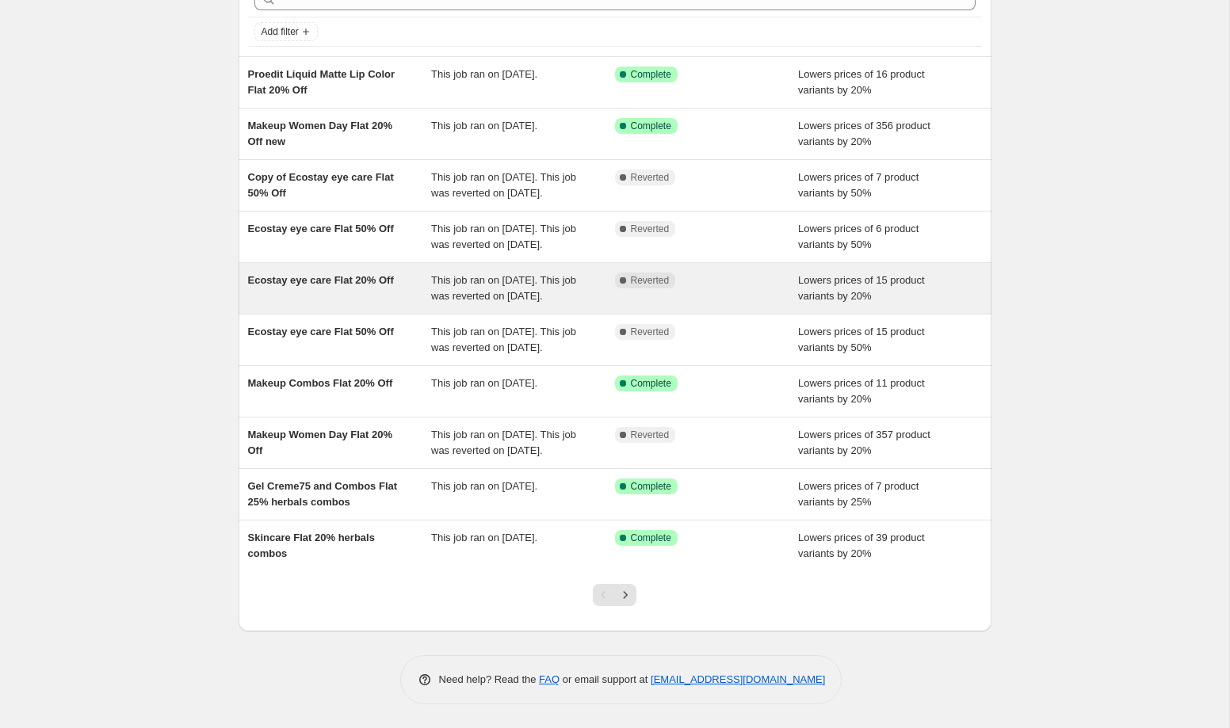
scroll to position [158, 0]
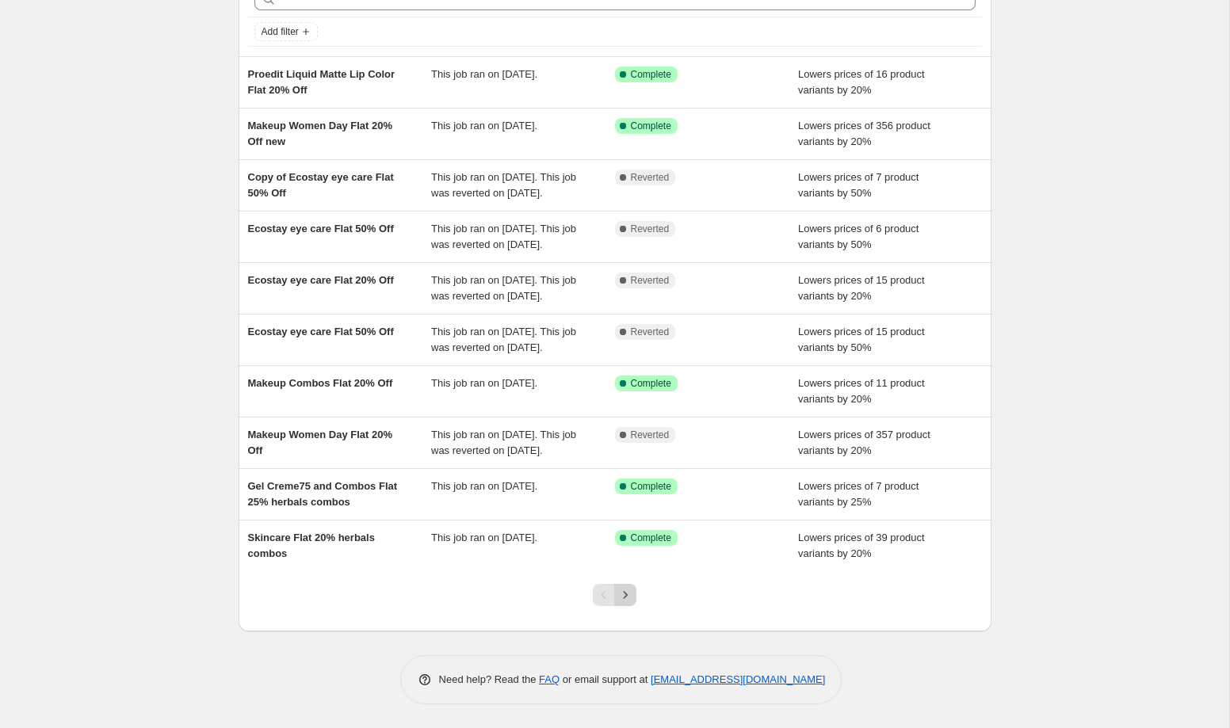
click at [631, 603] on icon "Next" at bounding box center [625, 595] width 16 height 16
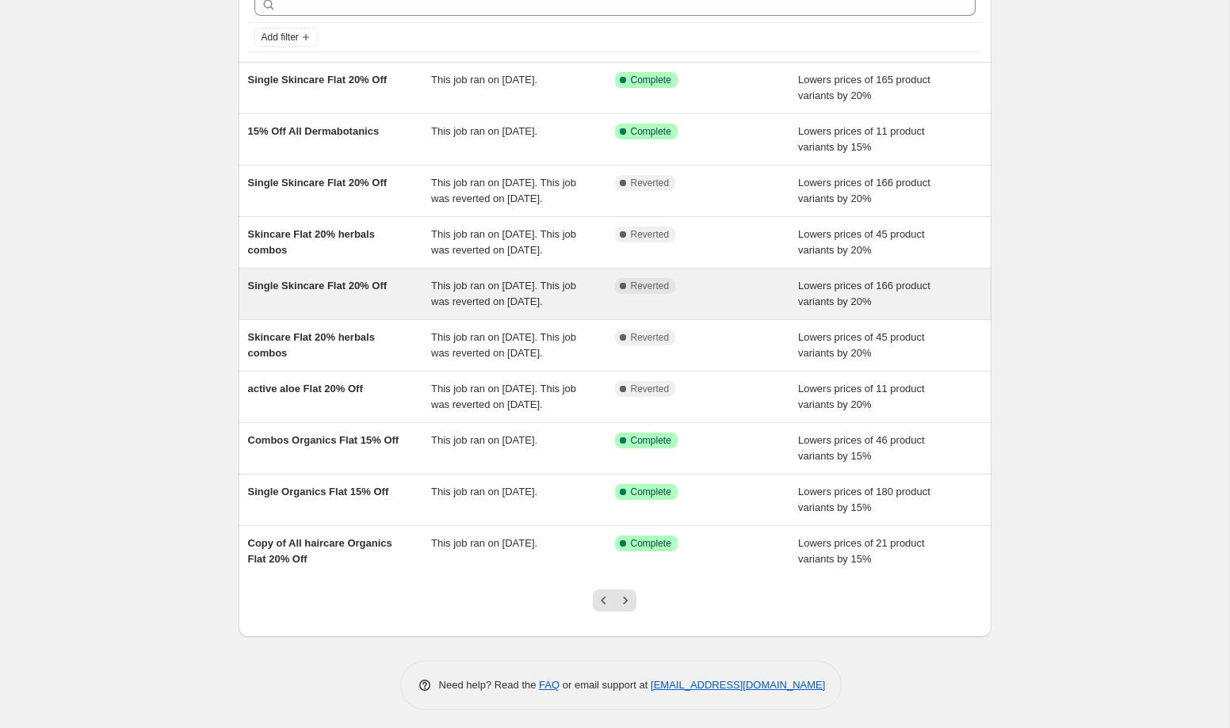
scroll to position [104, 0]
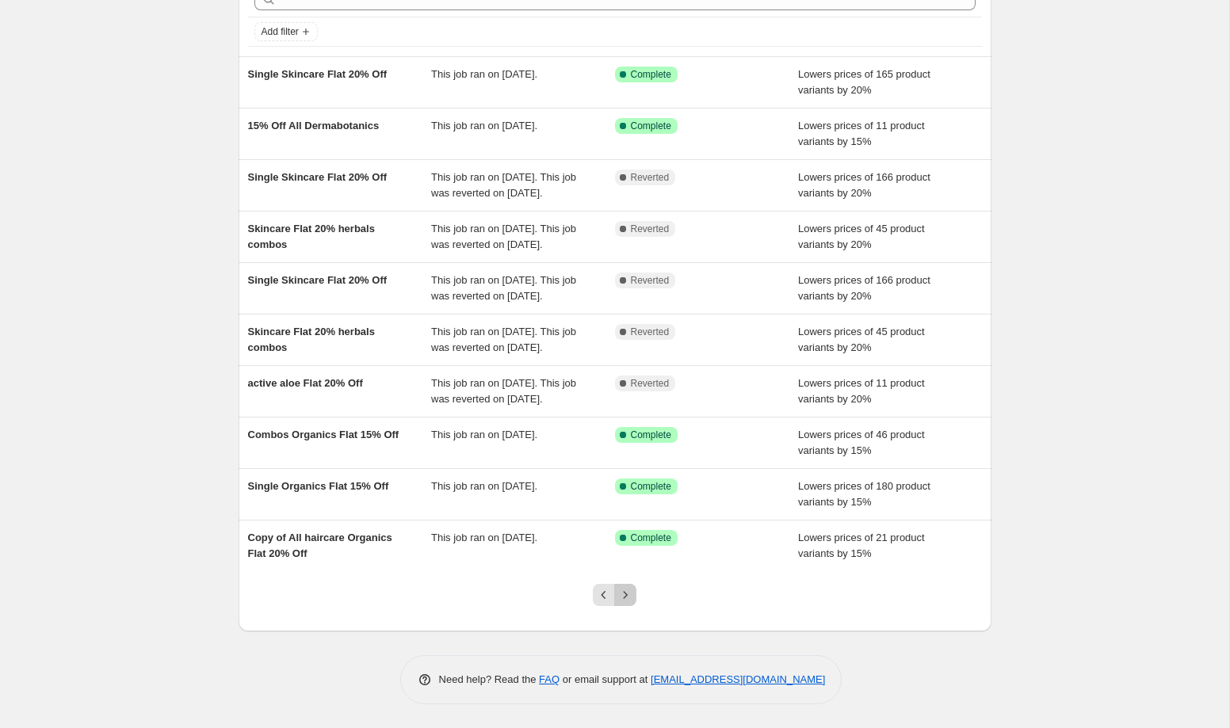
click at [628, 603] on icon "Next" at bounding box center [625, 595] width 16 height 16
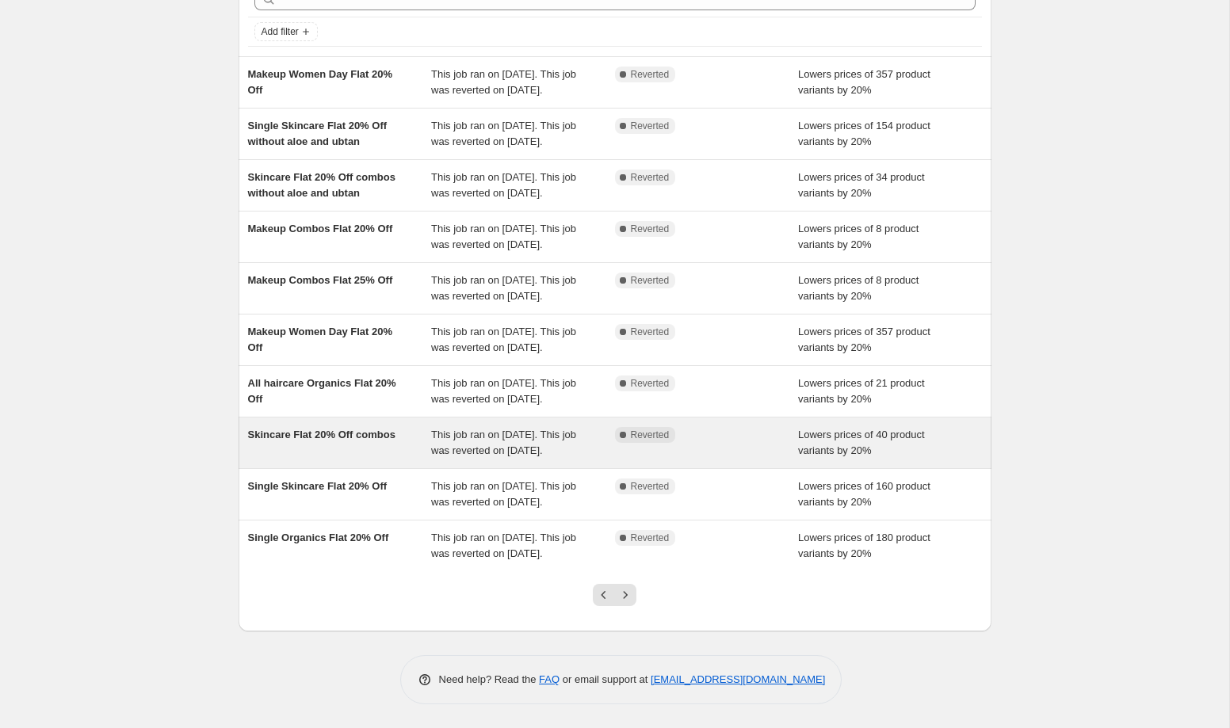
scroll to position [240, 0]
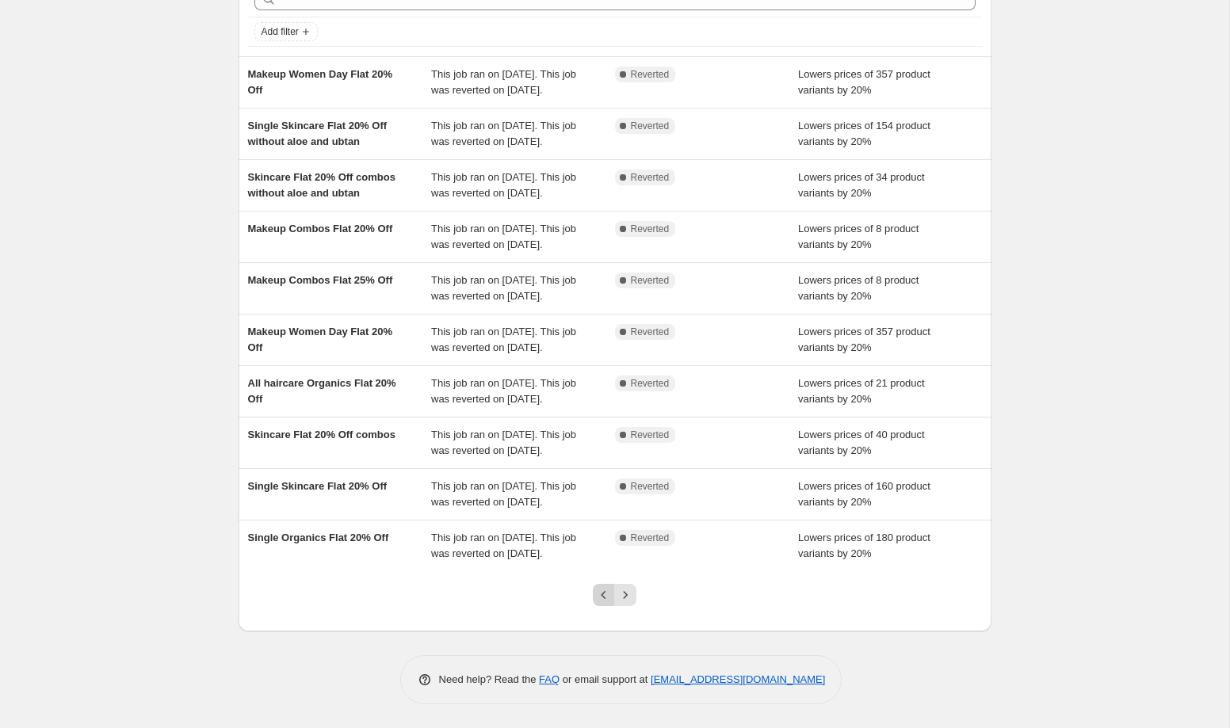
click at [601, 601] on icon "Previous" at bounding box center [604, 595] width 16 height 16
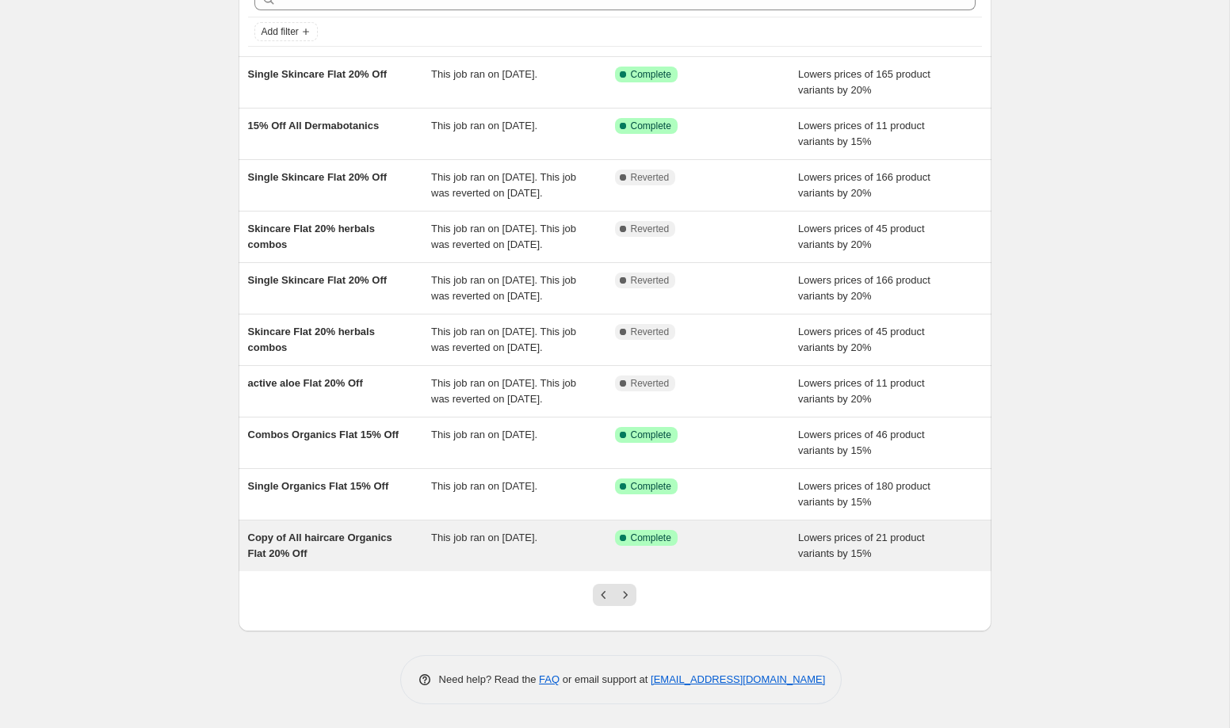
scroll to position [123, 0]
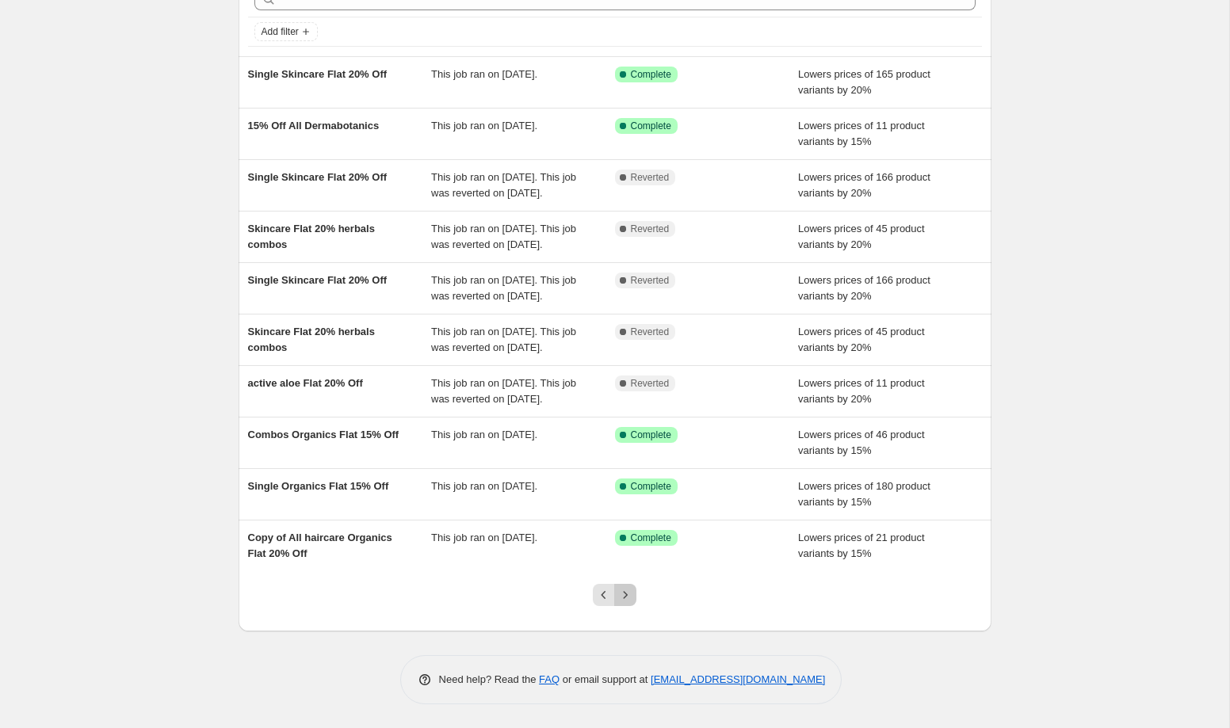
click at [632, 603] on icon "Next" at bounding box center [625, 595] width 16 height 16
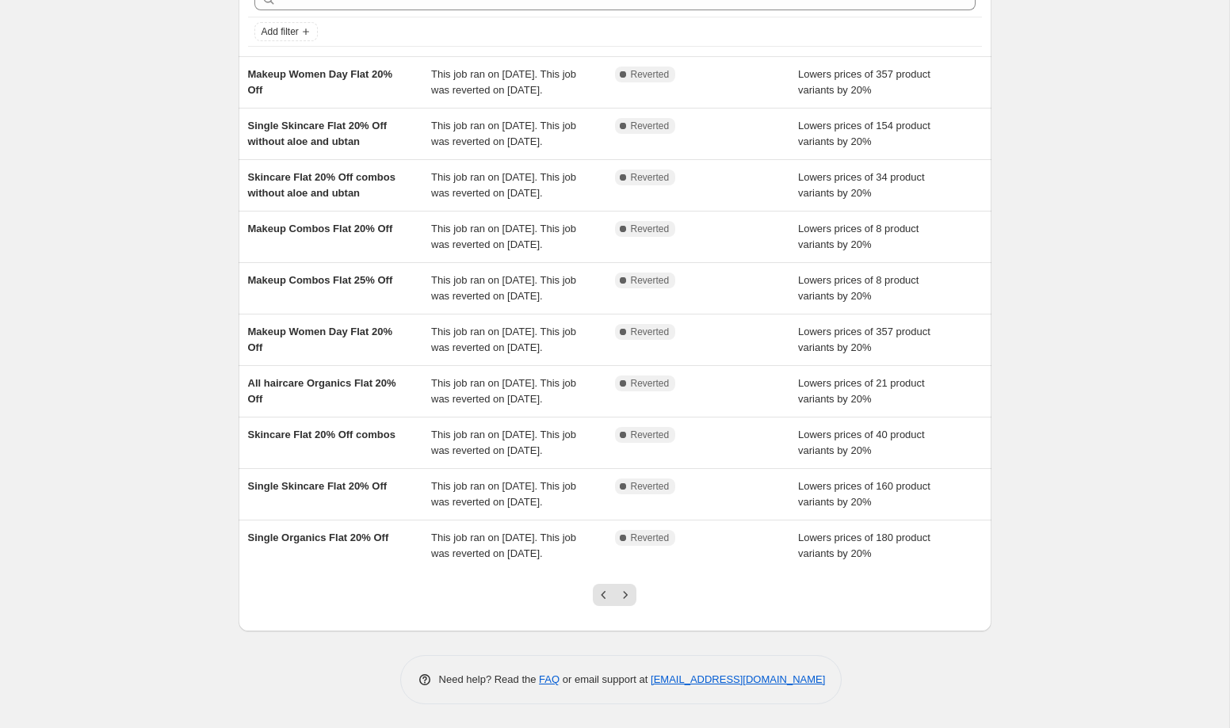
scroll to position [246, 0]
click at [625, 591] on icon "Next" at bounding box center [625, 595] width 16 height 16
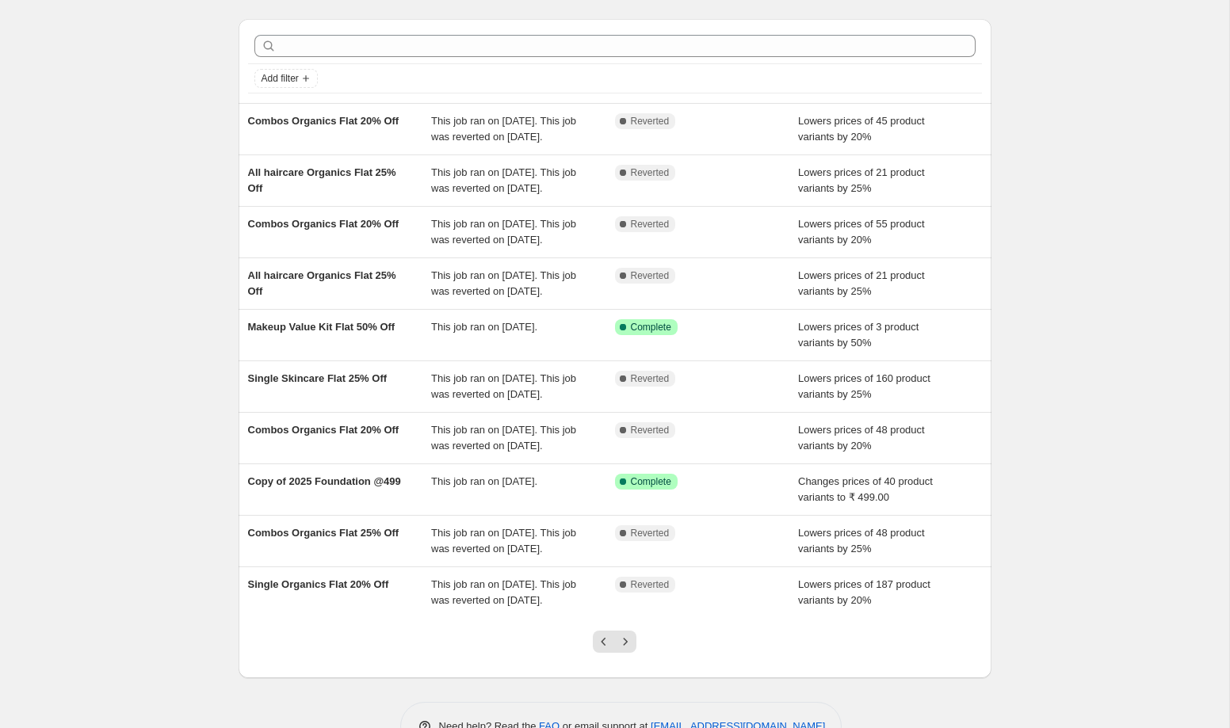
scroll to position [47, 0]
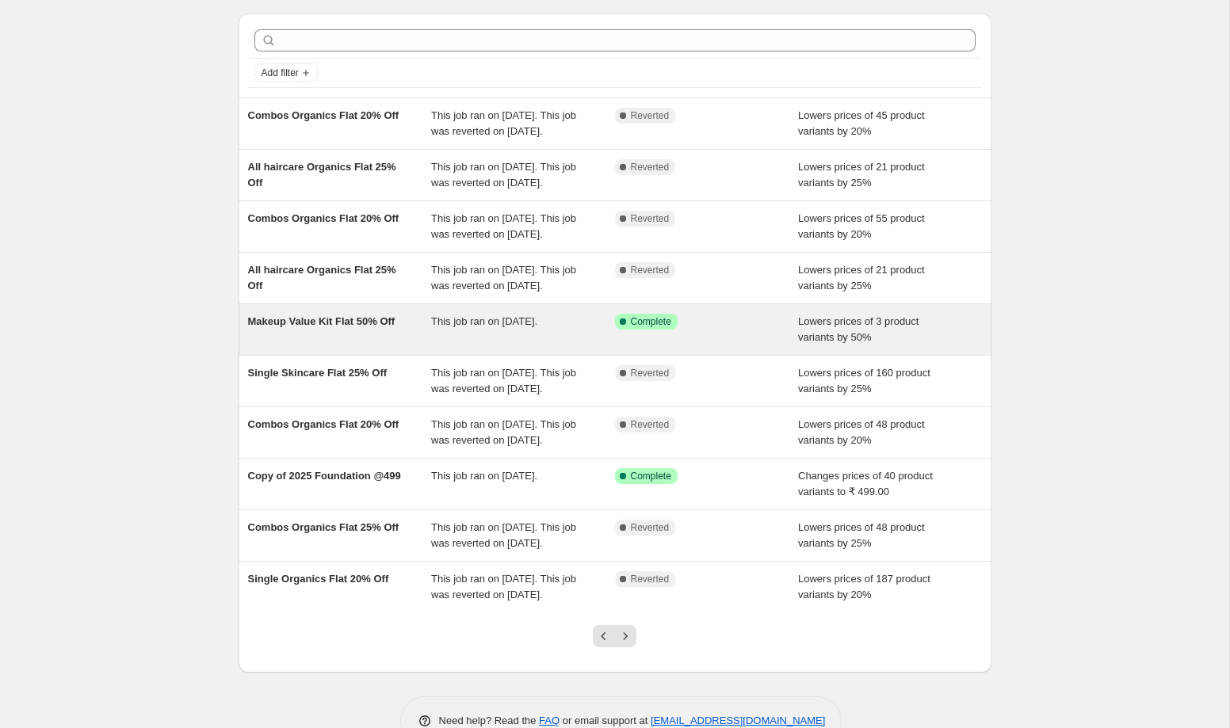
click at [410, 346] on div "Makeup Value Kit Flat 50% Off" at bounding box center [340, 330] width 184 height 32
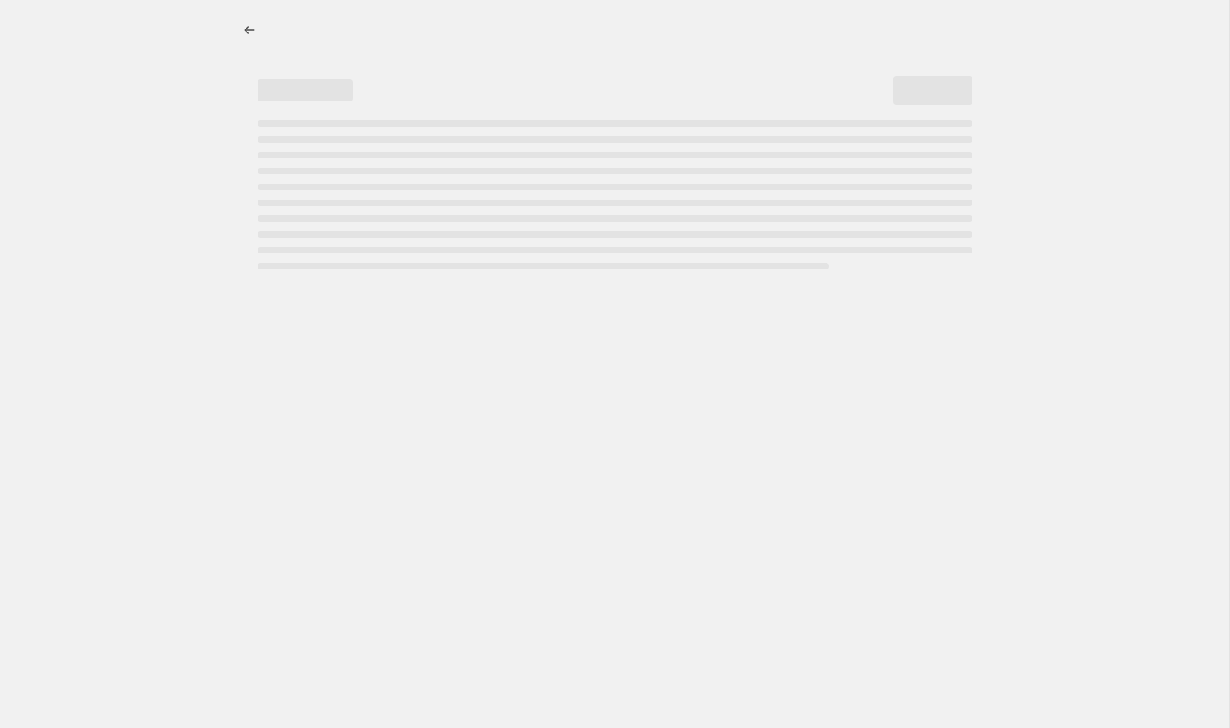
select select "percentage"
select select "collection"
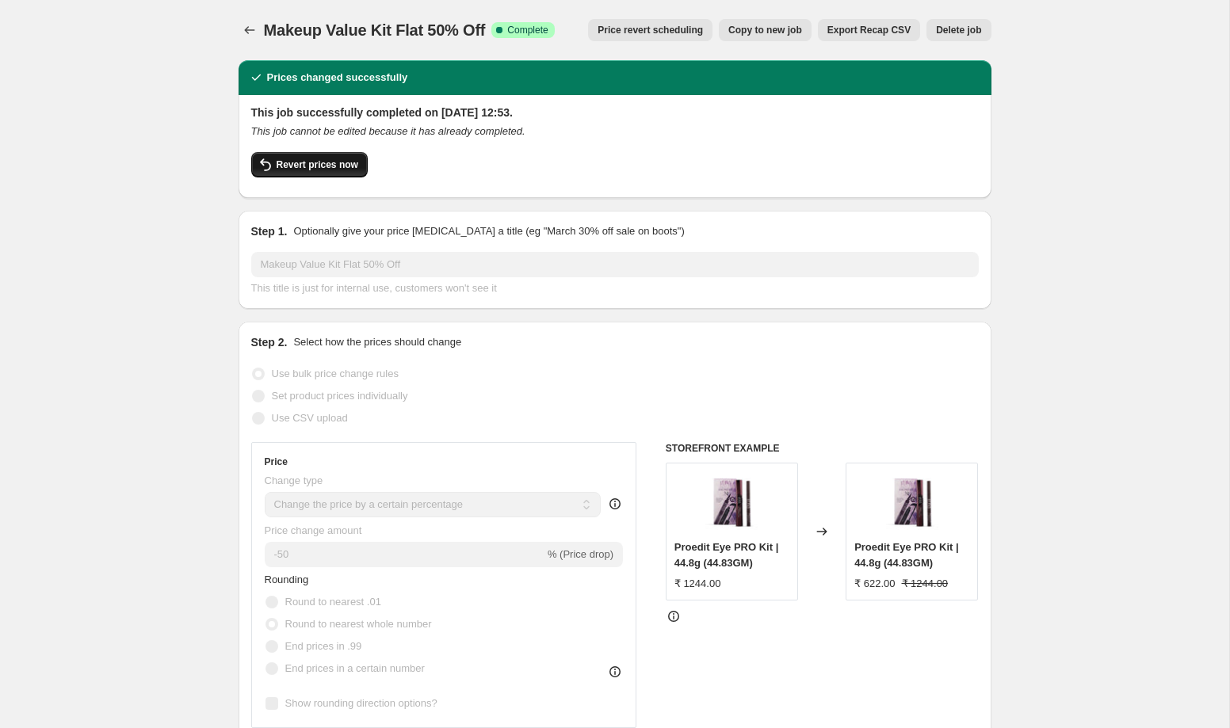
click at [306, 167] on span "Revert prices now" at bounding box center [318, 164] width 82 height 13
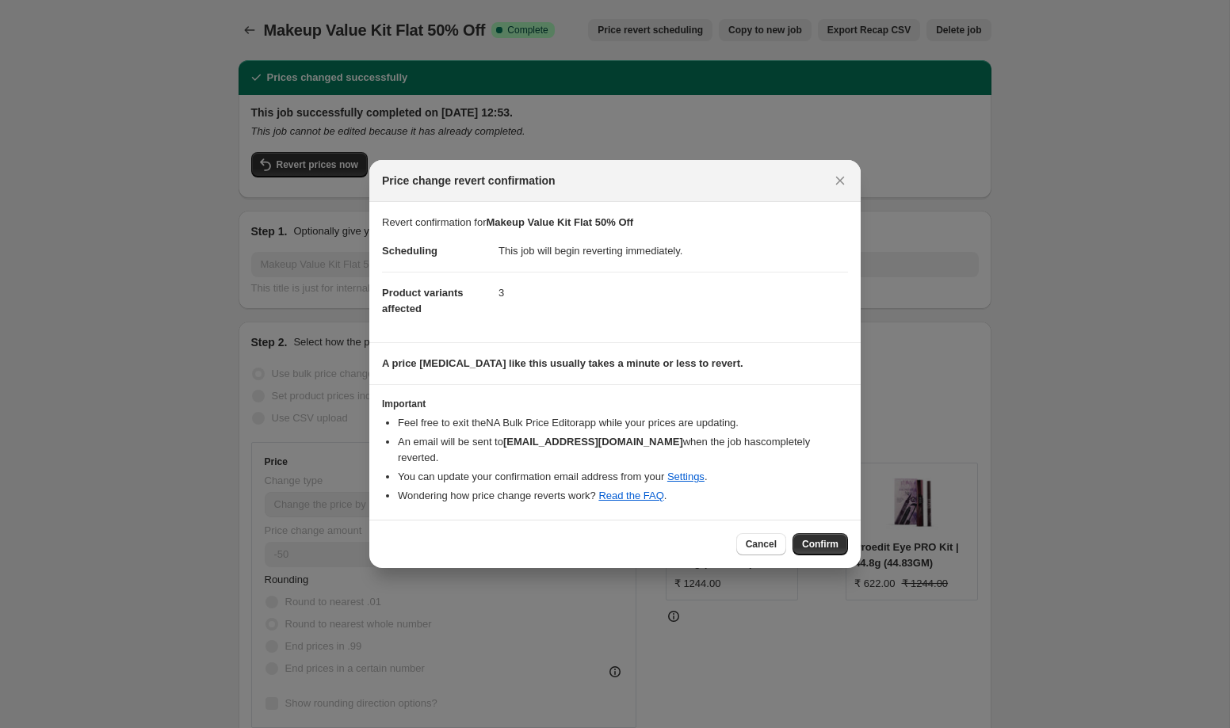
click at [827, 540] on span "Confirm" at bounding box center [820, 544] width 36 height 13
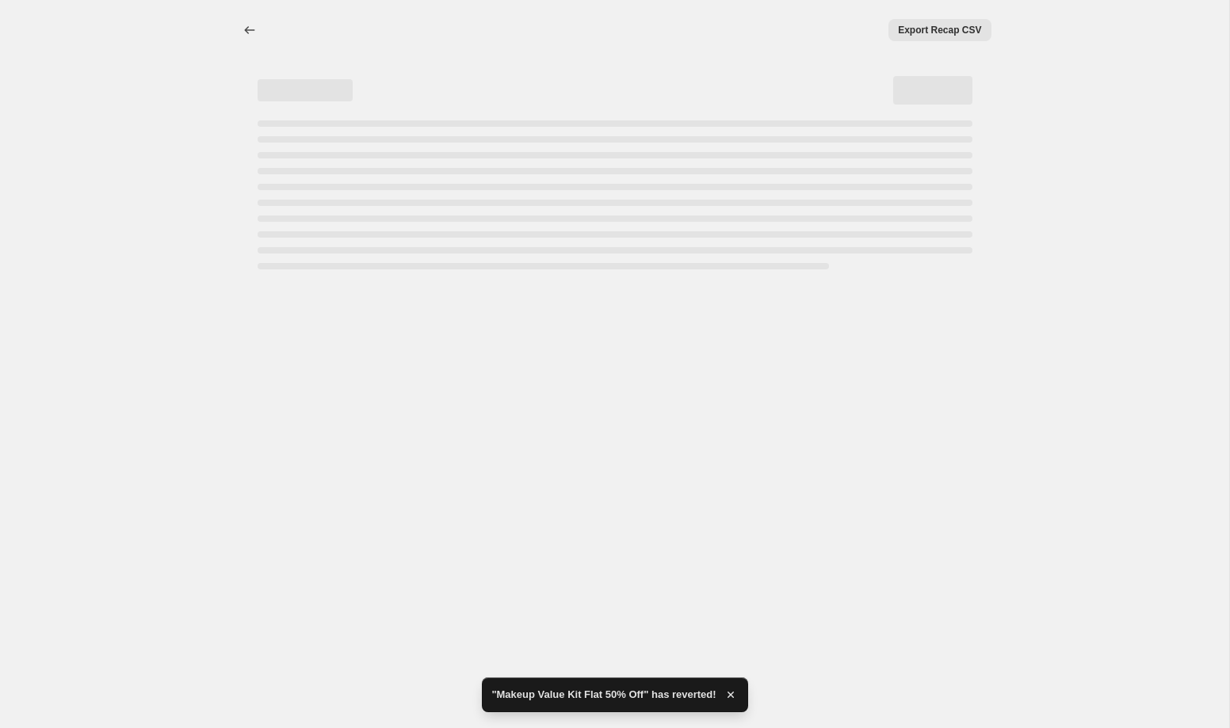
select select "percentage"
select select "collection"
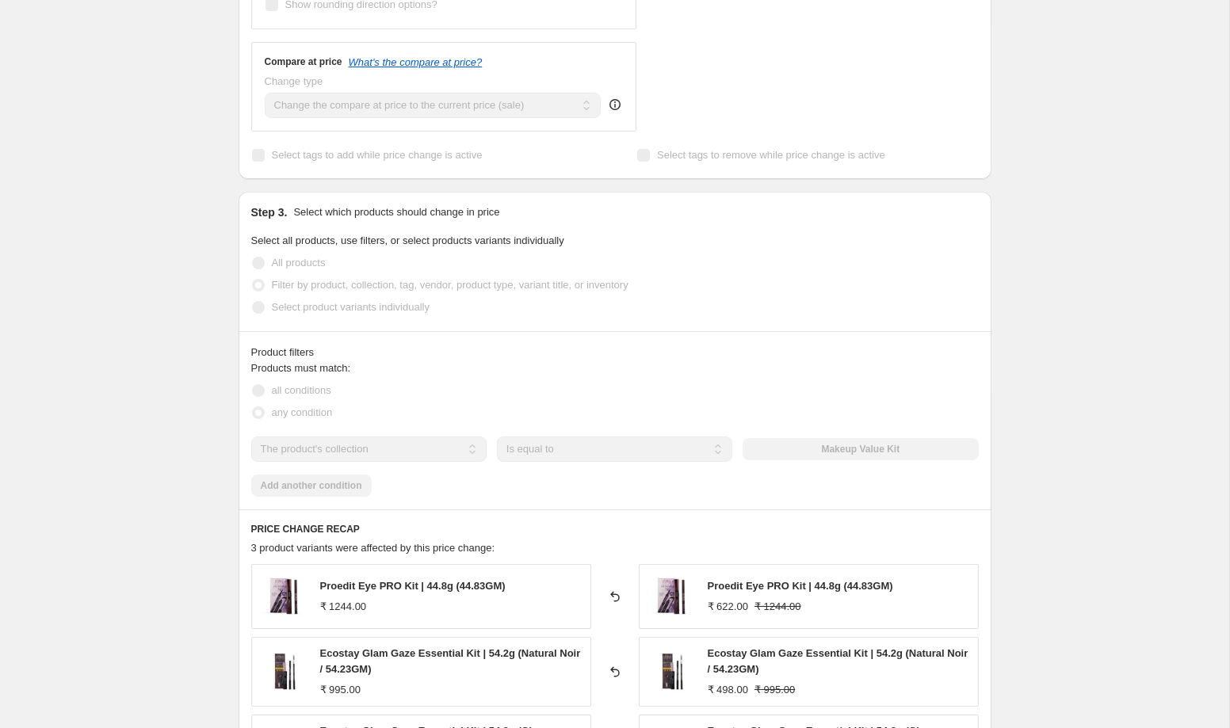
scroll to position [413, 0]
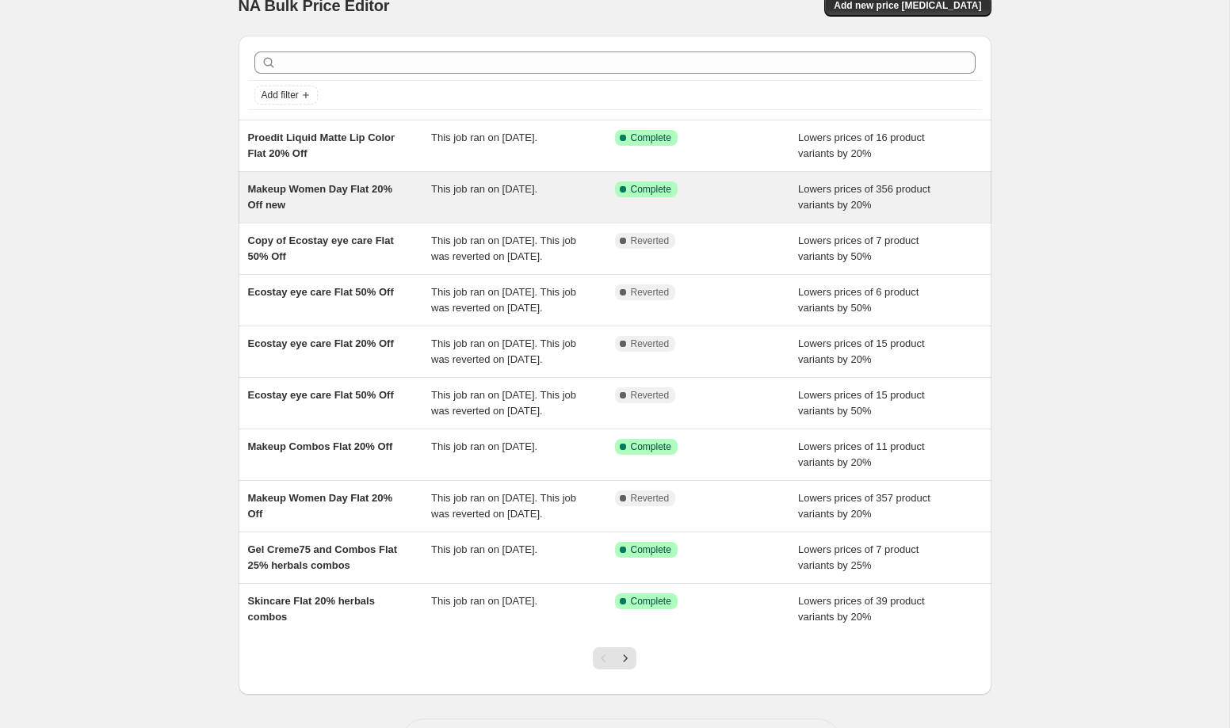
scroll to position [31, 0]
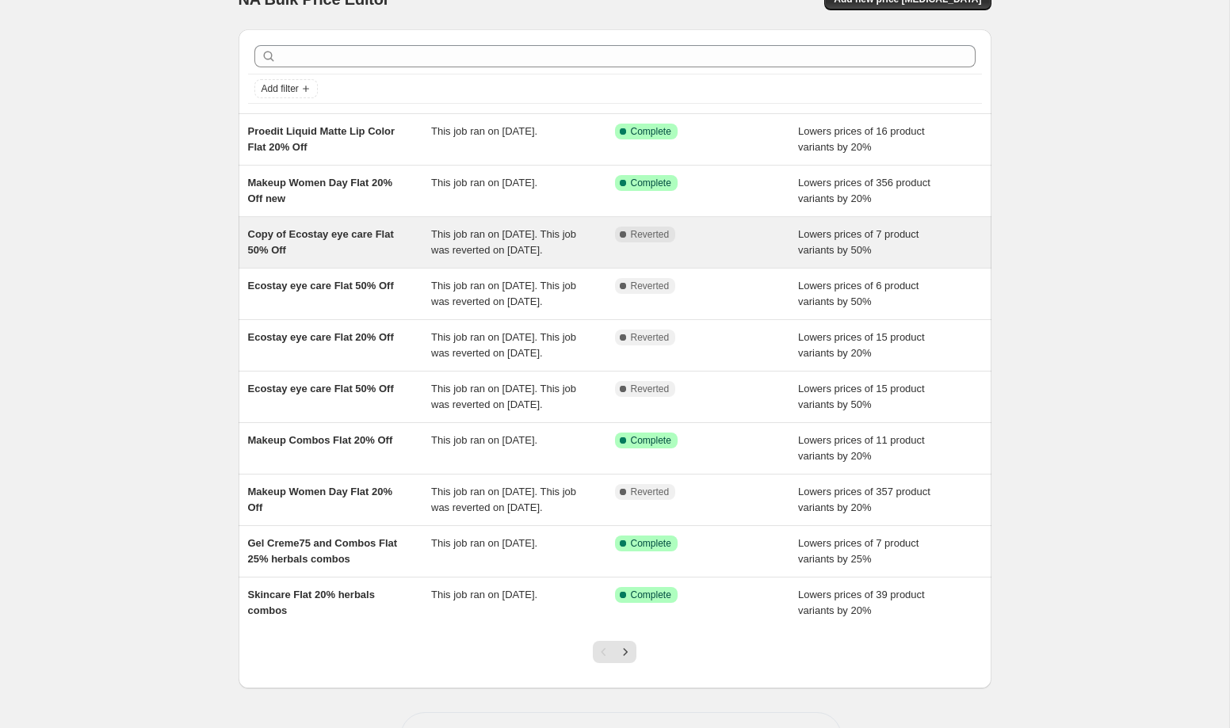
click at [379, 246] on div "Copy of Ecostay eye care Flat 50% Off" at bounding box center [340, 243] width 184 height 32
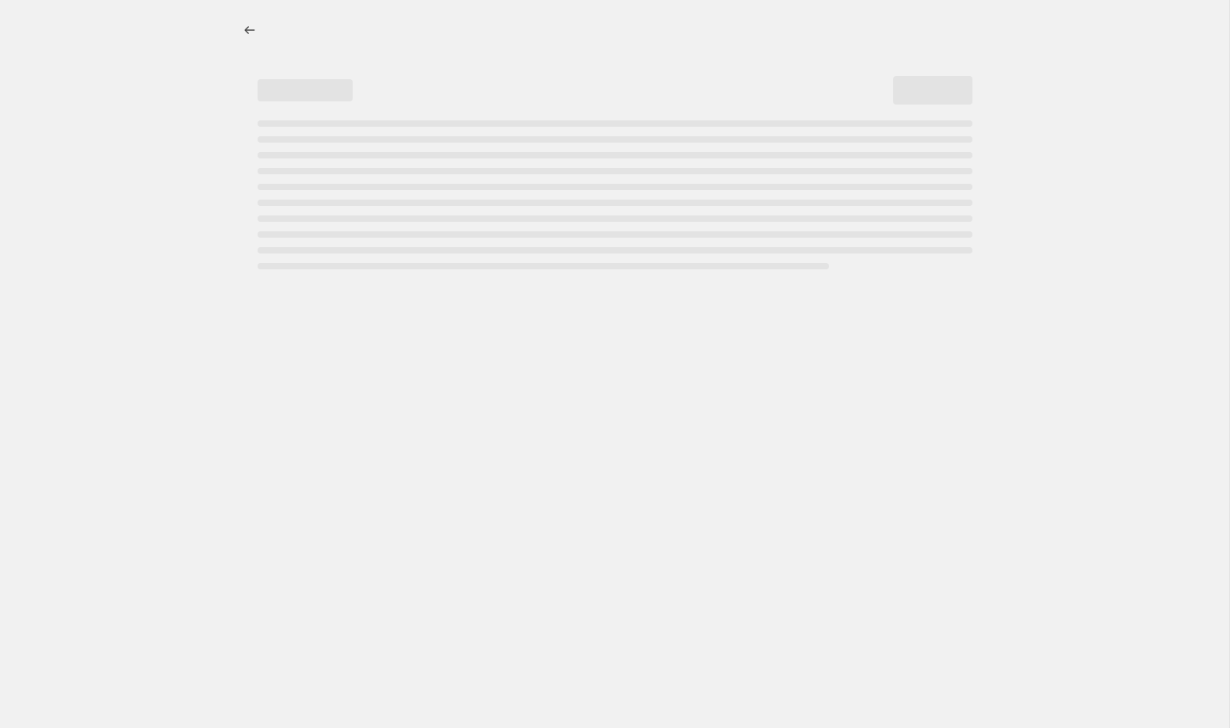
select select "percentage"
select select "collection"
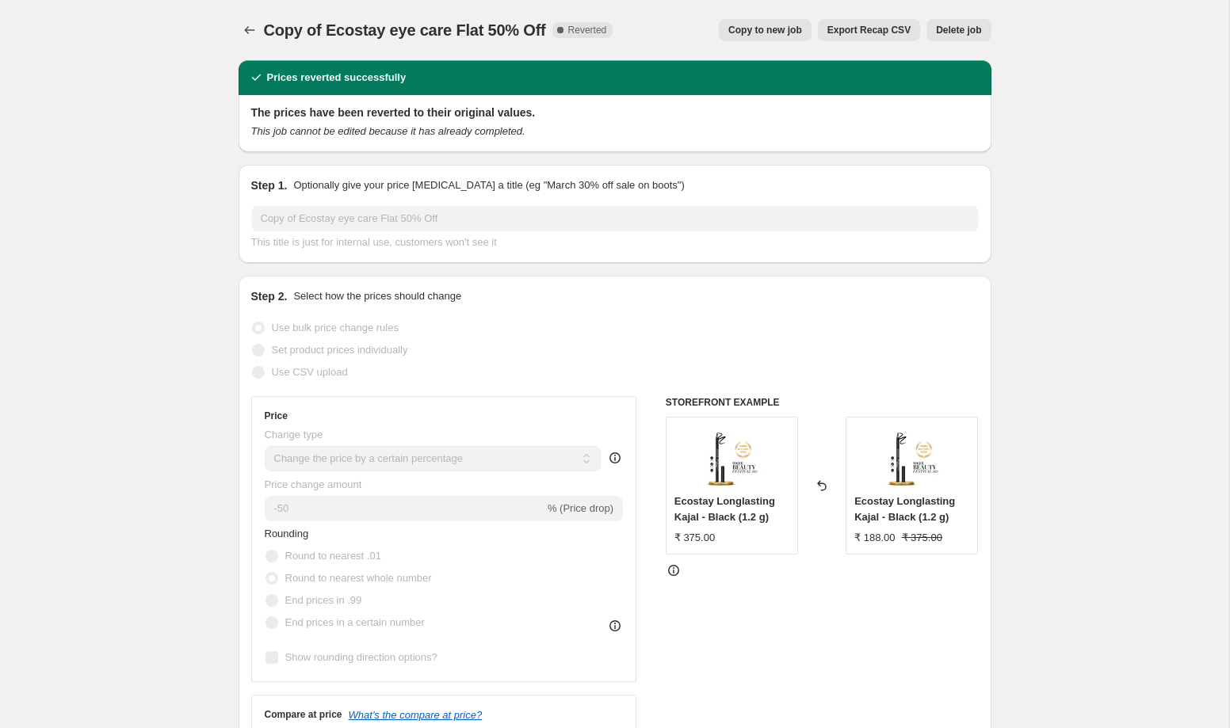
click at [750, 25] on span "Copy to new job" at bounding box center [765, 30] width 74 height 13
select select "percentage"
select select "collection"
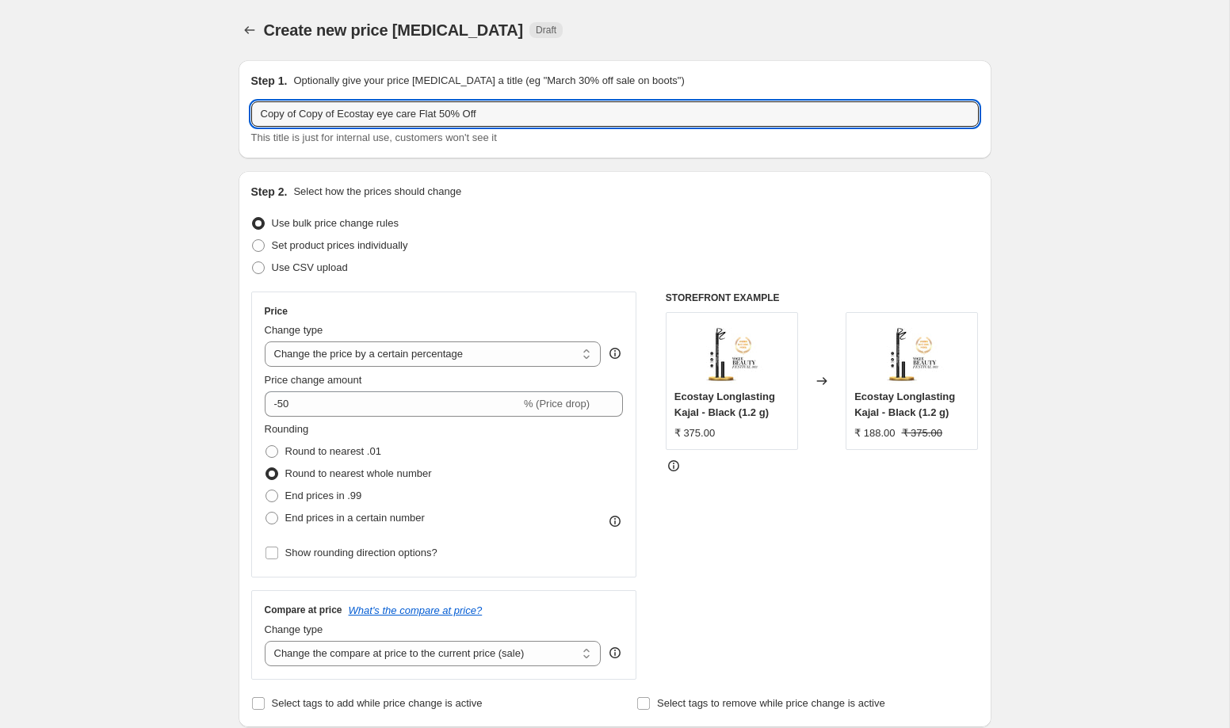
drag, startPoint x: 342, startPoint y: 112, endPoint x: 197, endPoint y: 108, distance: 145.1
type input "Ecostay eye care Flat 20% Off"
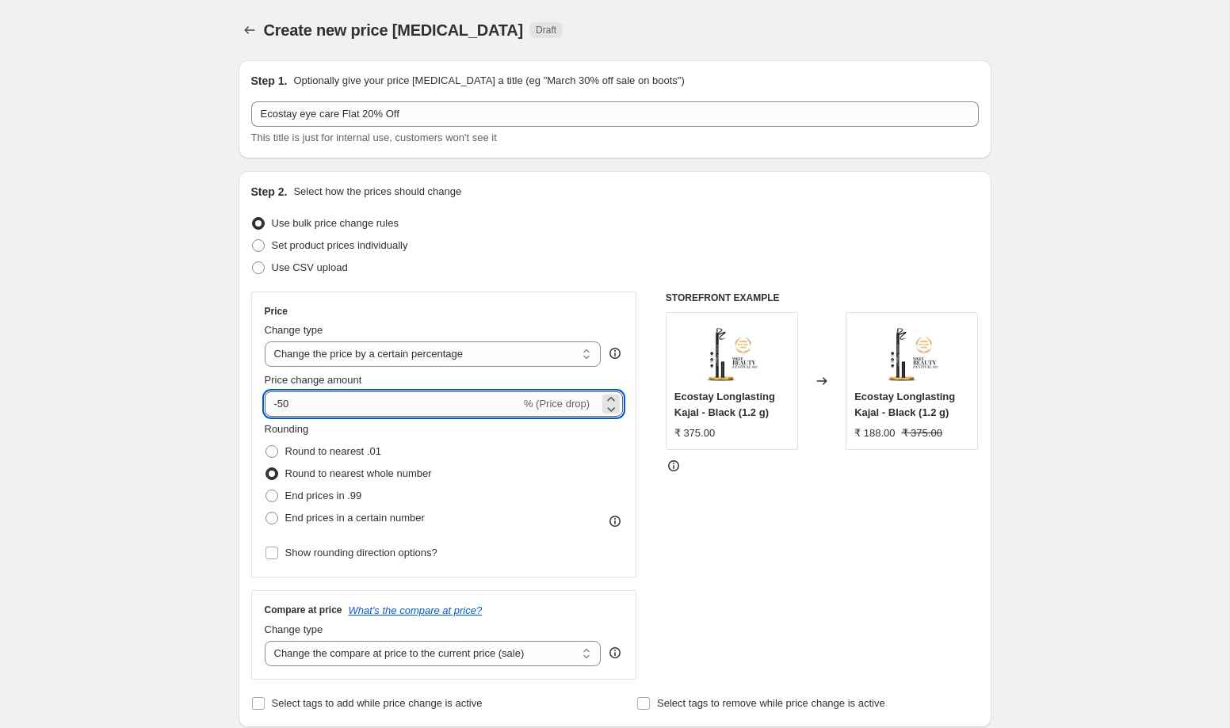
click at [287, 403] on input "-50" at bounding box center [393, 403] width 256 height 25
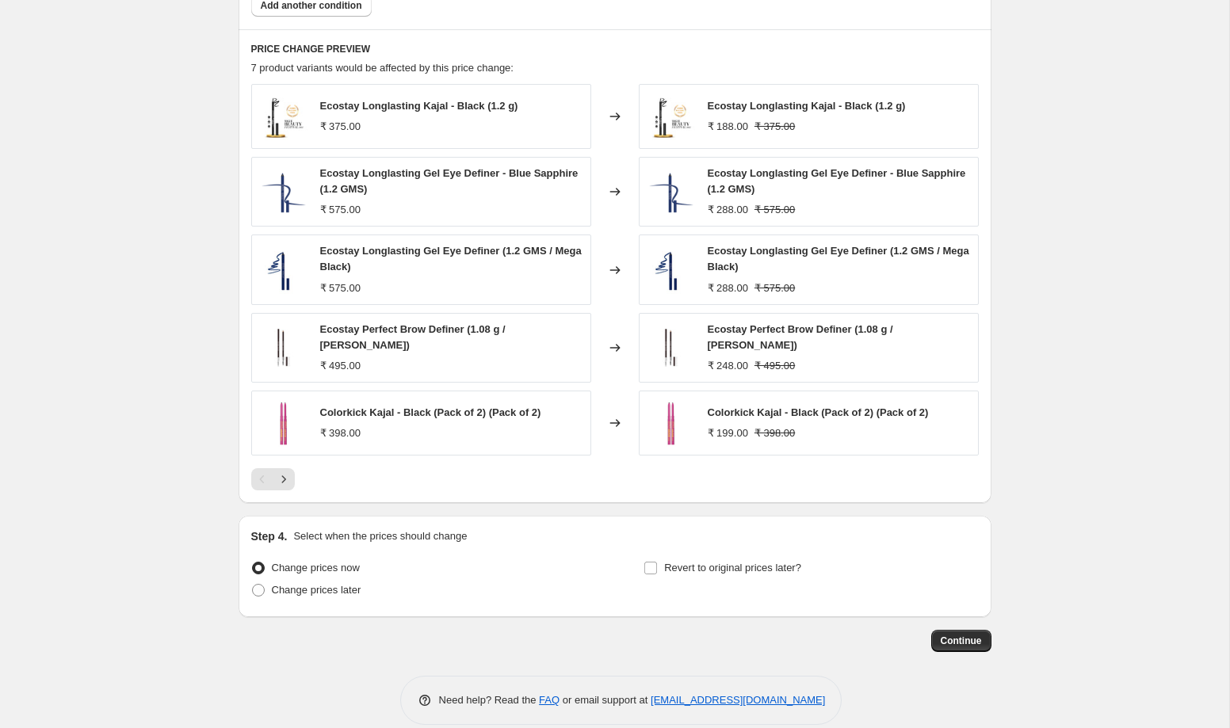
scroll to position [1027, 0]
type input "-20"
click at [976, 643] on span "Continue" at bounding box center [961, 642] width 41 height 13
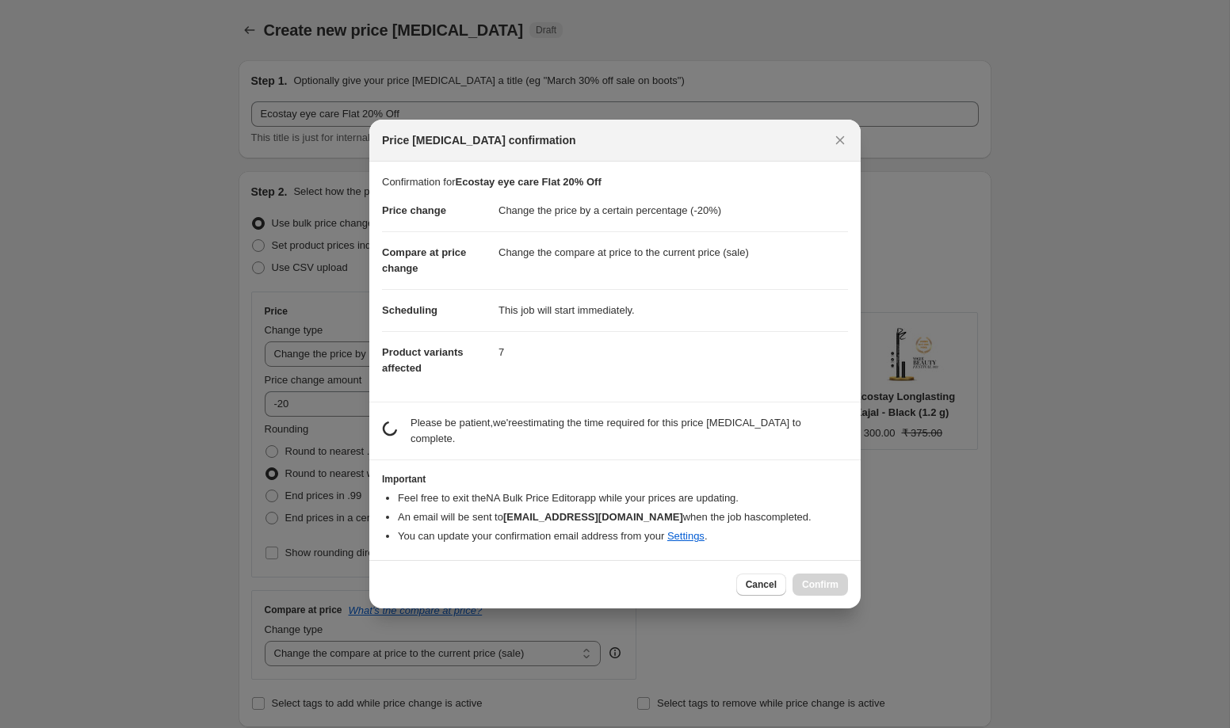
scroll to position [0, 0]
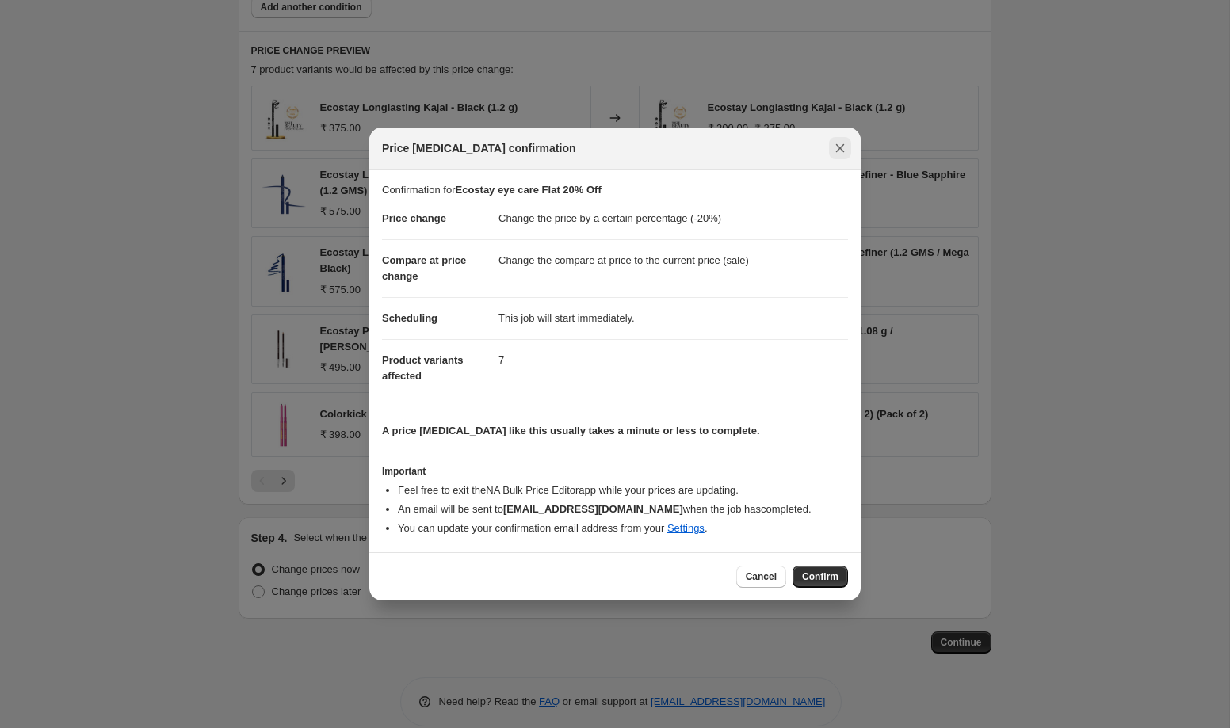
click at [838, 148] on icon "Close" at bounding box center [840, 148] width 9 height 9
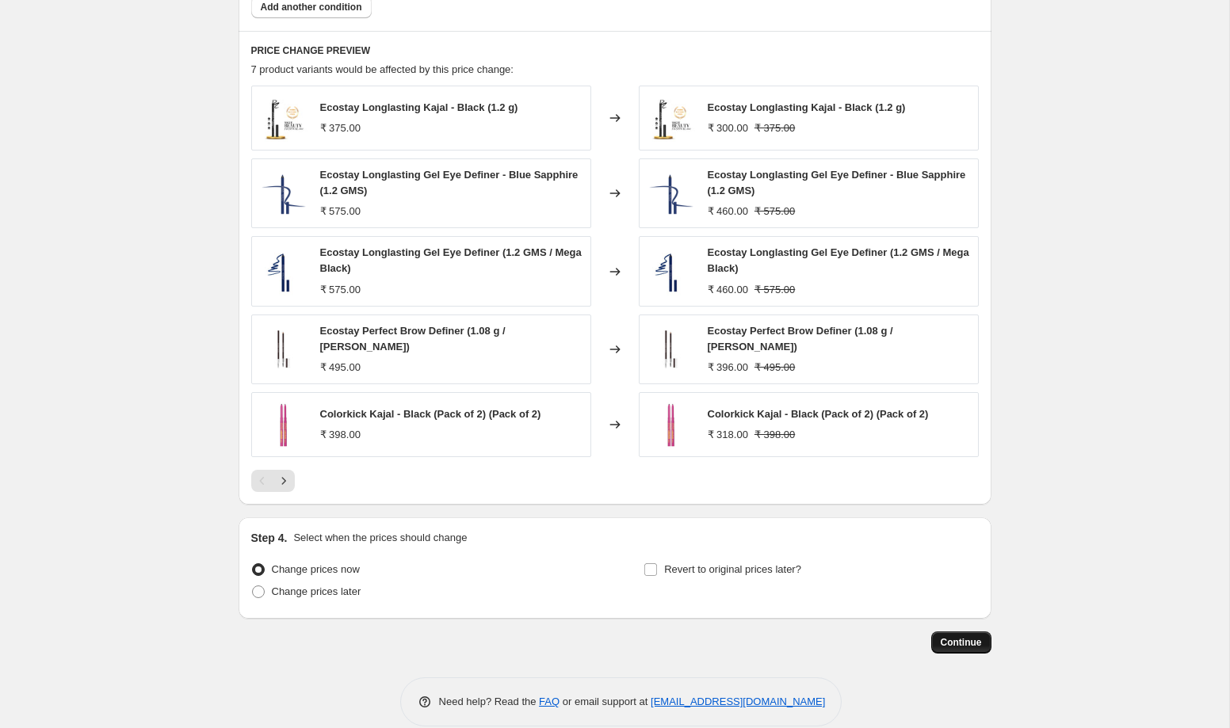
click at [963, 634] on button "Continue" at bounding box center [961, 643] width 60 height 22
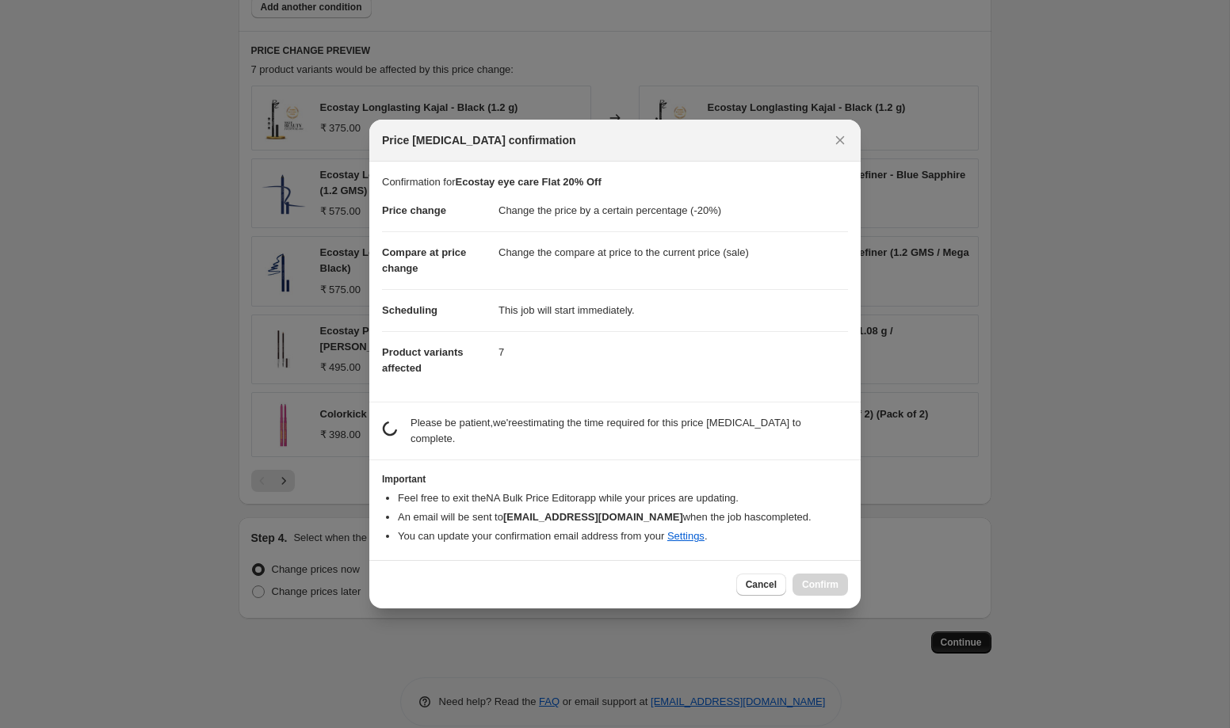
scroll to position [0, 0]
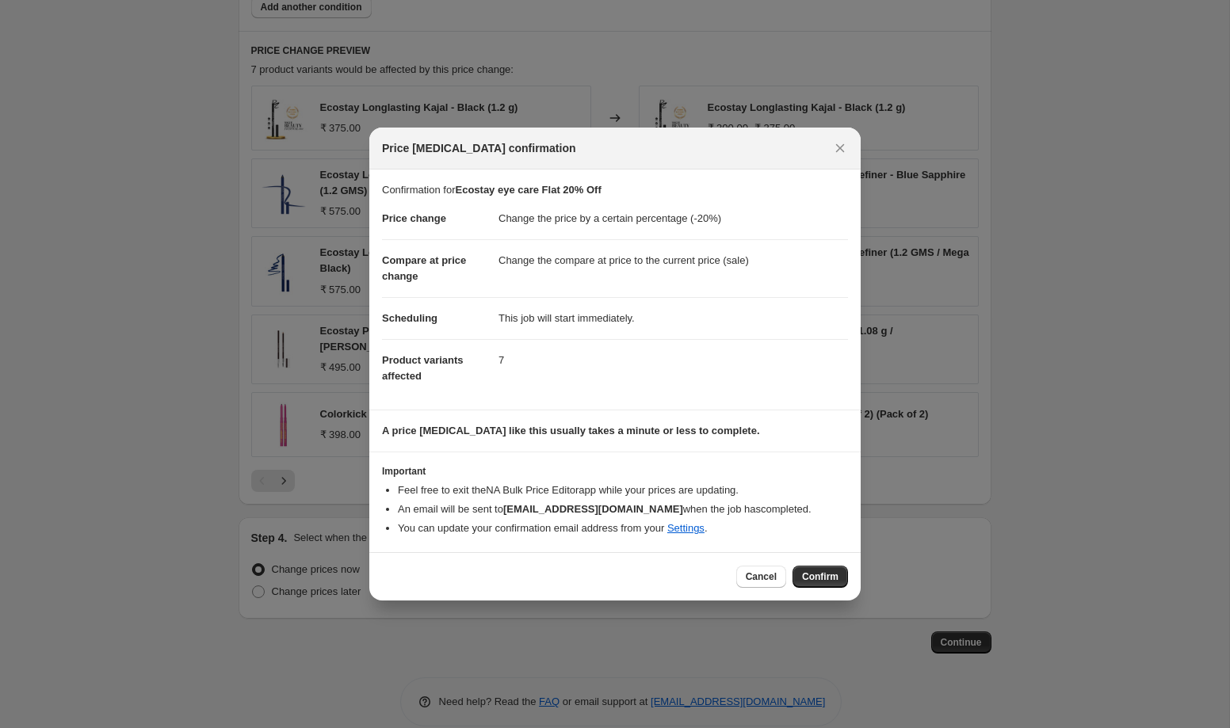
click at [815, 592] on div "Cancel Confirm" at bounding box center [614, 576] width 491 height 48
click at [819, 578] on span "Confirm" at bounding box center [820, 577] width 36 height 13
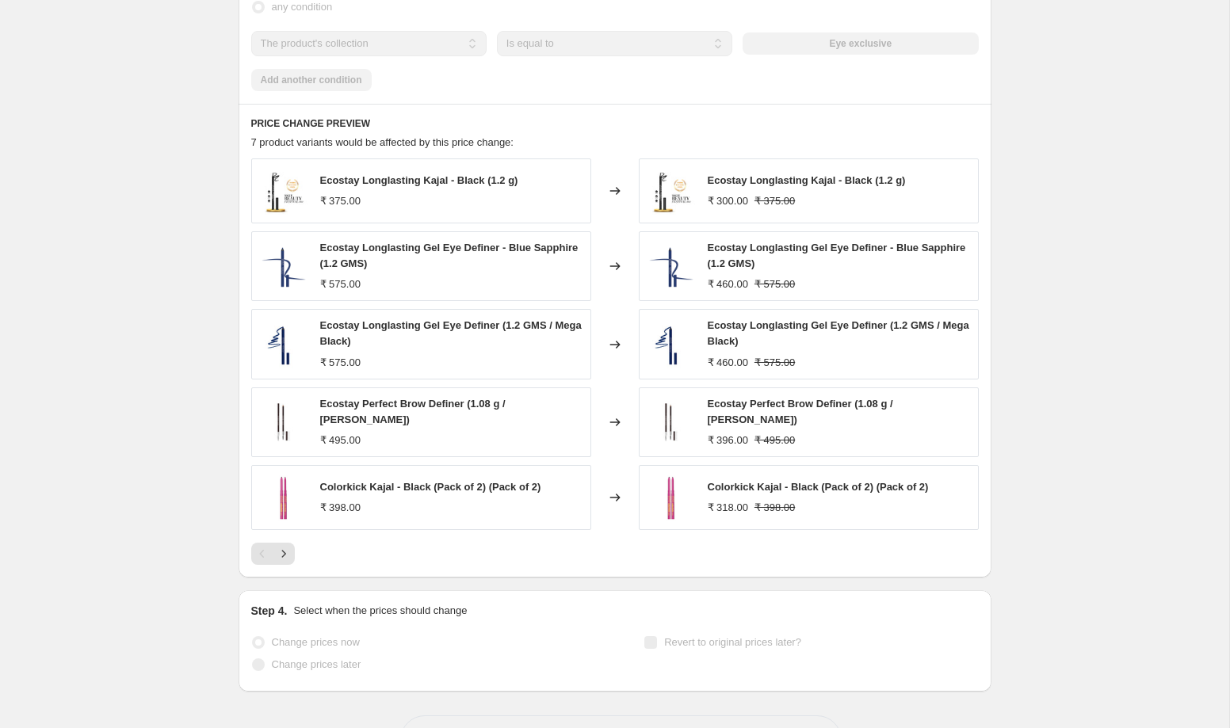
scroll to position [1068, 0]
select select "percentage"
select select "collection"
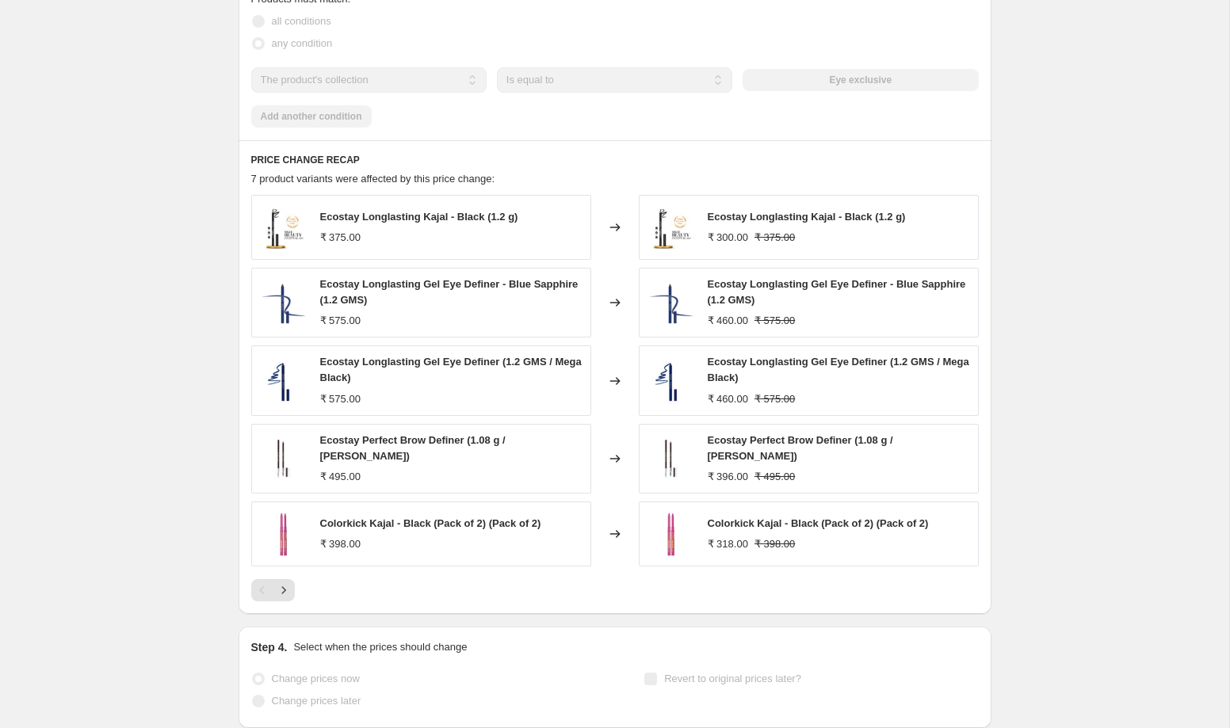
scroll to position [0, 0]
